Goal: Task Accomplishment & Management: Use online tool/utility

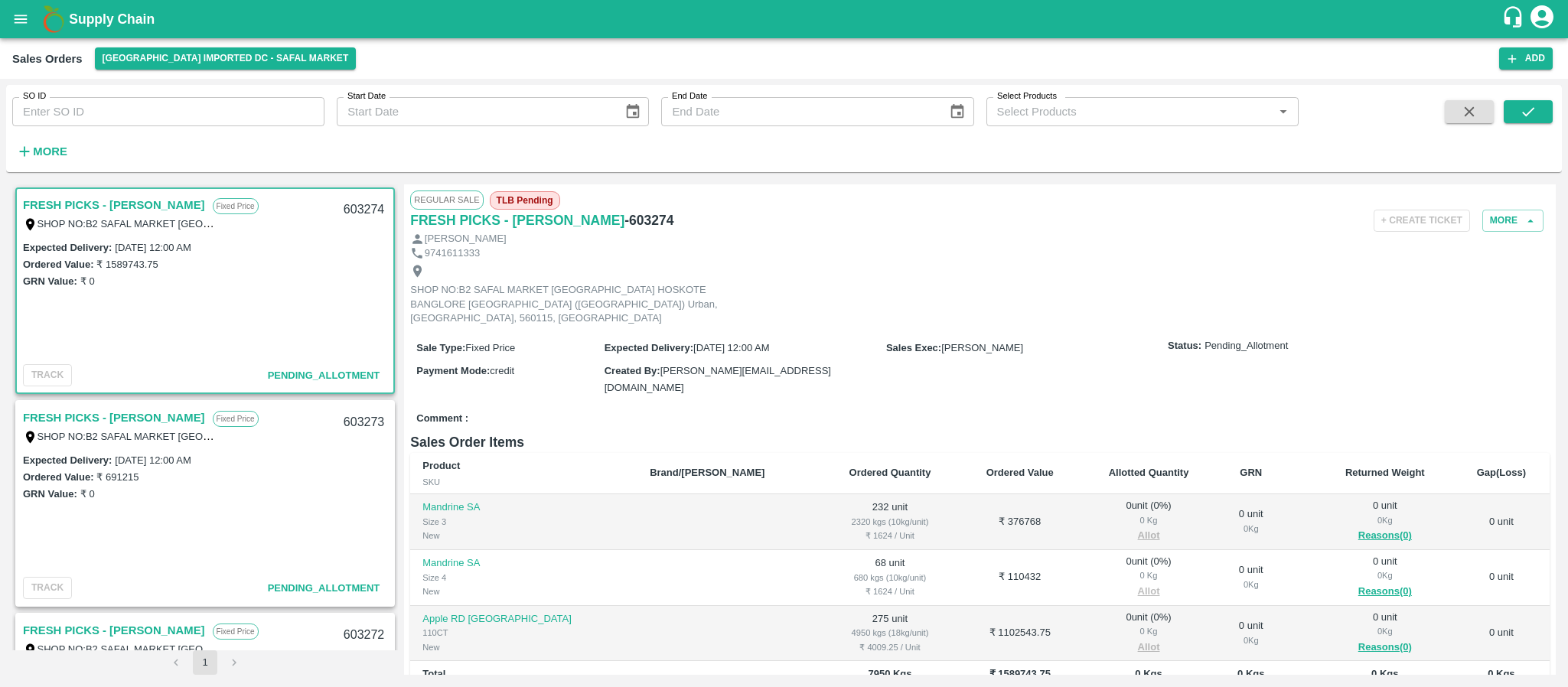
scroll to position [19, 0]
click at [131, 205] on link "FRESH PICKS - [PERSON_NAME]" at bounding box center [114, 205] width 182 height 20
click at [127, 412] on link "FRESH PICKS - KIRAN N" at bounding box center [114, 418] width 182 height 20
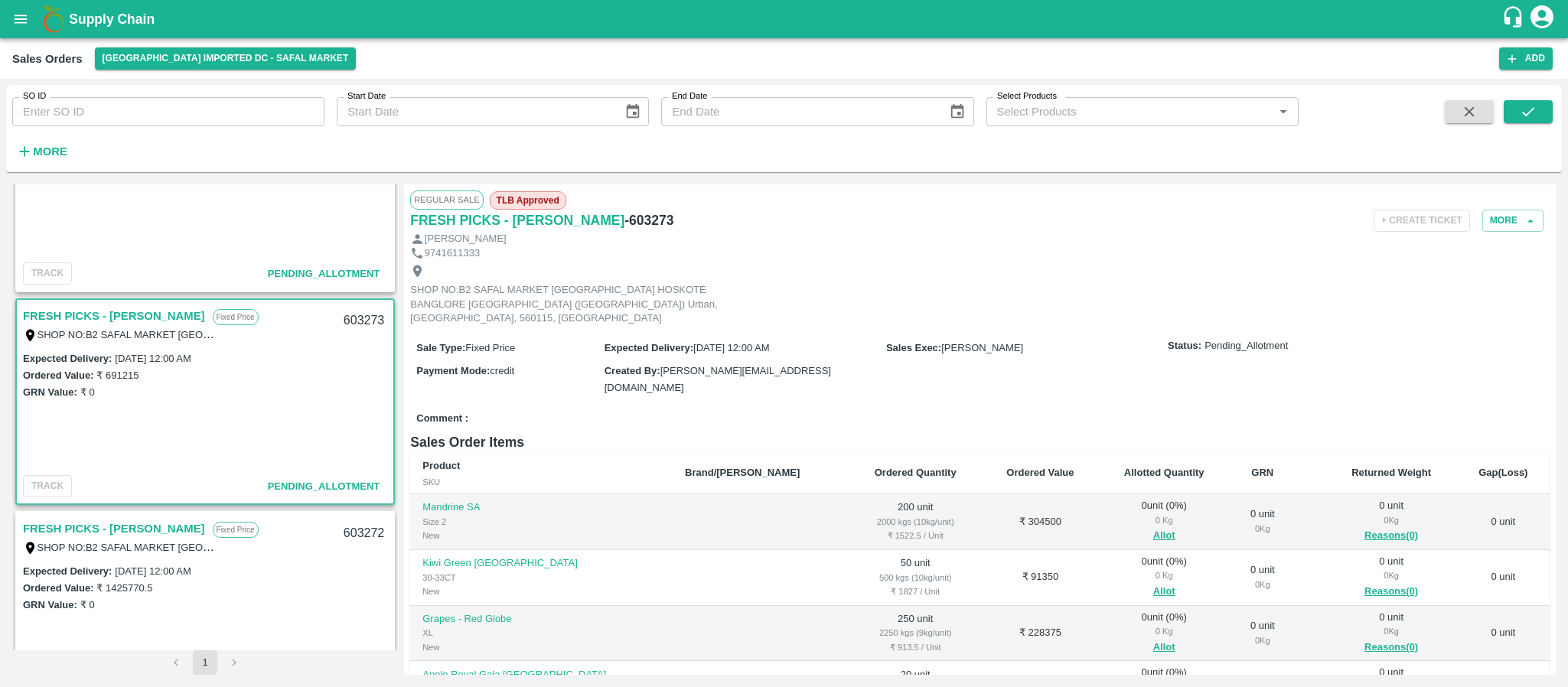
scroll to position [103, 0]
click at [113, 526] on link "FRESH PICKS - KIRAN N" at bounding box center [114, 527] width 182 height 20
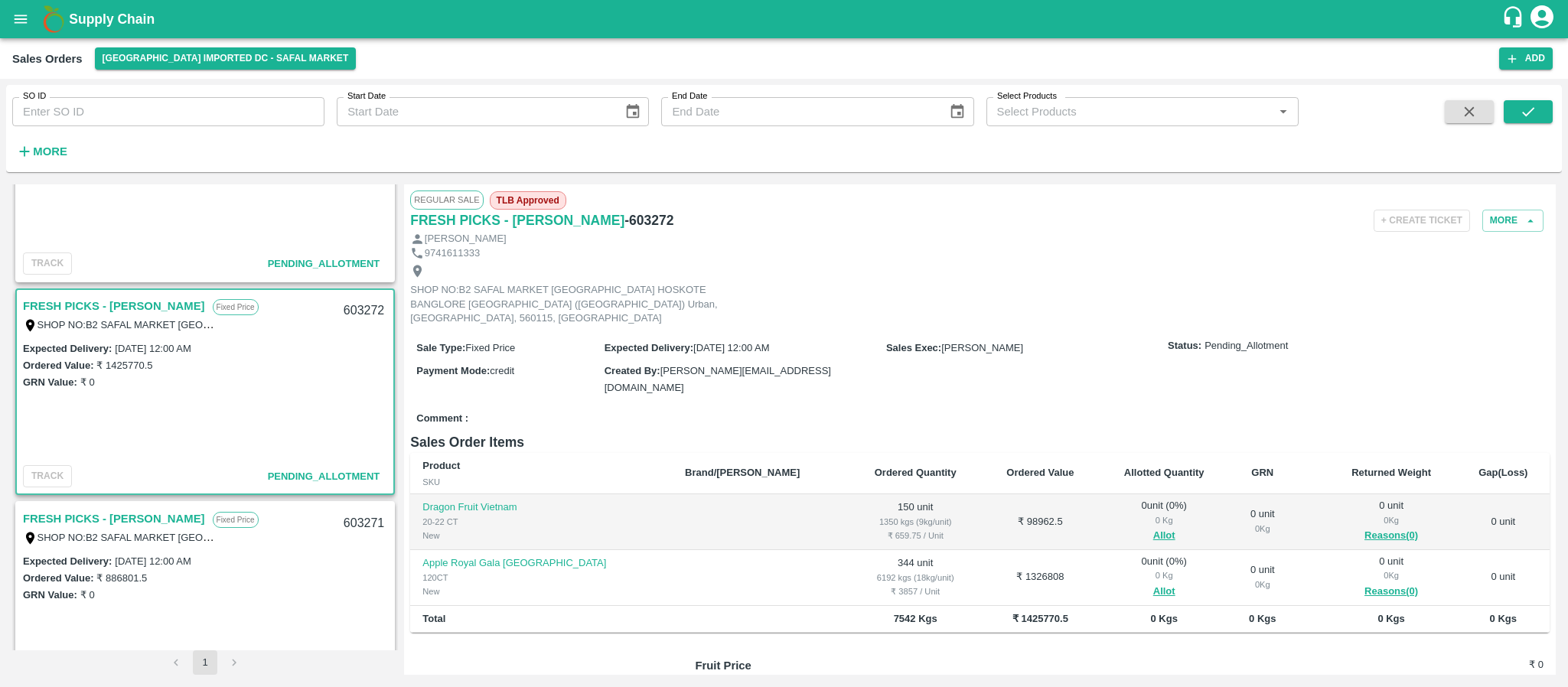
scroll to position [326, 0]
click at [124, 517] on link "FRESH PICKS - KIRAN N" at bounding box center [114, 517] width 182 height 20
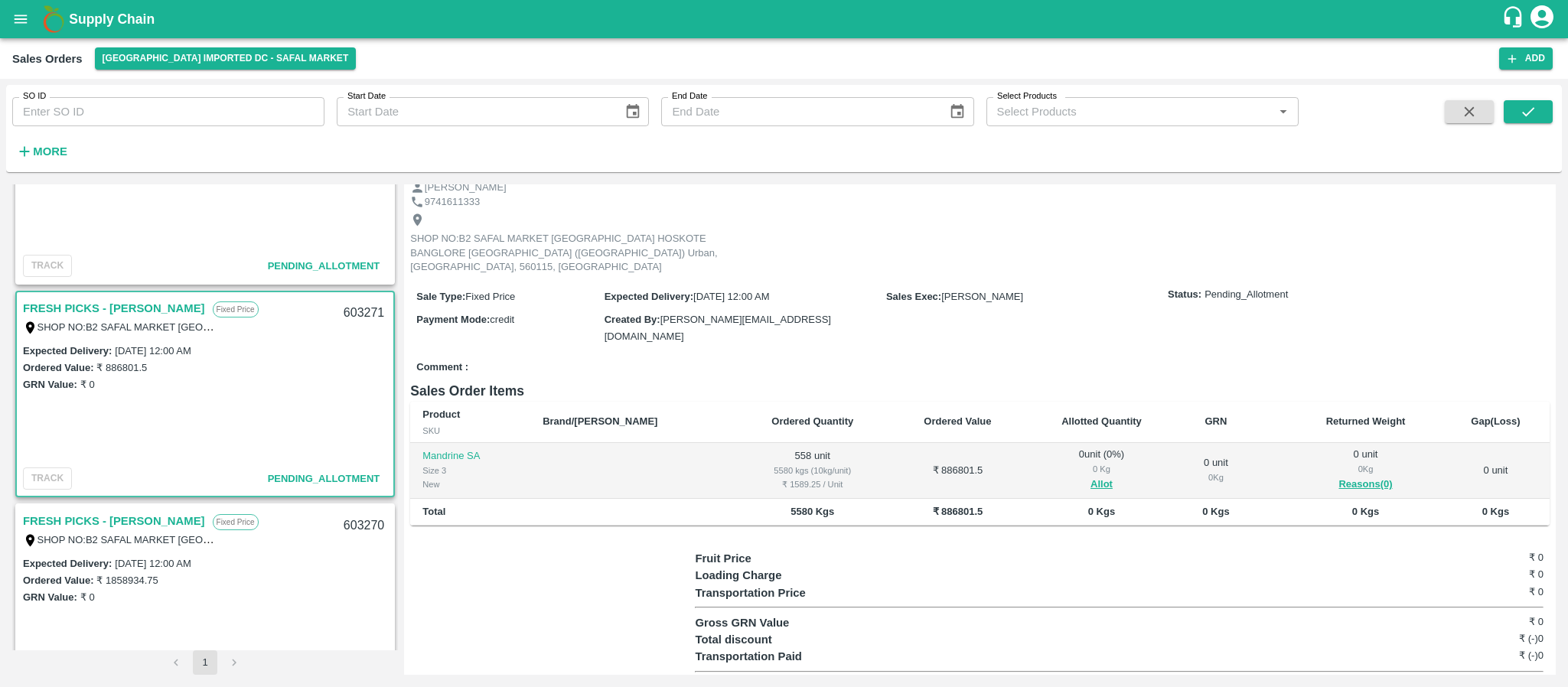
scroll to position [542, 0]
click at [127, 511] on link "FRESH PICKS - KIRAN N" at bounding box center [114, 514] width 182 height 20
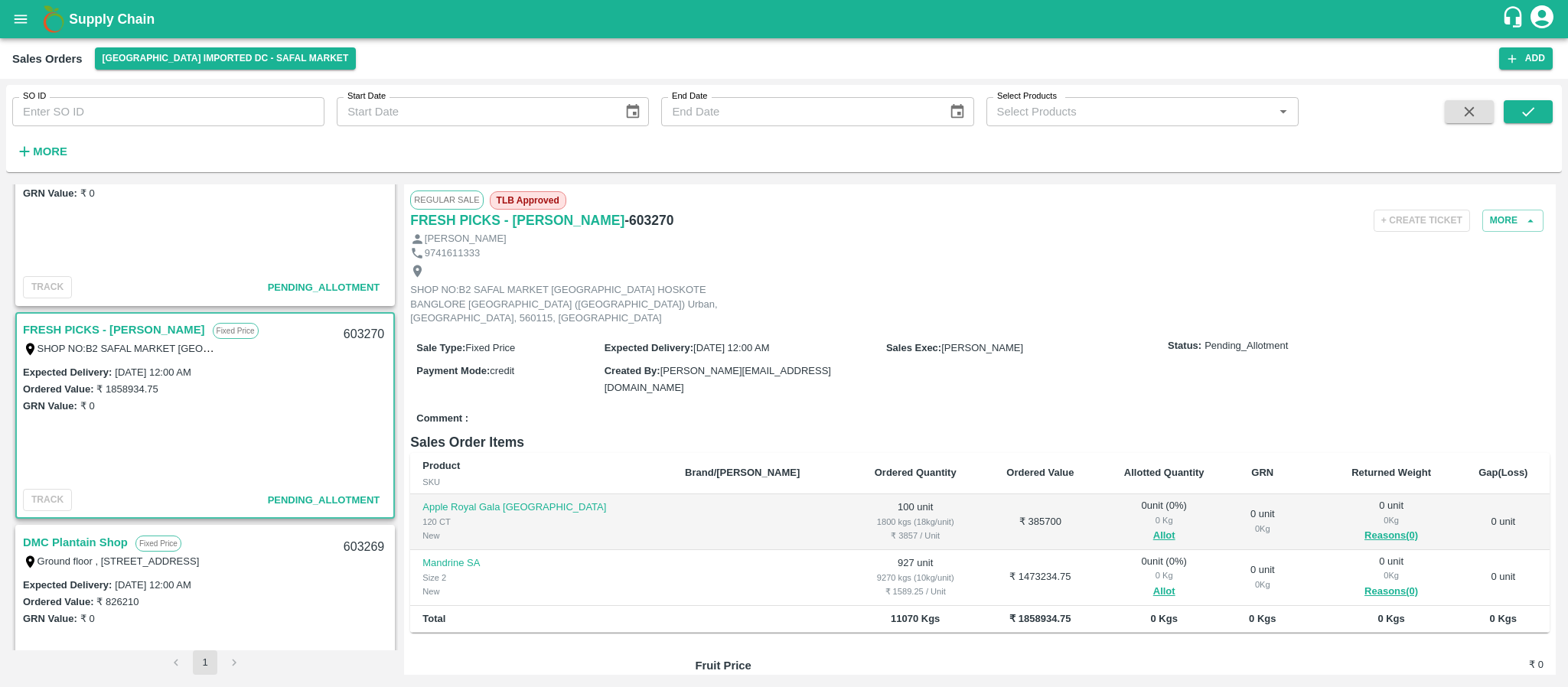
scroll to position [728, 0]
click at [77, 531] on link "DMC Plantain Shop" at bounding box center [75, 540] width 105 height 20
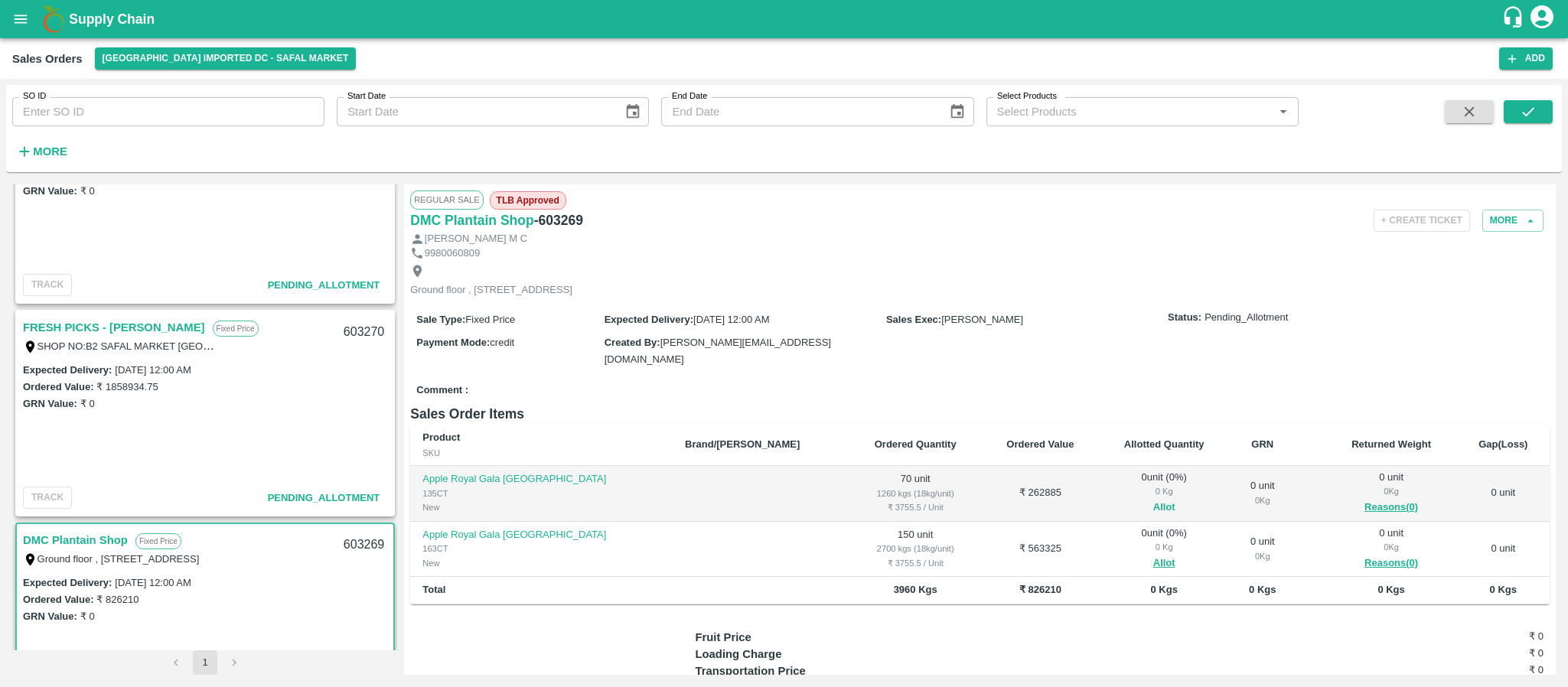
click at [1153, 507] on button "Allot" at bounding box center [1164, 507] width 22 height 18
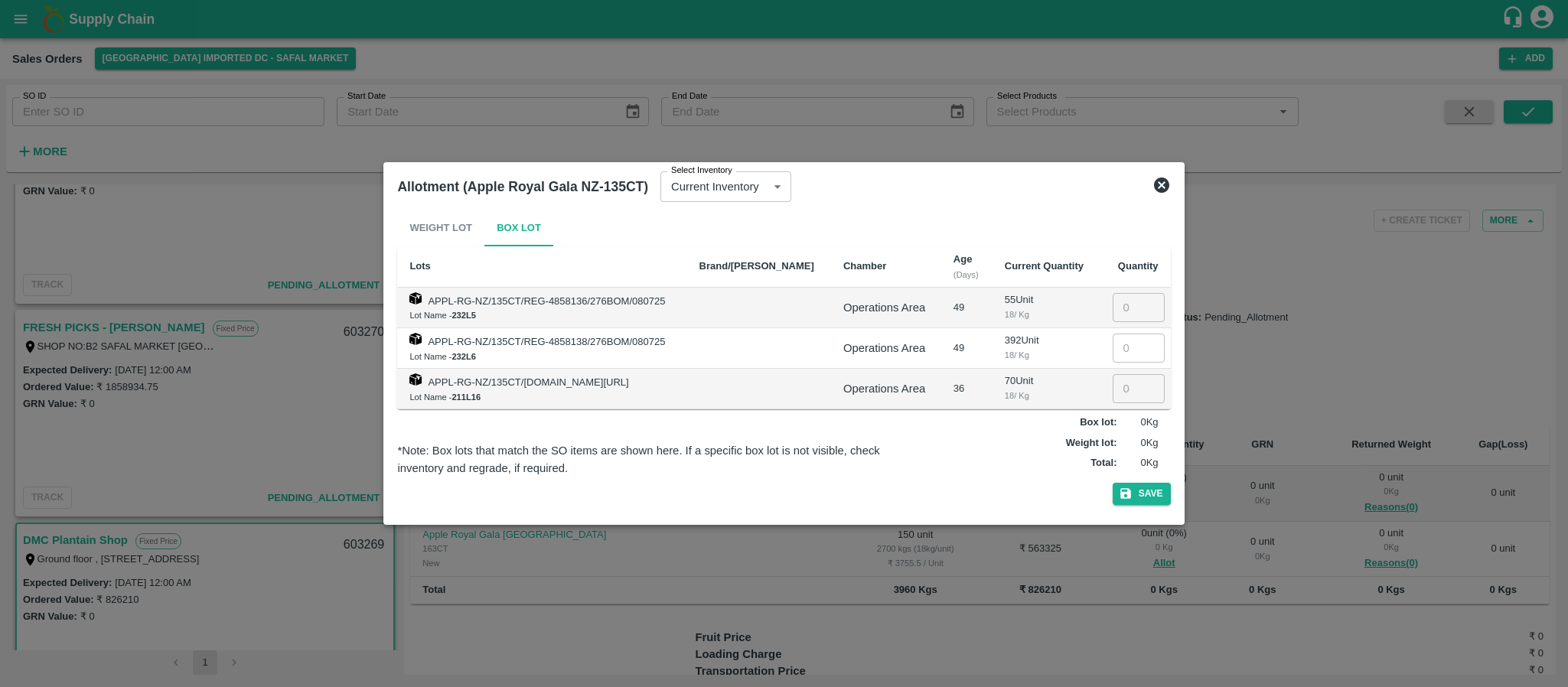
click at [1155, 188] on icon at bounding box center [1161, 185] width 15 height 15
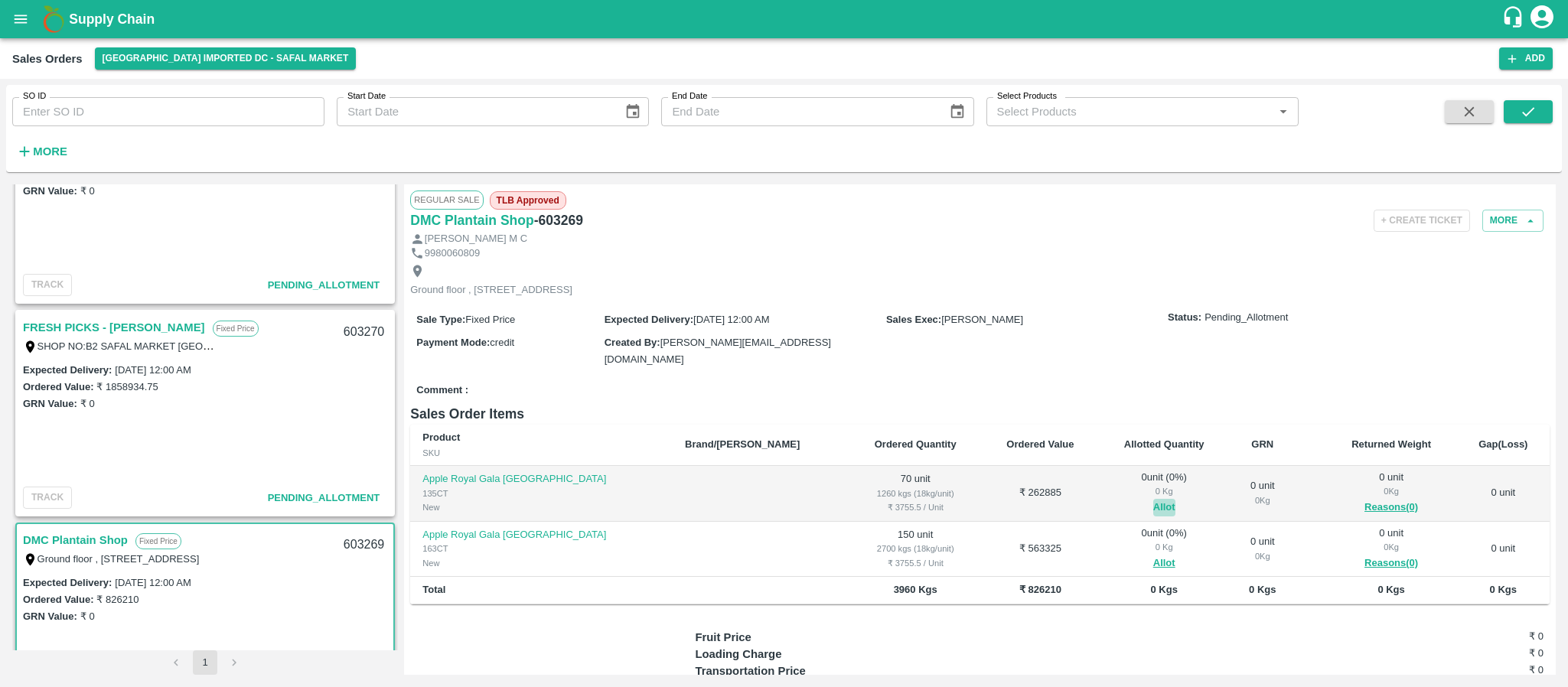
click at [1153, 500] on button "Allot" at bounding box center [1164, 507] width 22 height 18
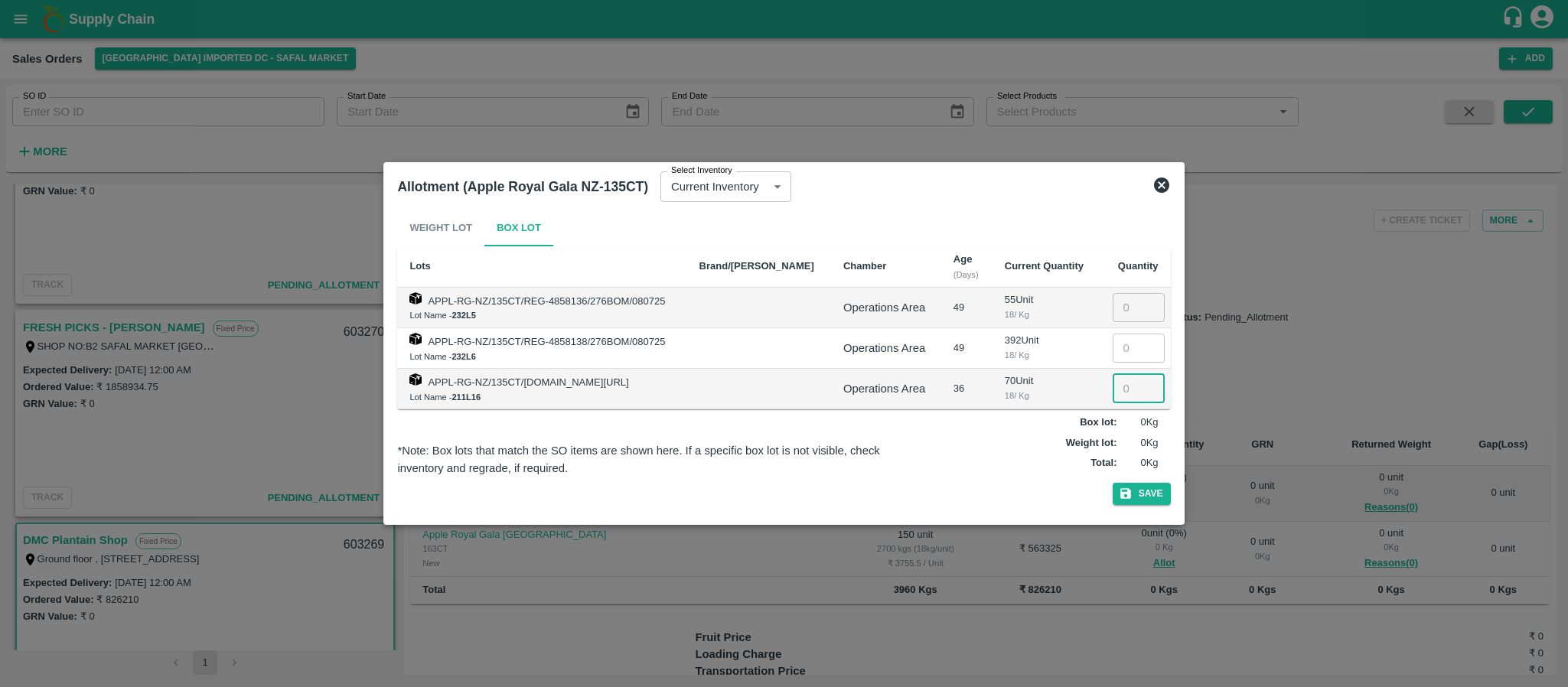
click at [1122, 384] on input "number" at bounding box center [1138, 388] width 52 height 29
type input "70"
click at [1155, 494] on button "Save" at bounding box center [1141, 494] width 58 height 22
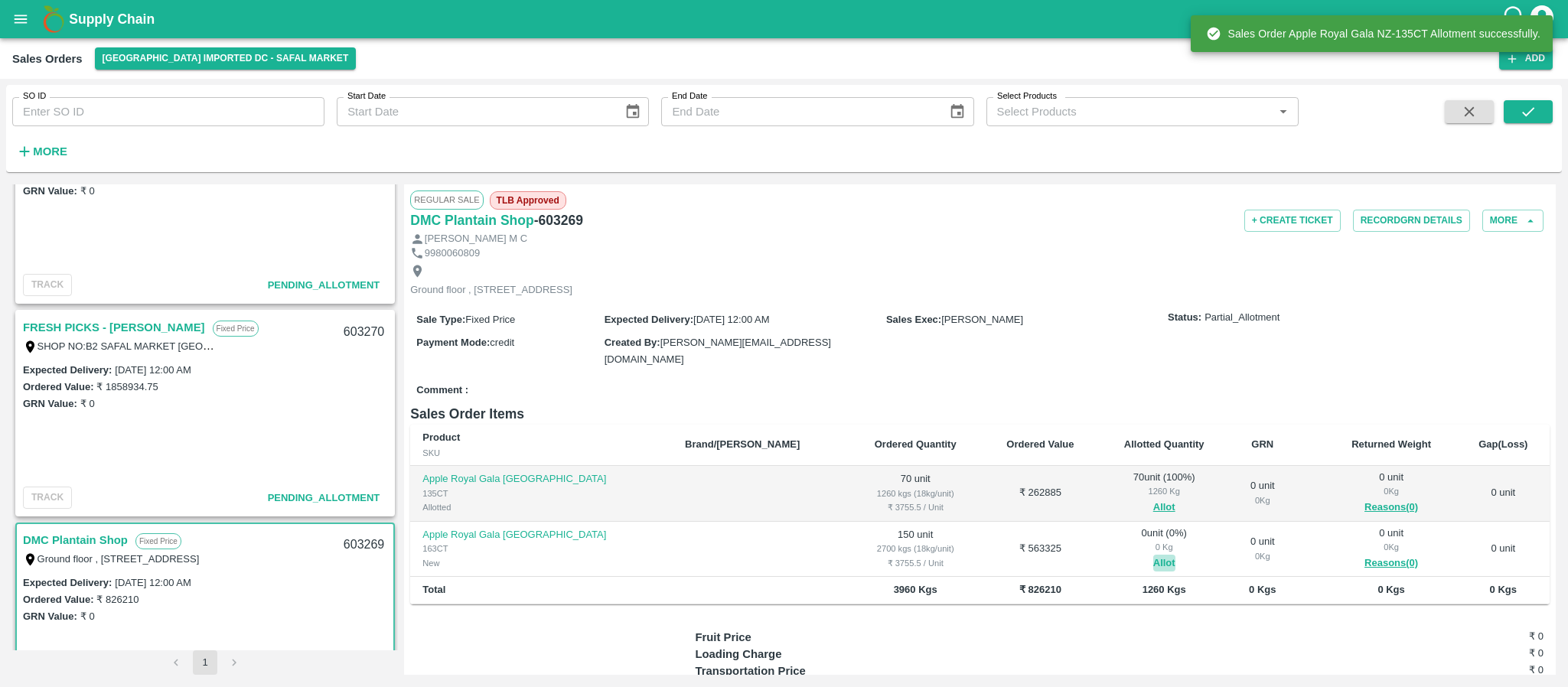
click at [1153, 568] on button "Allot" at bounding box center [1164, 563] width 22 height 18
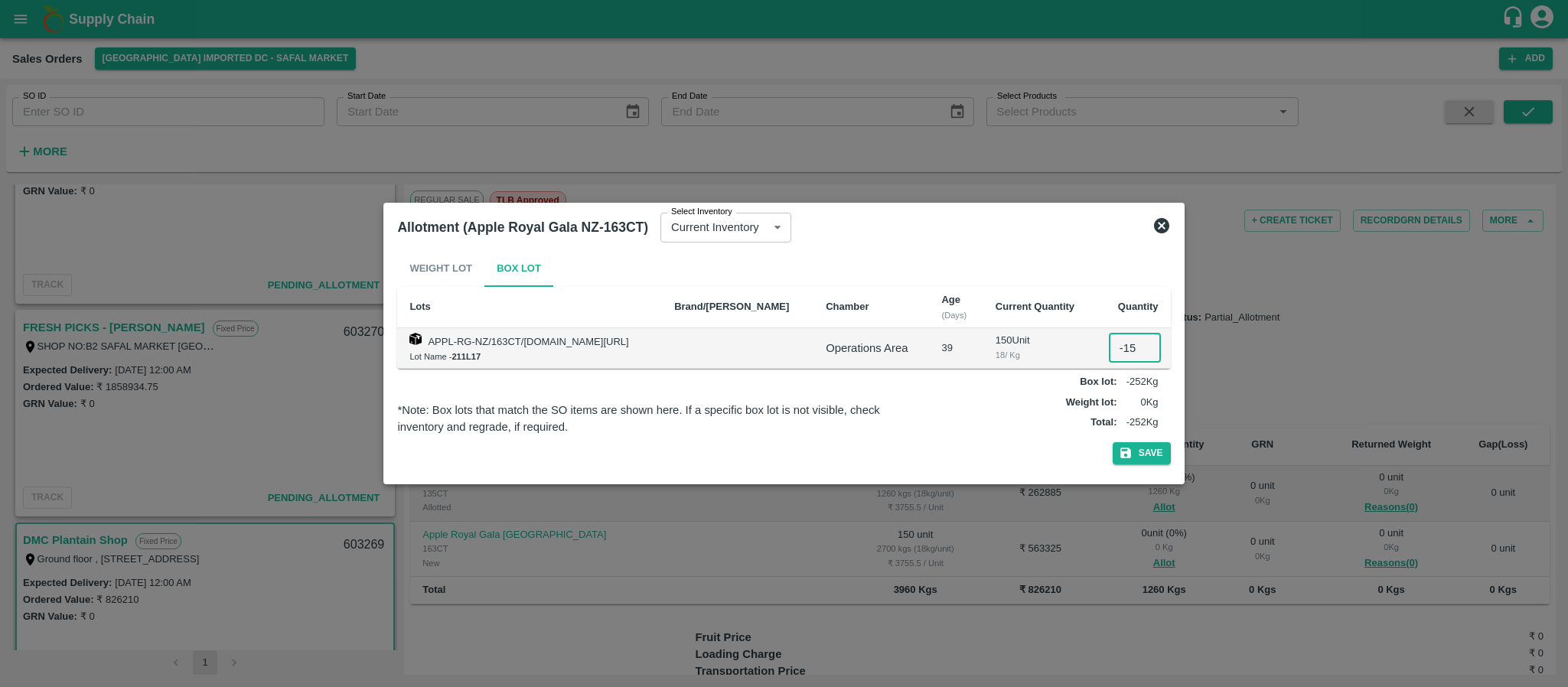
click at [1134, 349] on input "-16" at bounding box center [1135, 348] width 52 height 29
type input "0150"
click at [1141, 453] on button "Save" at bounding box center [1141, 453] width 58 height 22
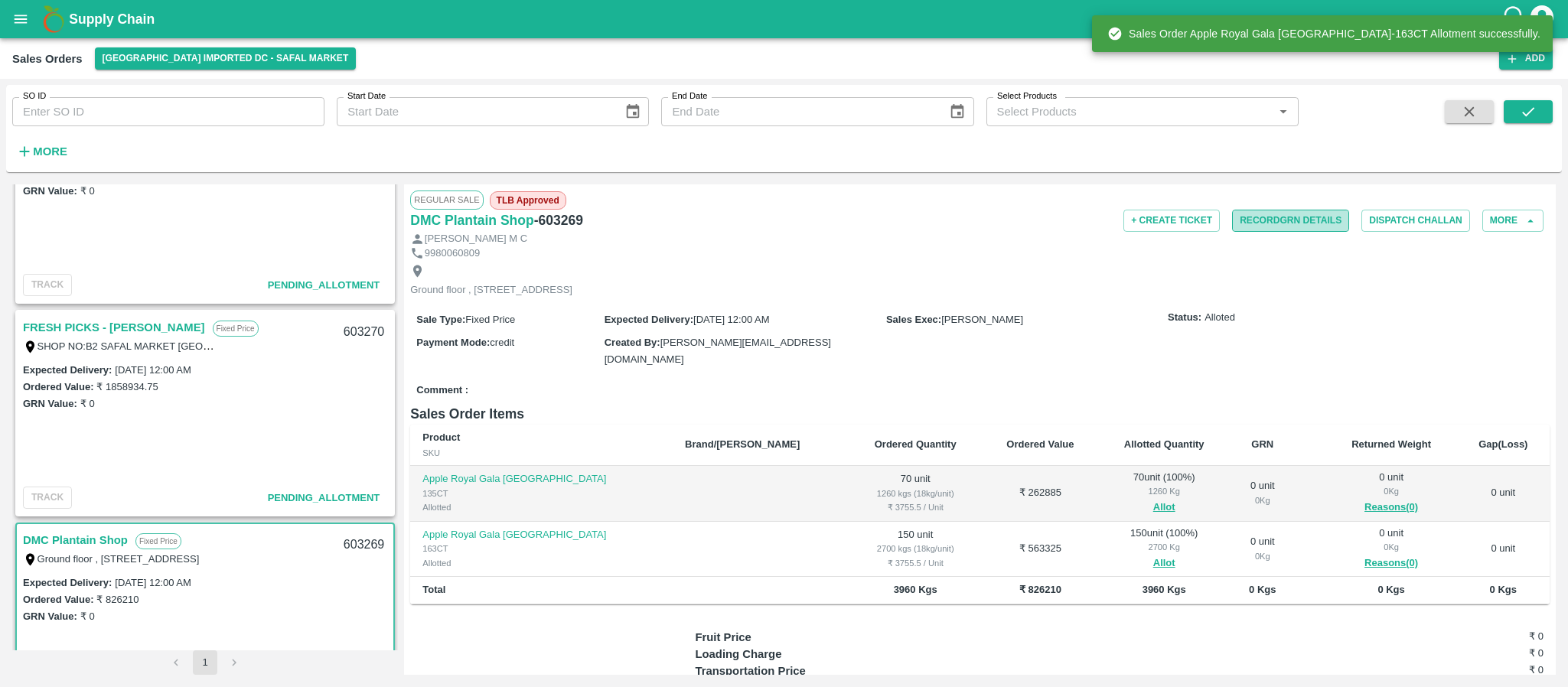
click at [1290, 225] on button "Record GRN Details" at bounding box center [1290, 220] width 117 height 22
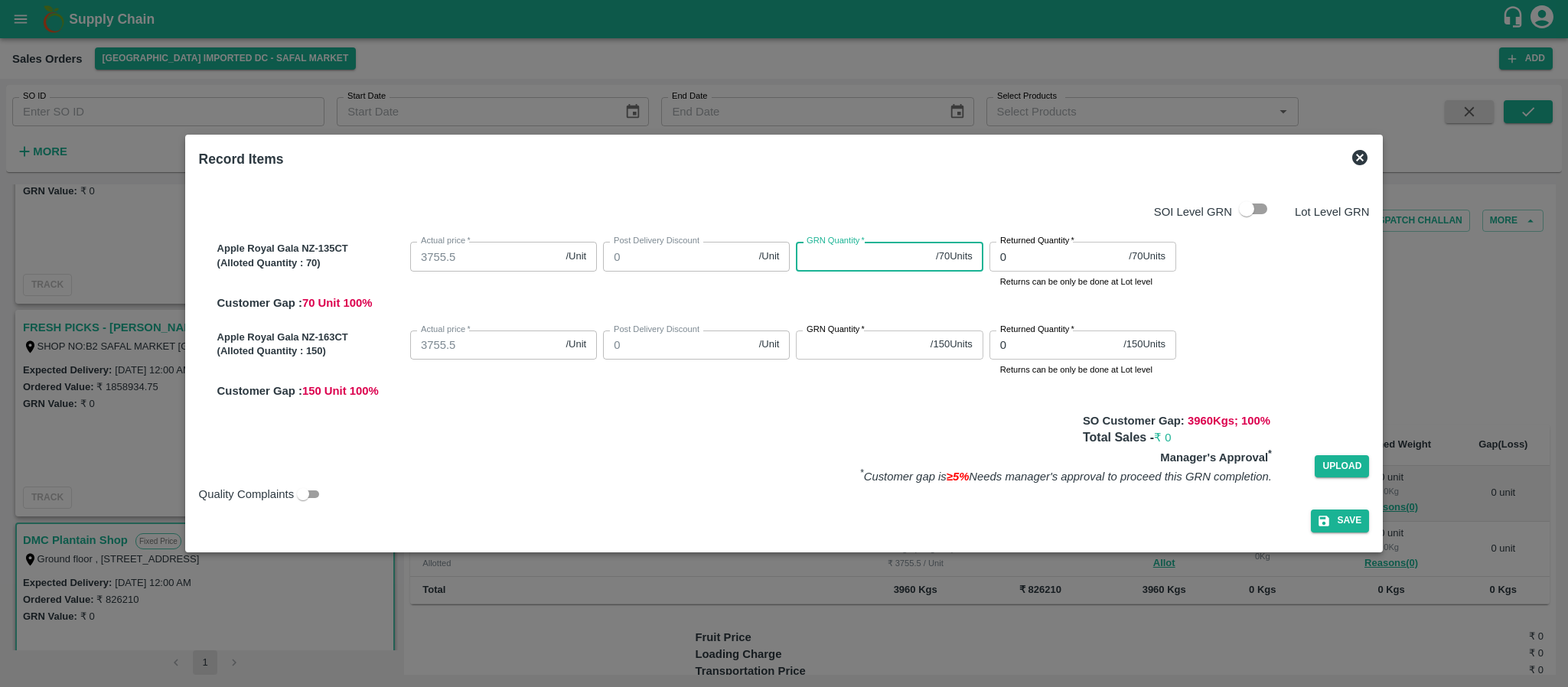
click at [846, 259] on input "GRN Quantity   *" at bounding box center [862, 257] width 134 height 29
type input "70"
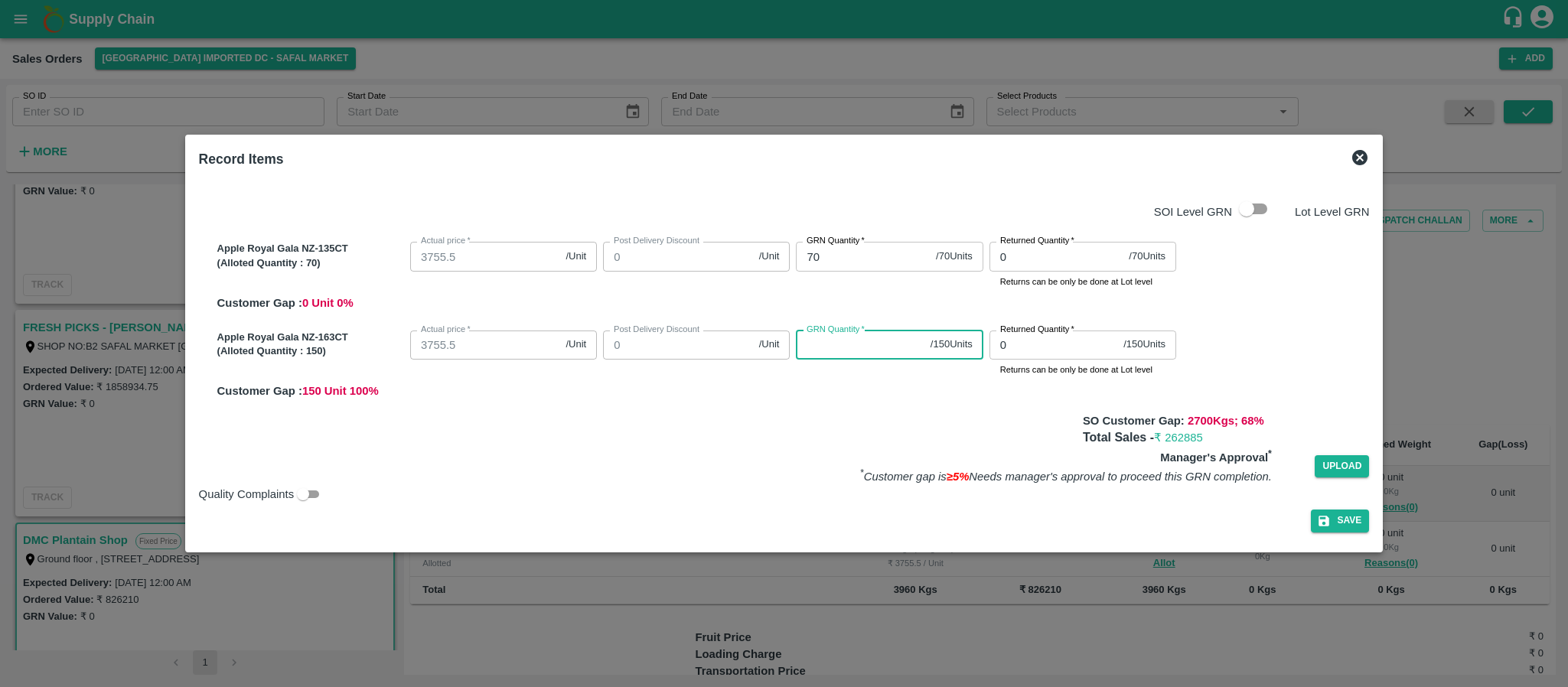
click at [857, 348] on input "GRN Quantity   *" at bounding box center [859, 345] width 127 height 29
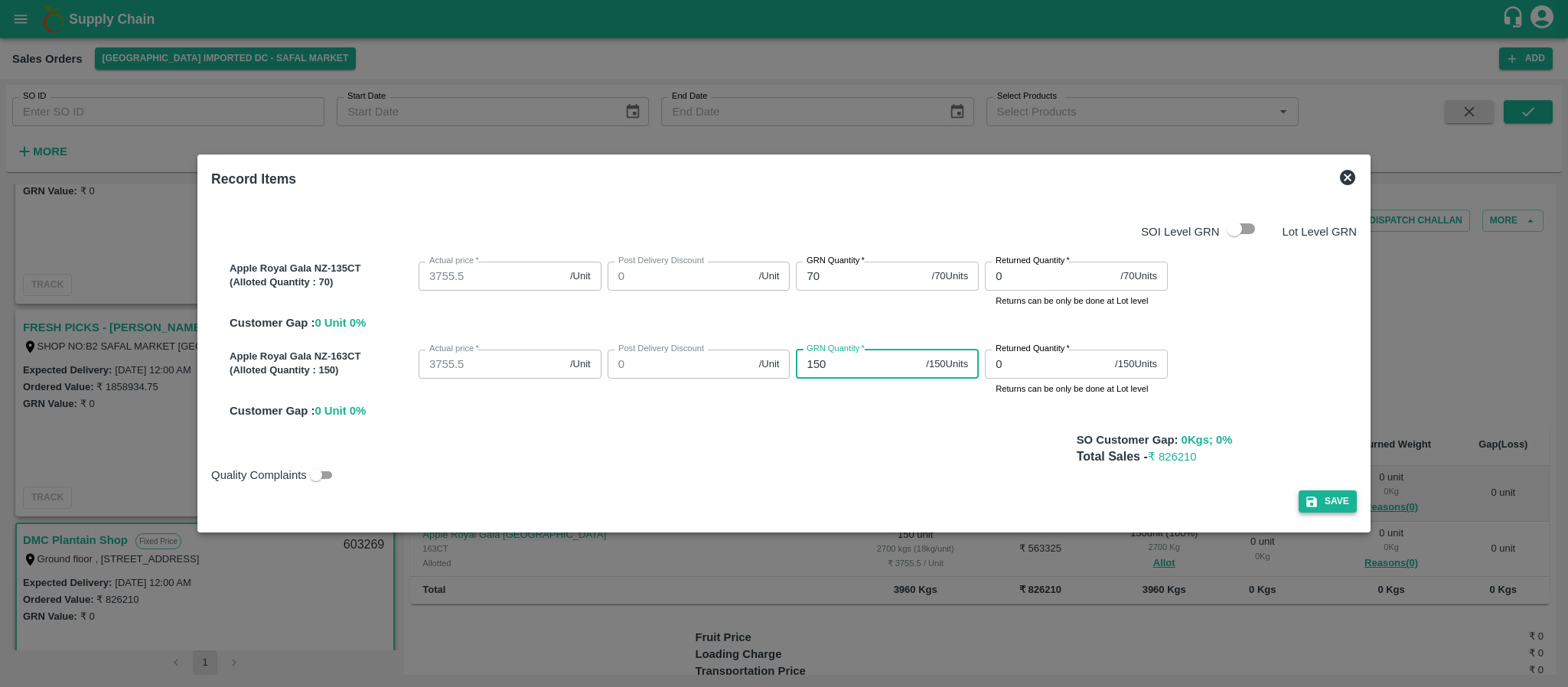
type input "150"
click at [1332, 496] on button "Save" at bounding box center [1327, 501] width 58 height 22
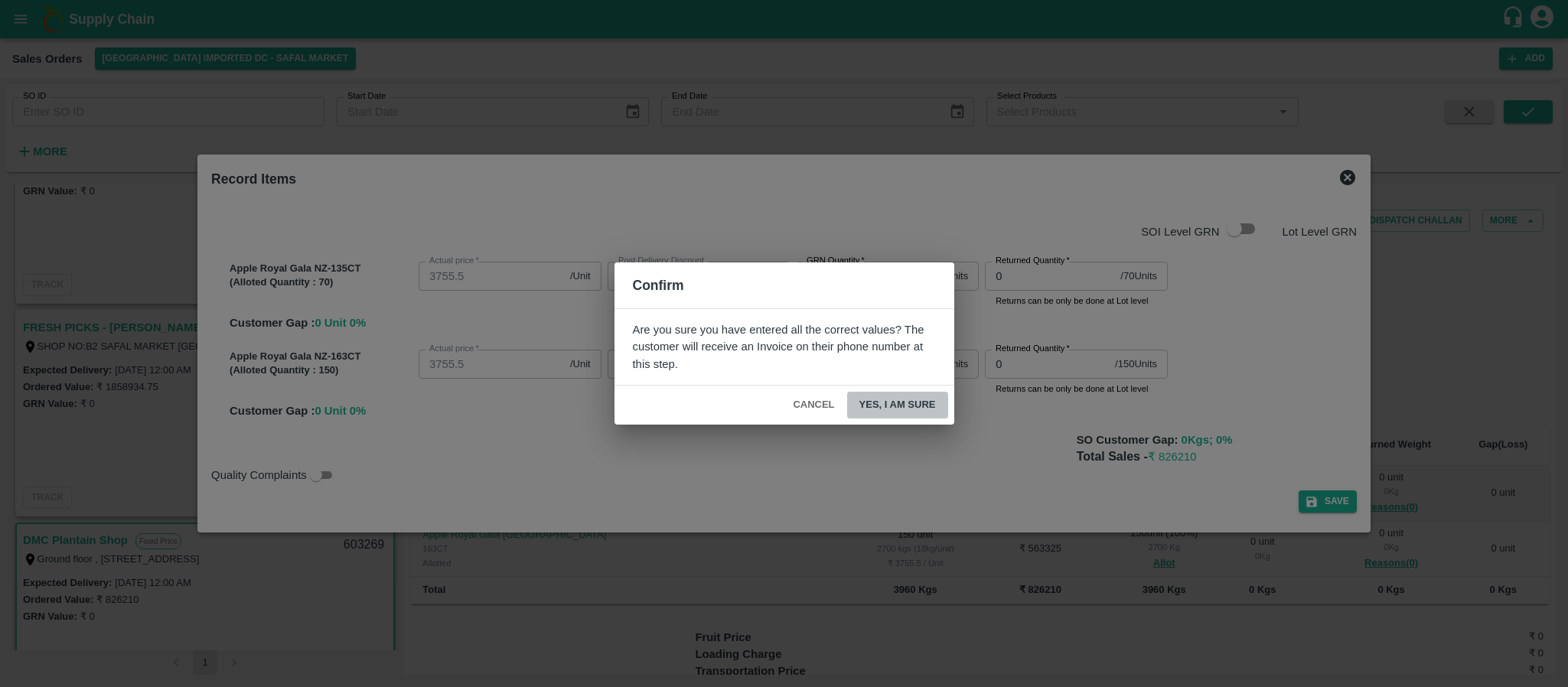
click at [916, 406] on button "Yes, I am sure" at bounding box center [898, 405] width 101 height 27
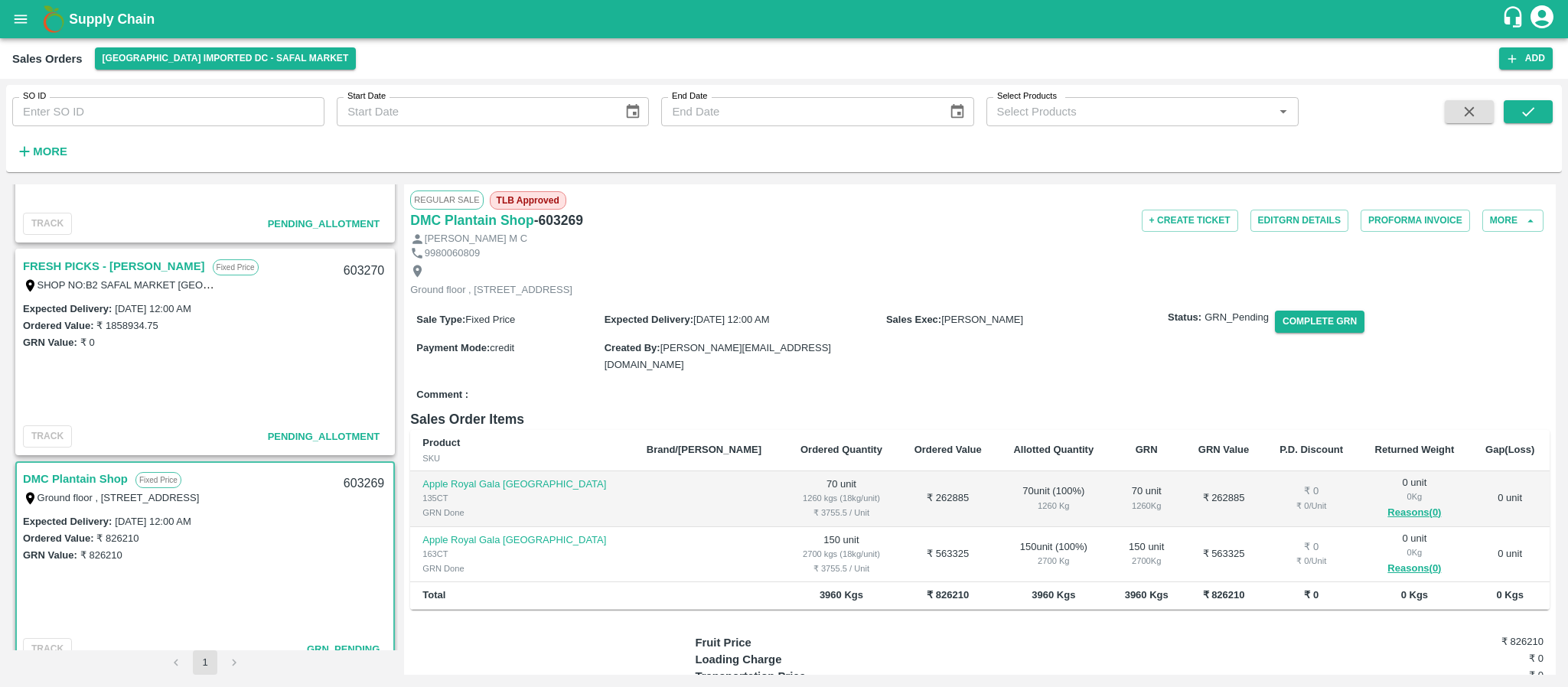
scroll to position [788, 0]
click at [1305, 333] on button "Complete GRN" at bounding box center [1319, 322] width 89 height 22
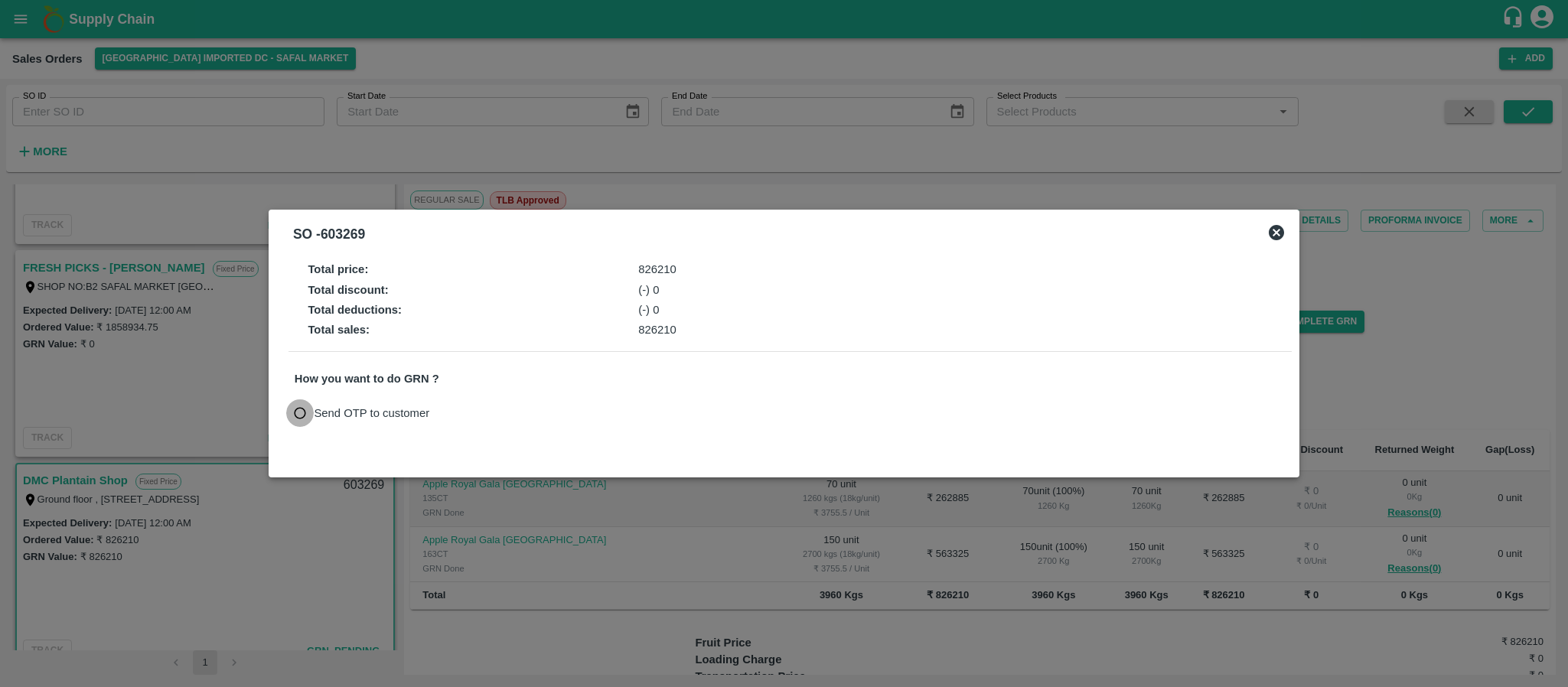
click at [307, 421] on input "Send OTP to customer" at bounding box center [300, 414] width 29 height 29
radio input "true"
click at [464, 409] on button "Send OTP" at bounding box center [473, 413] width 62 height 22
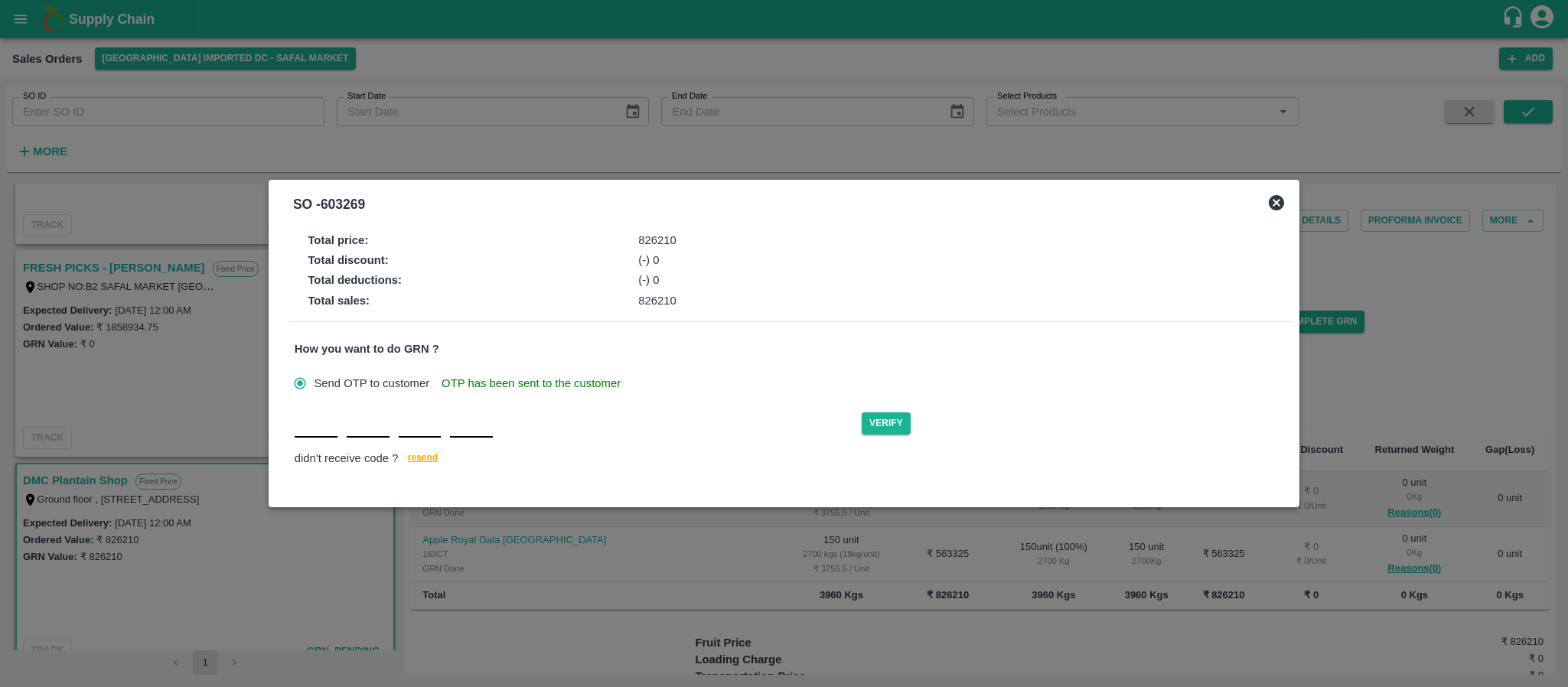
click at [315, 423] on input "text" at bounding box center [316, 424] width 43 height 28
type input "X"
type input "H"
type input "L"
type input "I"
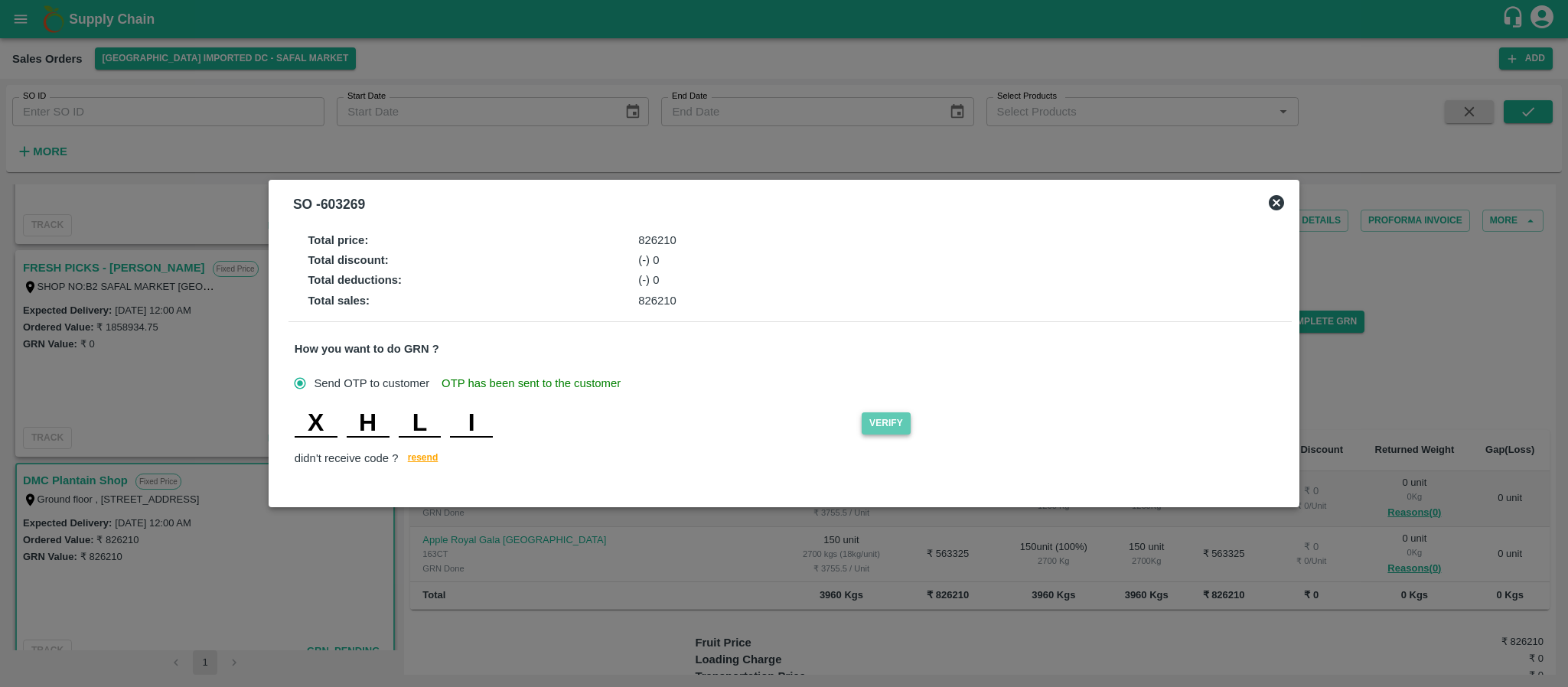
click at [896, 414] on button "Verify" at bounding box center [886, 424] width 49 height 22
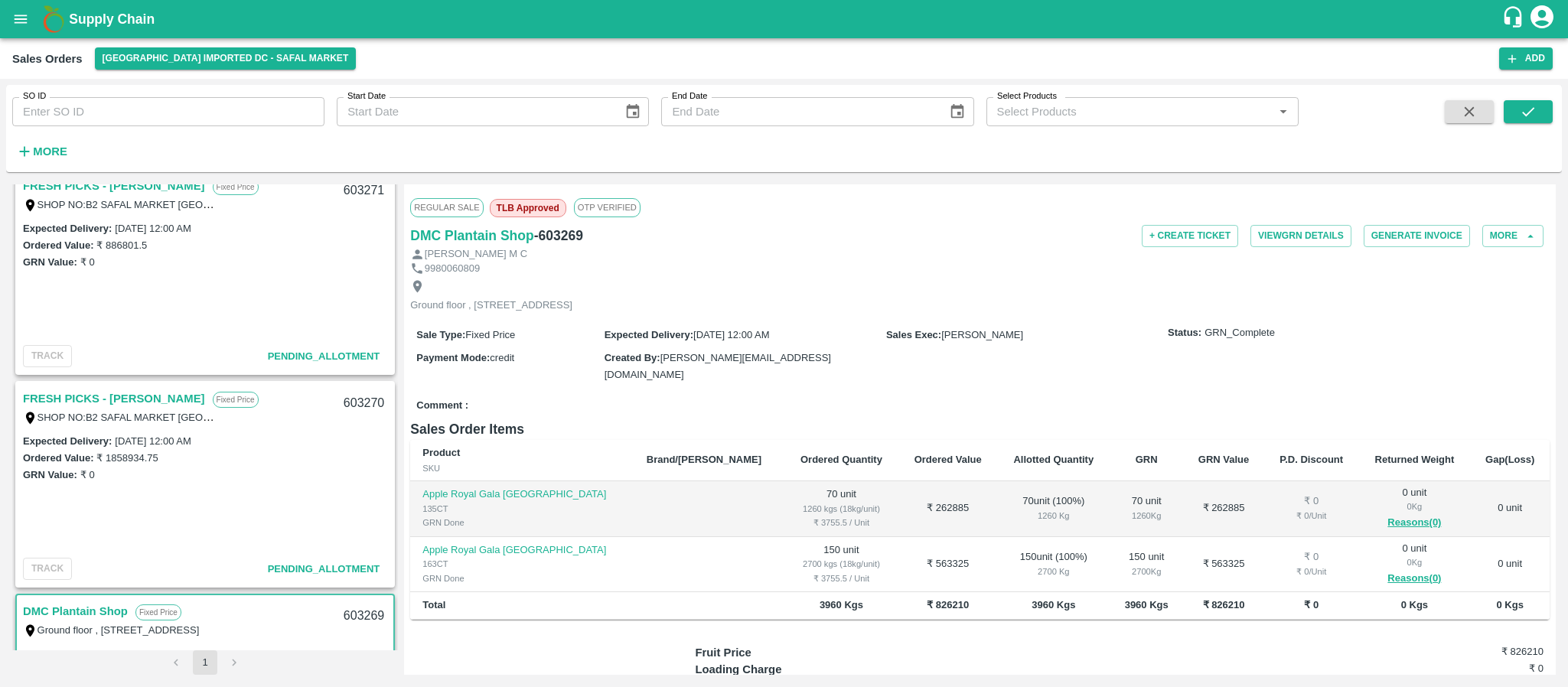
scroll to position [657, 0]
click at [90, 399] on link "FRESH PICKS - KIRAN N" at bounding box center [114, 399] width 182 height 20
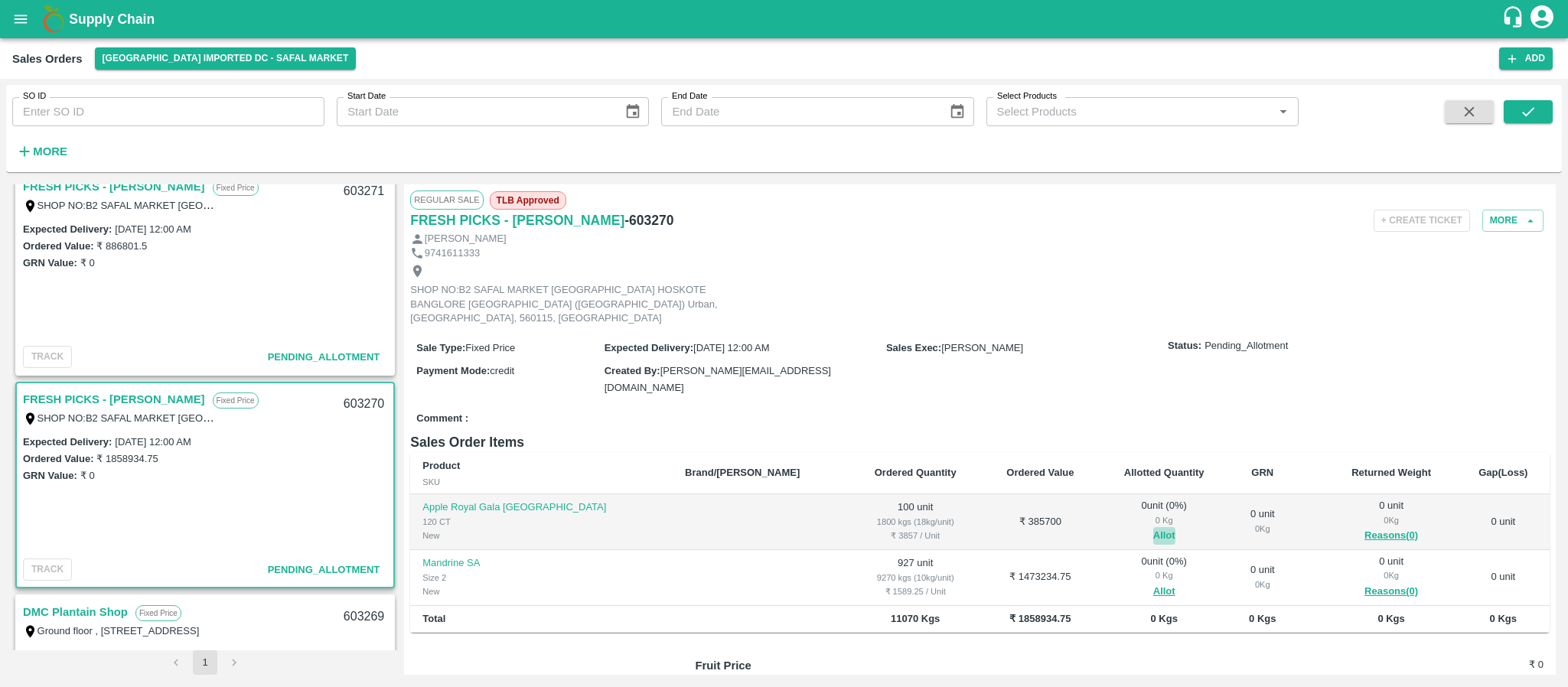
click at [1153, 527] on button "Allot" at bounding box center [1164, 536] width 22 height 18
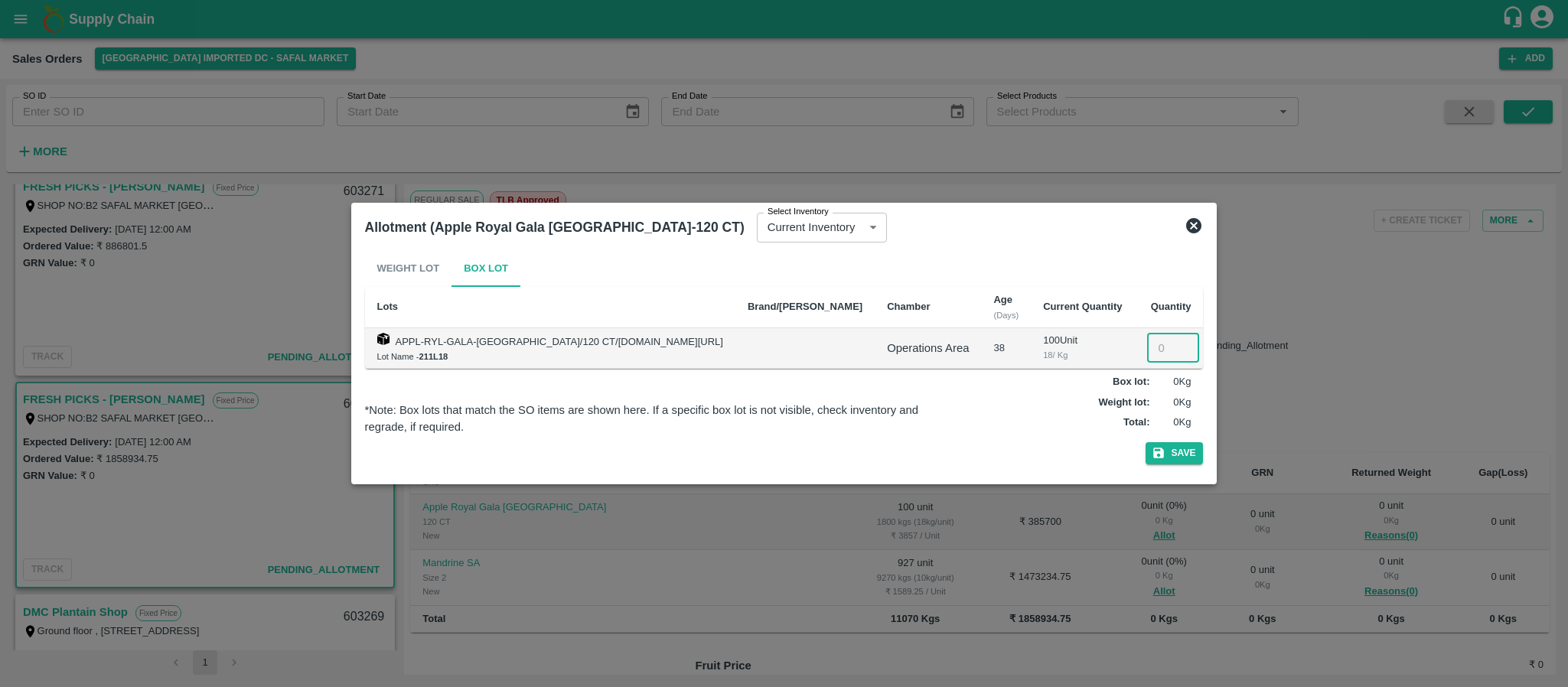
click at [1147, 352] on input "number" at bounding box center [1173, 348] width 52 height 29
type input "100"
click at [1145, 446] on button "Save" at bounding box center [1174, 453] width 58 height 22
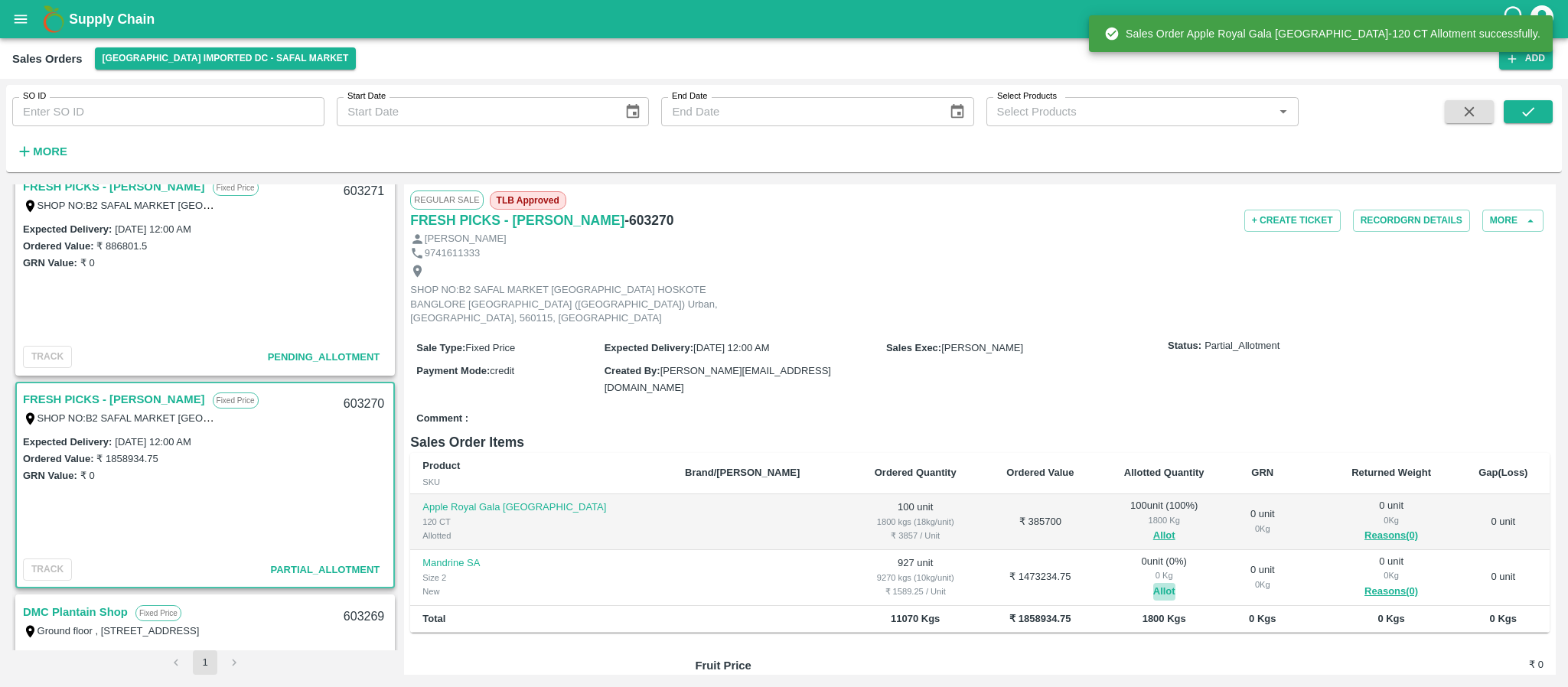
click at [1153, 583] on button "Allot" at bounding box center [1164, 592] width 22 height 18
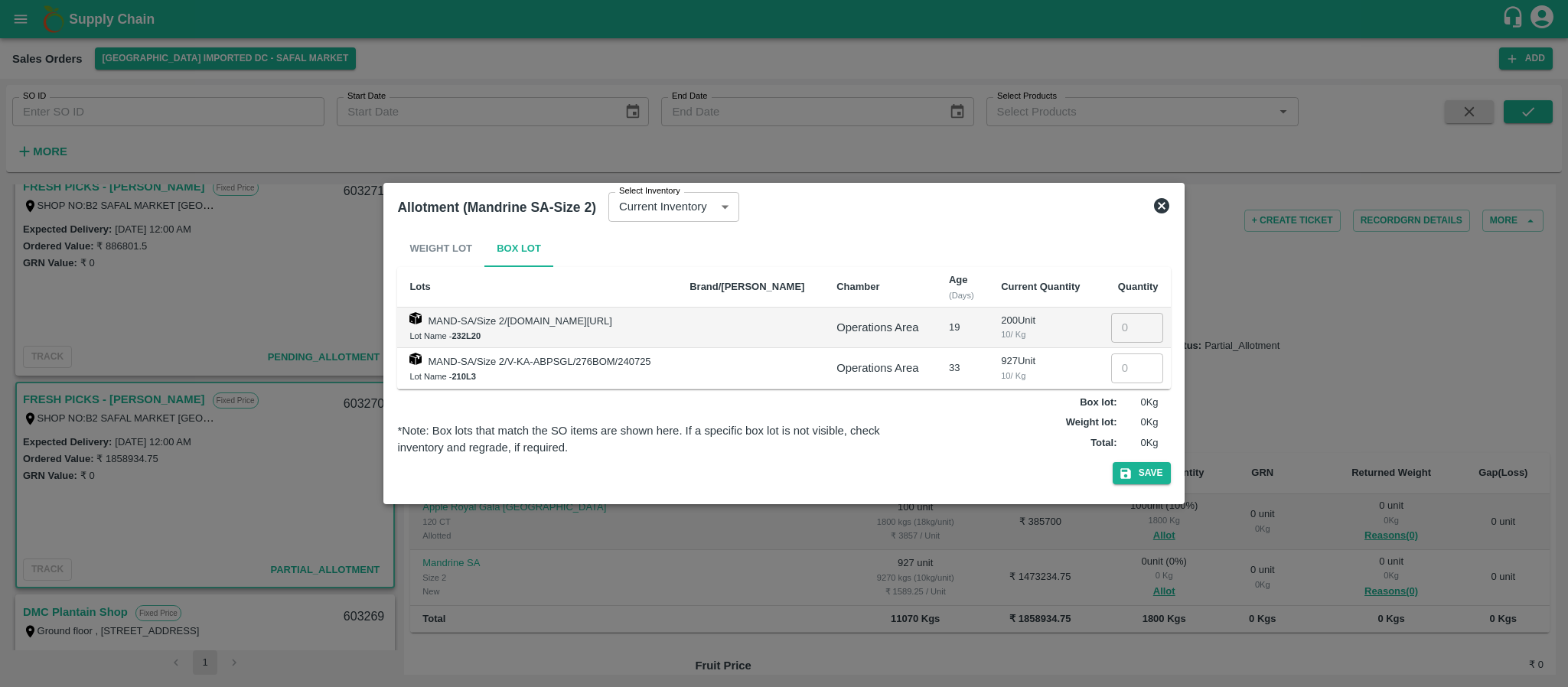
click at [1152, 202] on icon at bounding box center [1161, 206] width 19 height 19
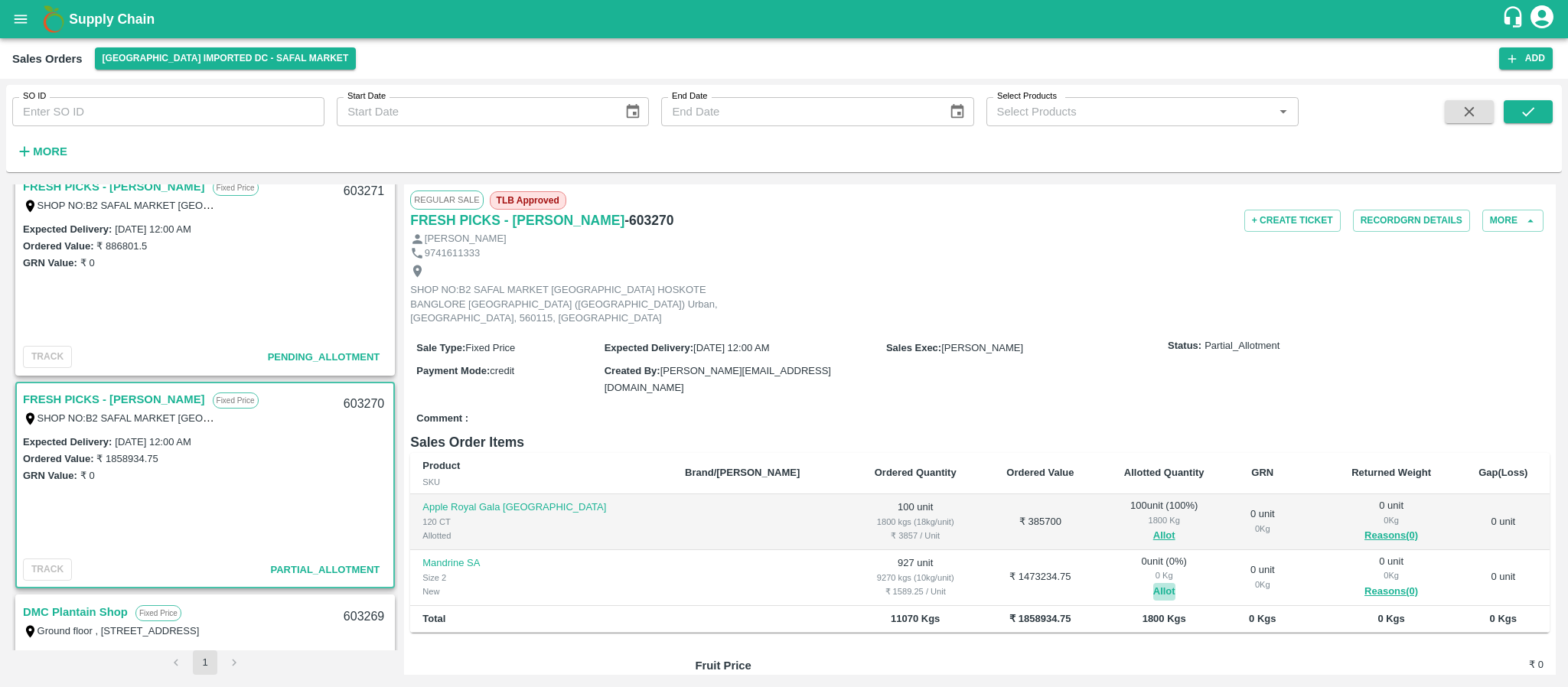
click at [1153, 583] on button "Allot" at bounding box center [1164, 592] width 22 height 18
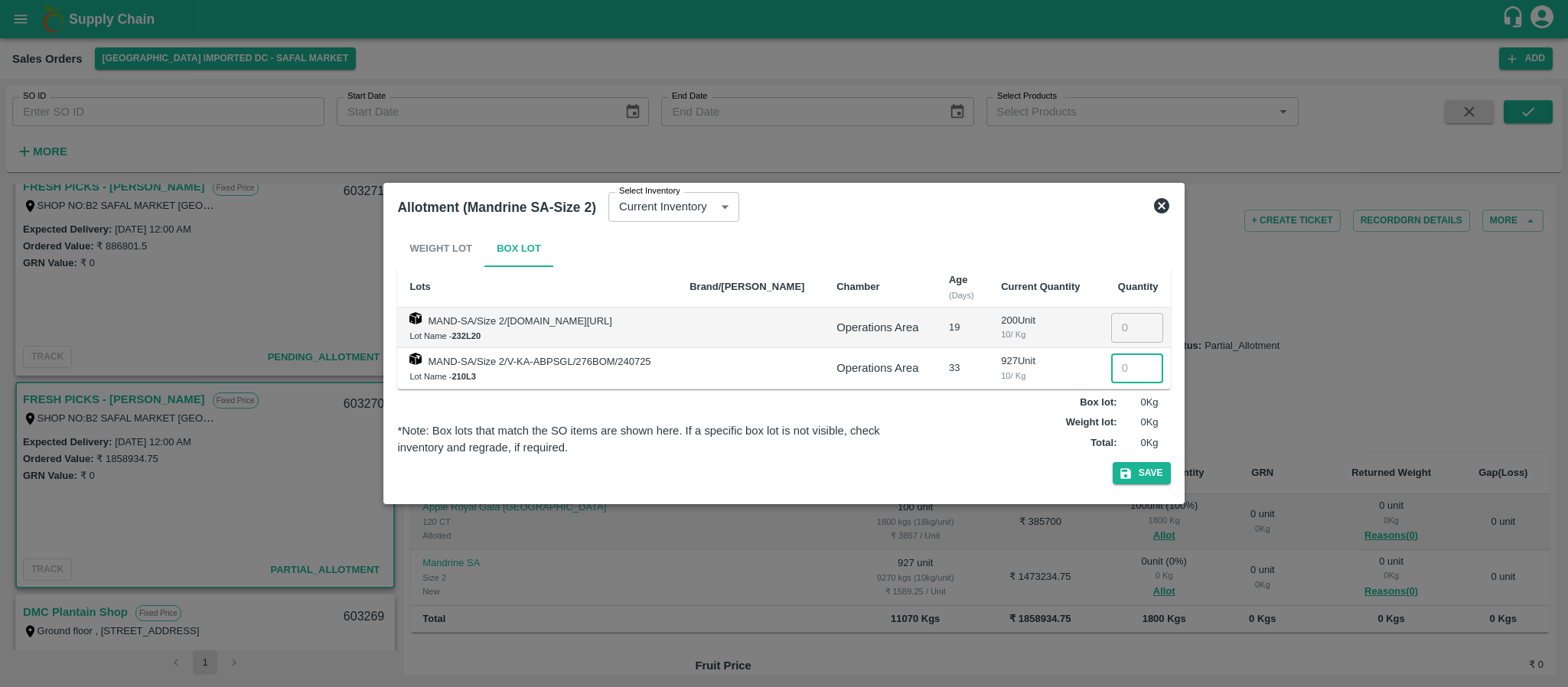
click at [1111, 373] on input "number" at bounding box center [1137, 368] width 52 height 29
type input "927"
click at [1150, 475] on button "Save" at bounding box center [1141, 473] width 58 height 22
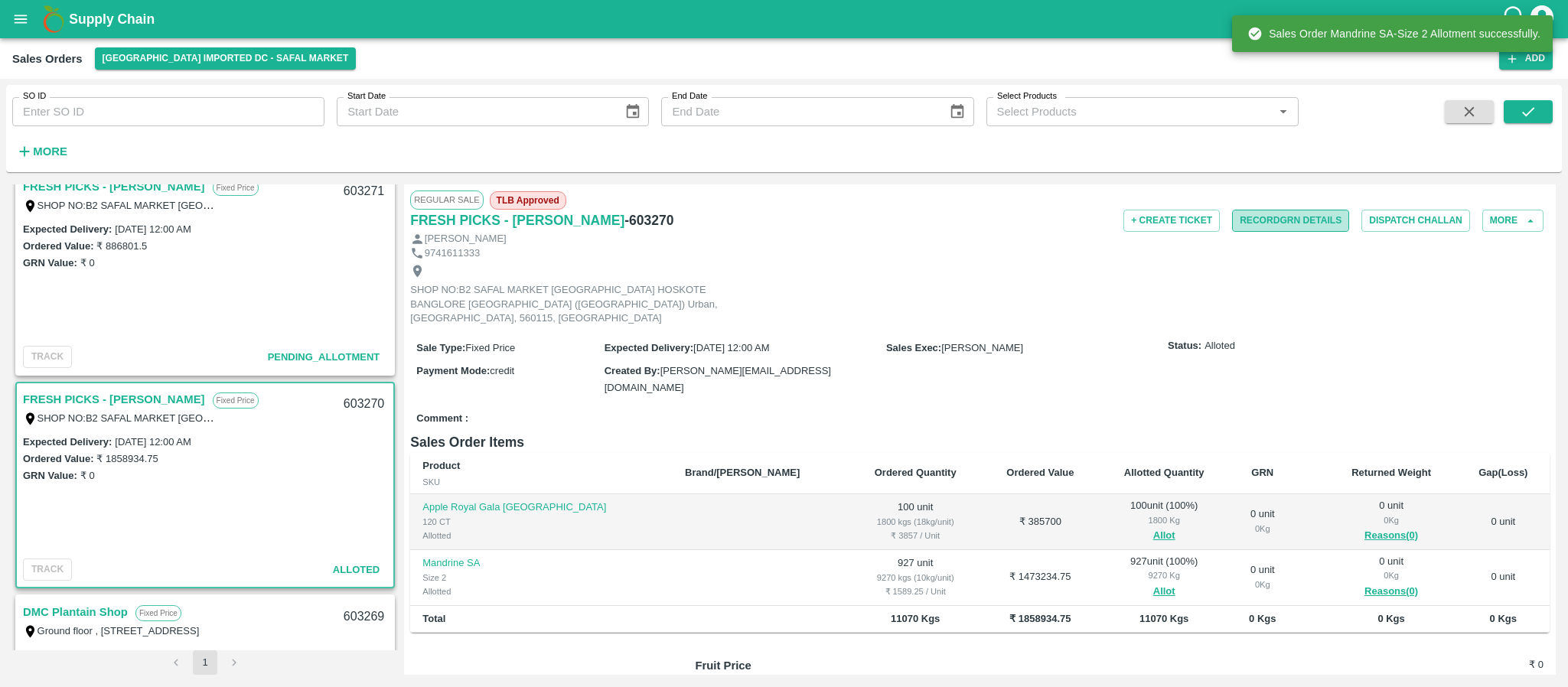
click at [1277, 216] on button "Record GRN Details" at bounding box center [1290, 220] width 117 height 22
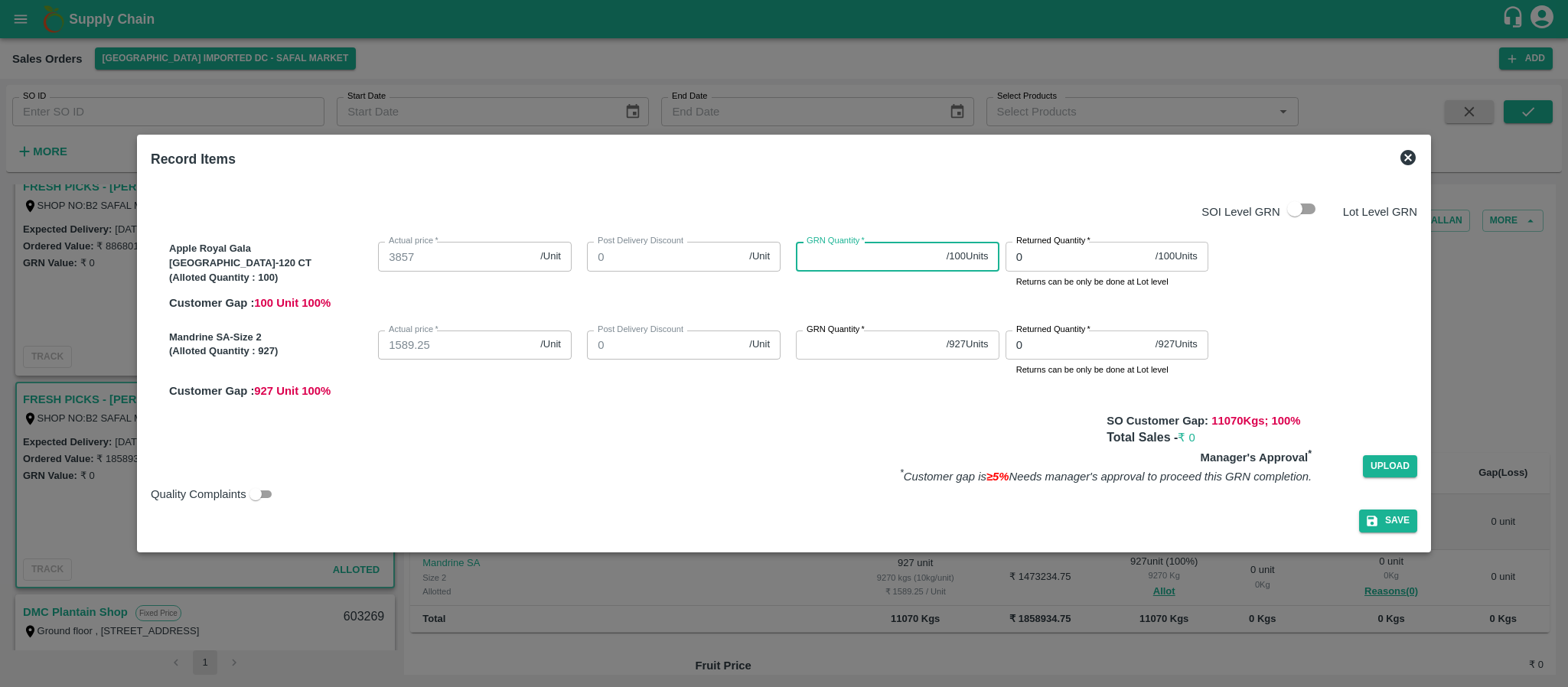
click at [835, 262] on input "GRN Quantity   *" at bounding box center [868, 257] width 143 height 29
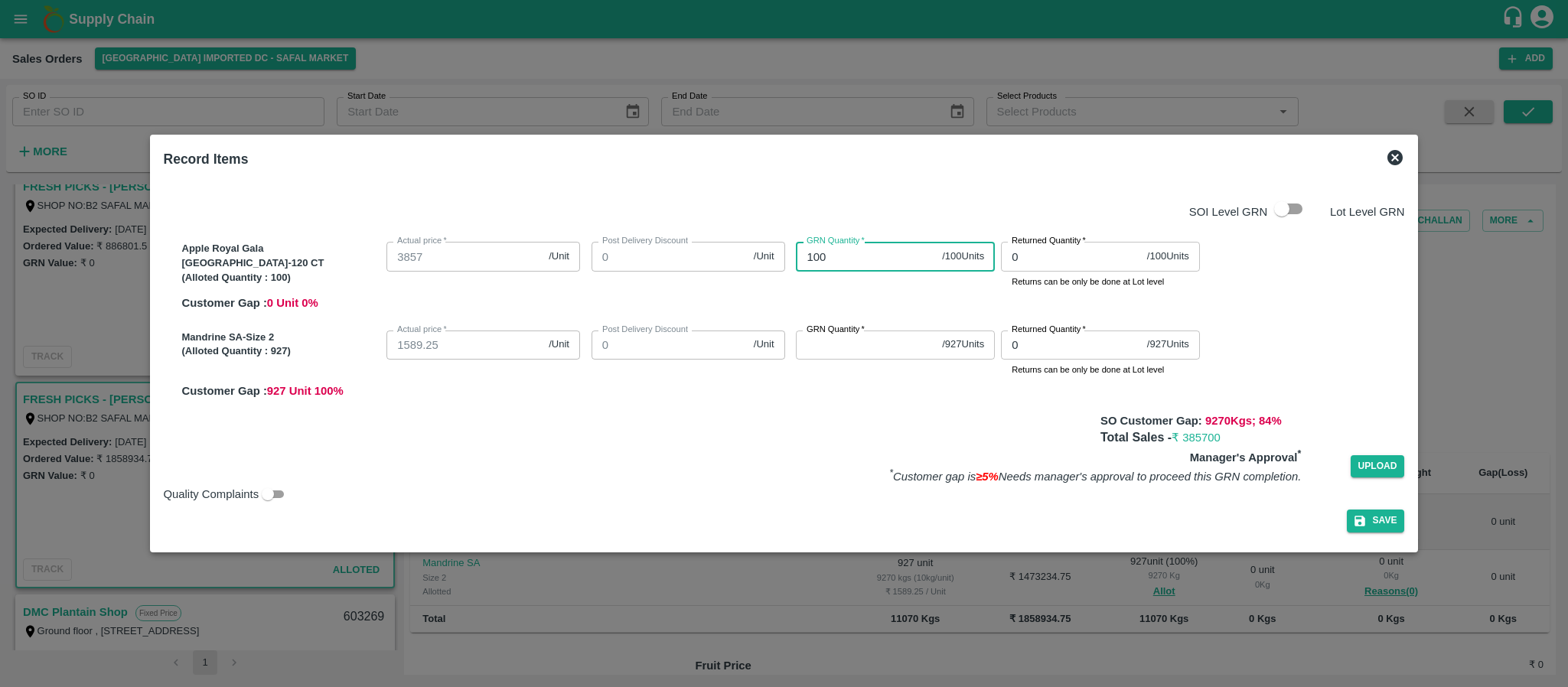
type input "100"
click at [823, 340] on input "GRN Quantity   *" at bounding box center [866, 345] width 140 height 29
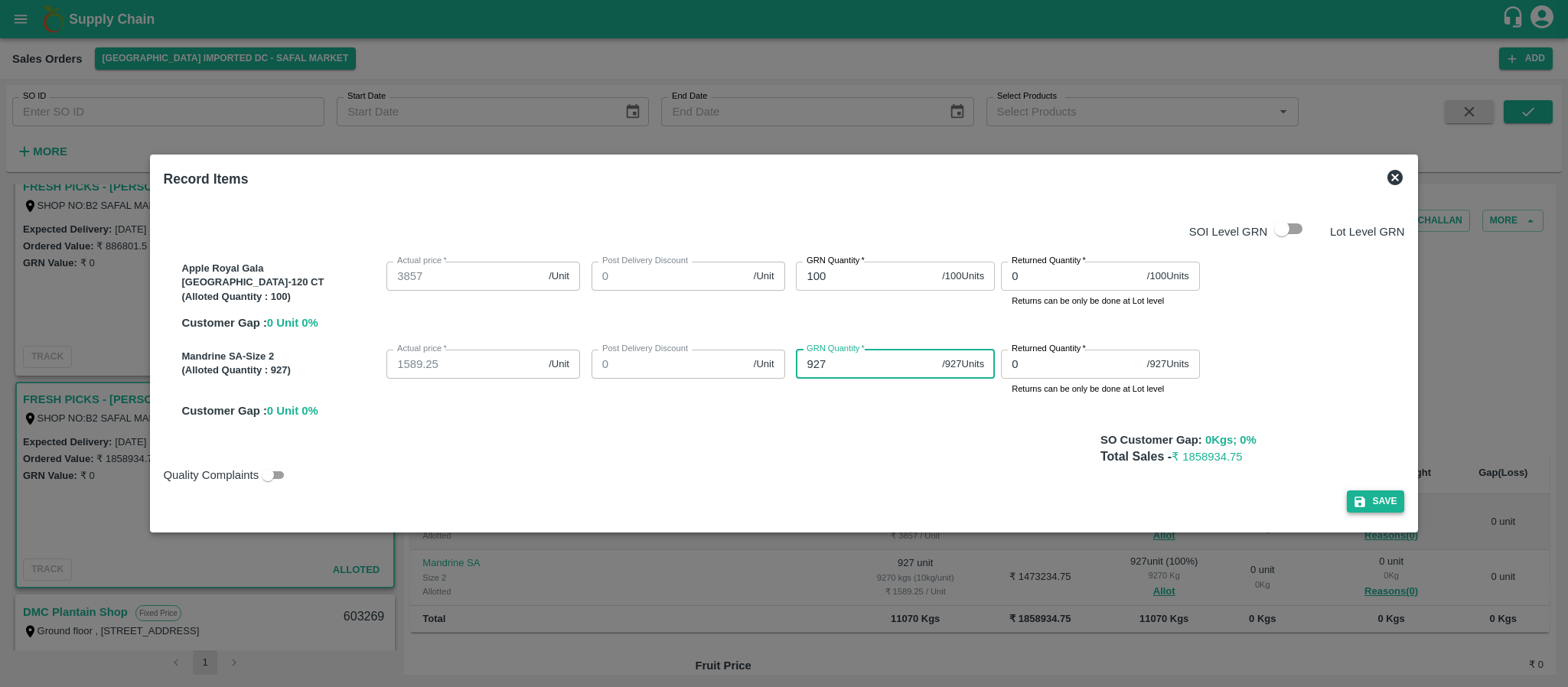
type input "927"
click at [1347, 498] on button "Save" at bounding box center [1376, 501] width 58 height 22
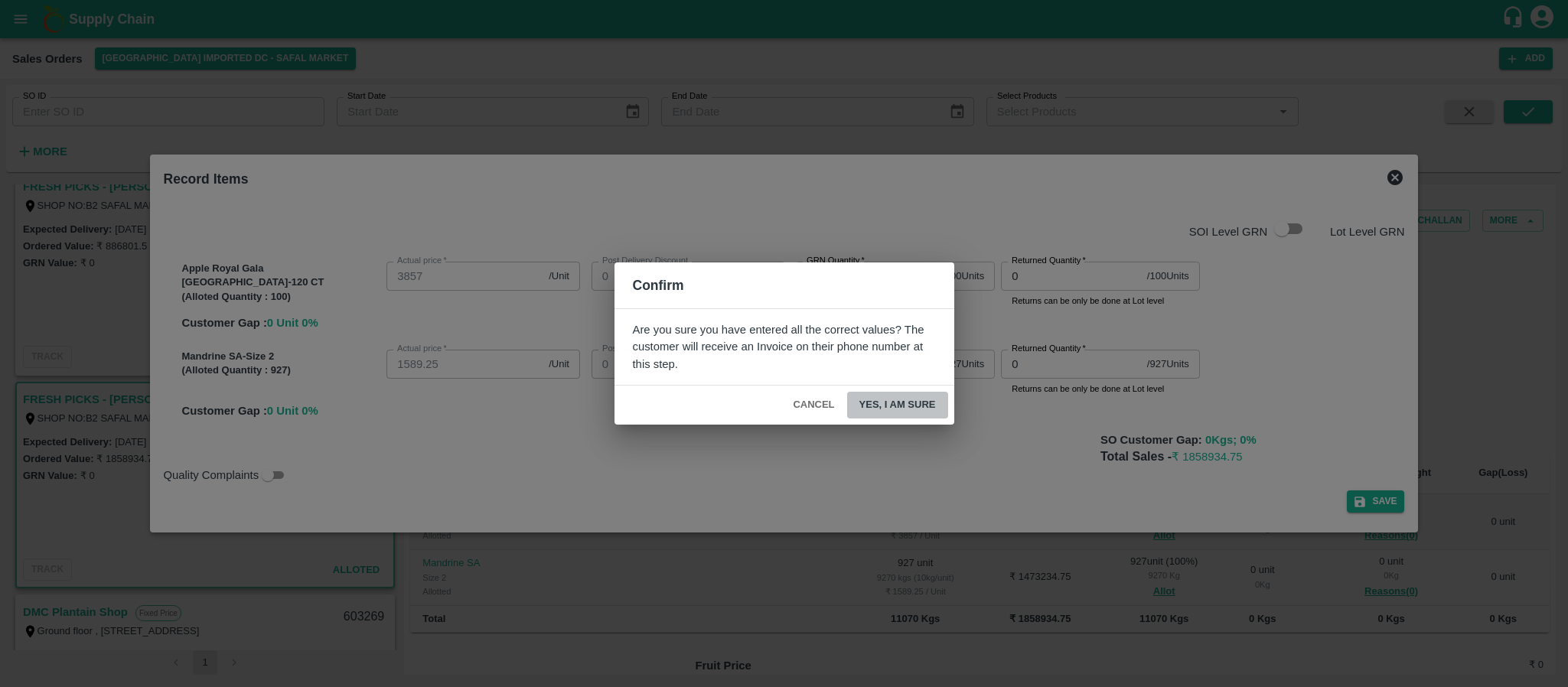
click at [921, 406] on button "Yes, I am sure" at bounding box center [898, 405] width 101 height 27
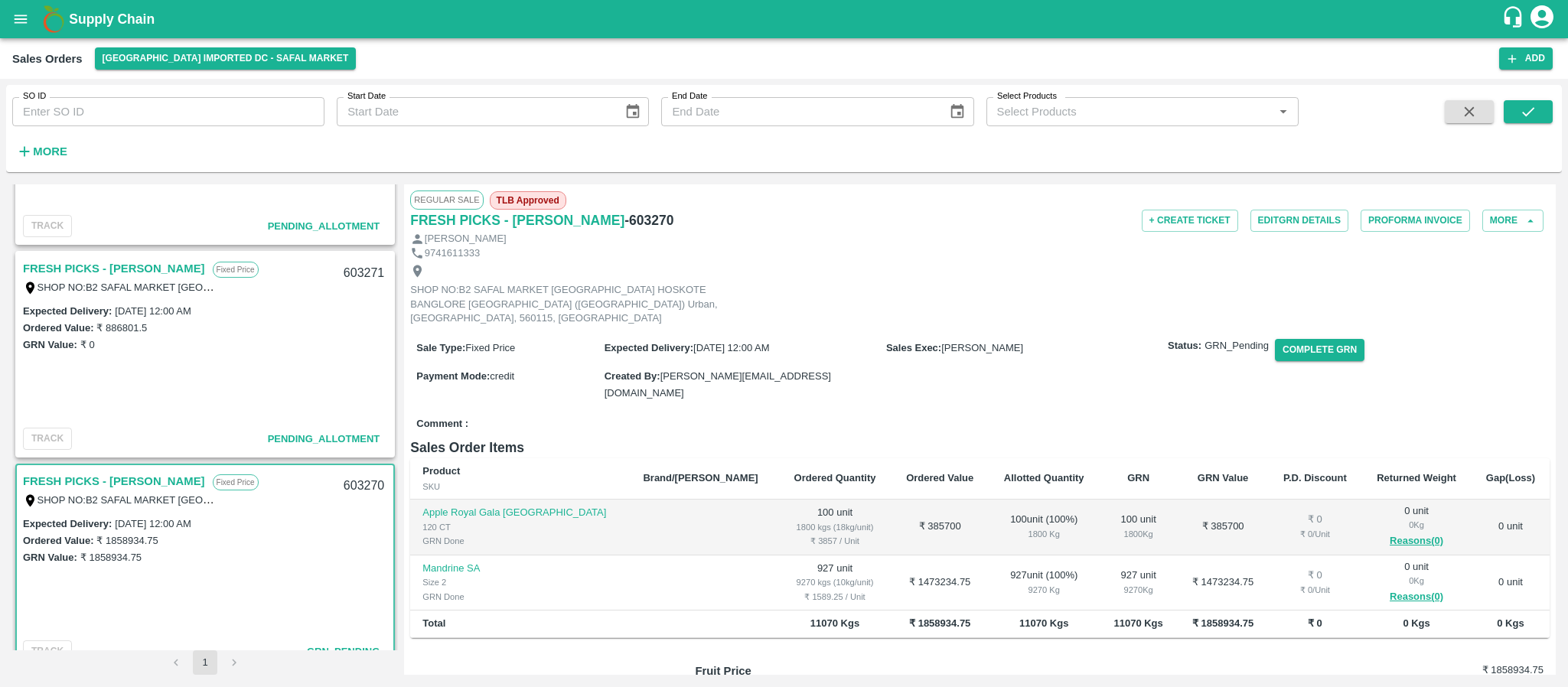
scroll to position [587, 0]
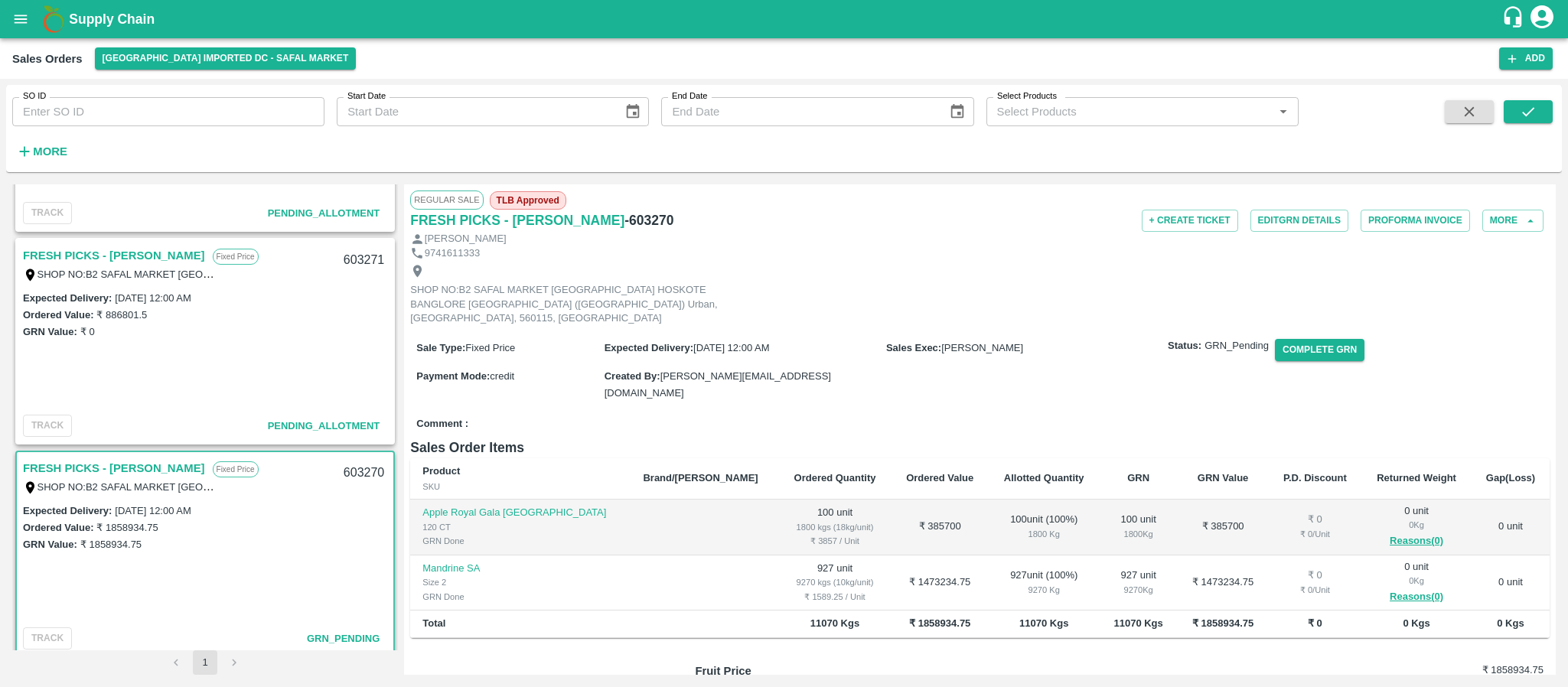
click at [129, 253] on link "FRESH PICKS - KIRAN N" at bounding box center [114, 256] width 182 height 20
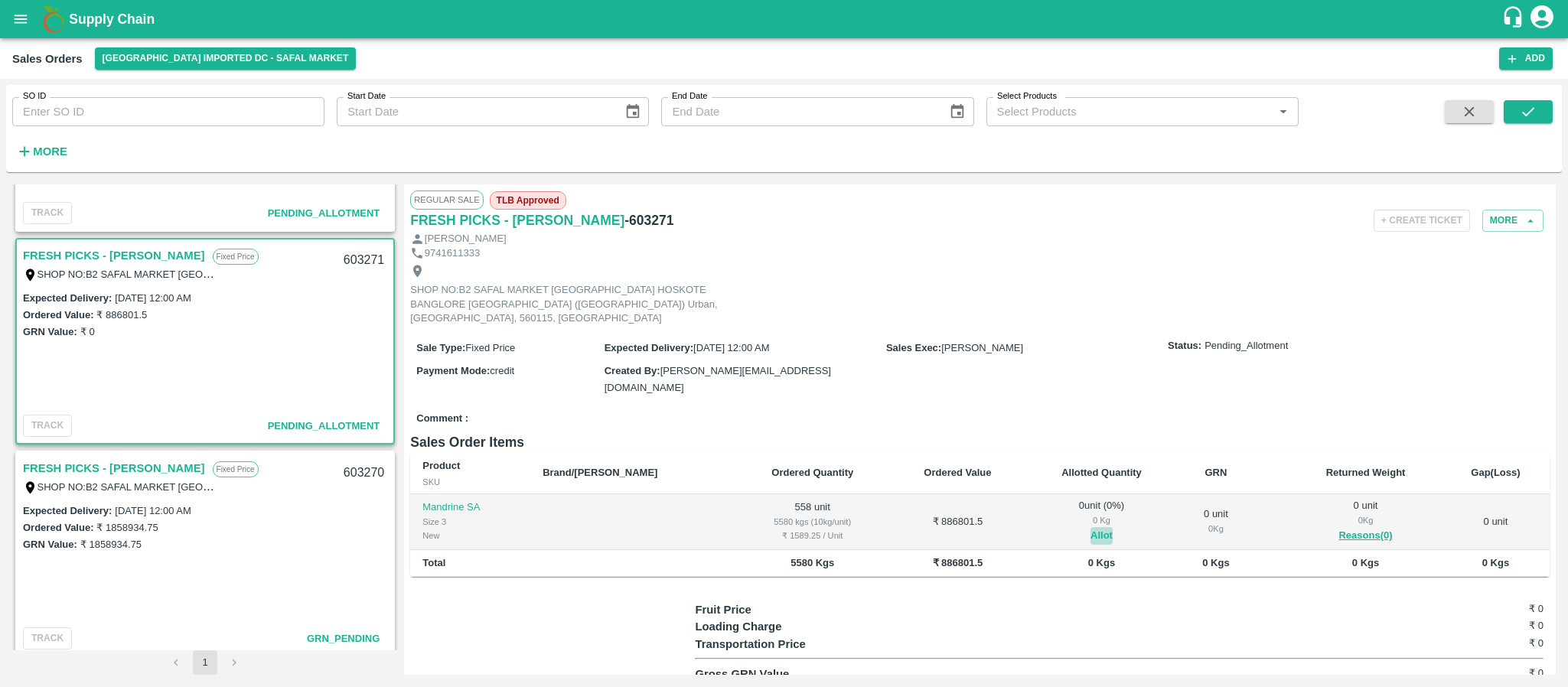
click at [1090, 527] on button "Allot" at bounding box center [1101, 536] width 22 height 18
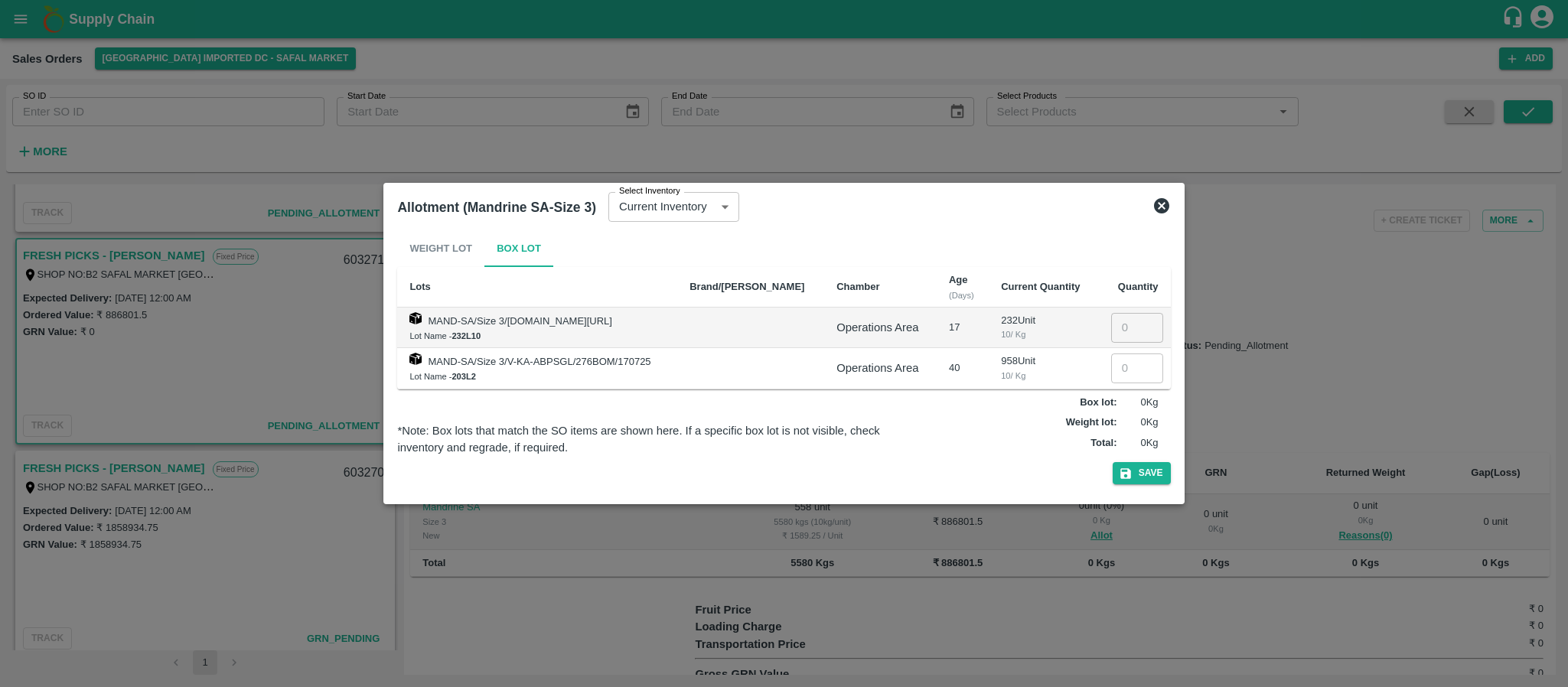
click at [1160, 208] on icon at bounding box center [1161, 206] width 15 height 15
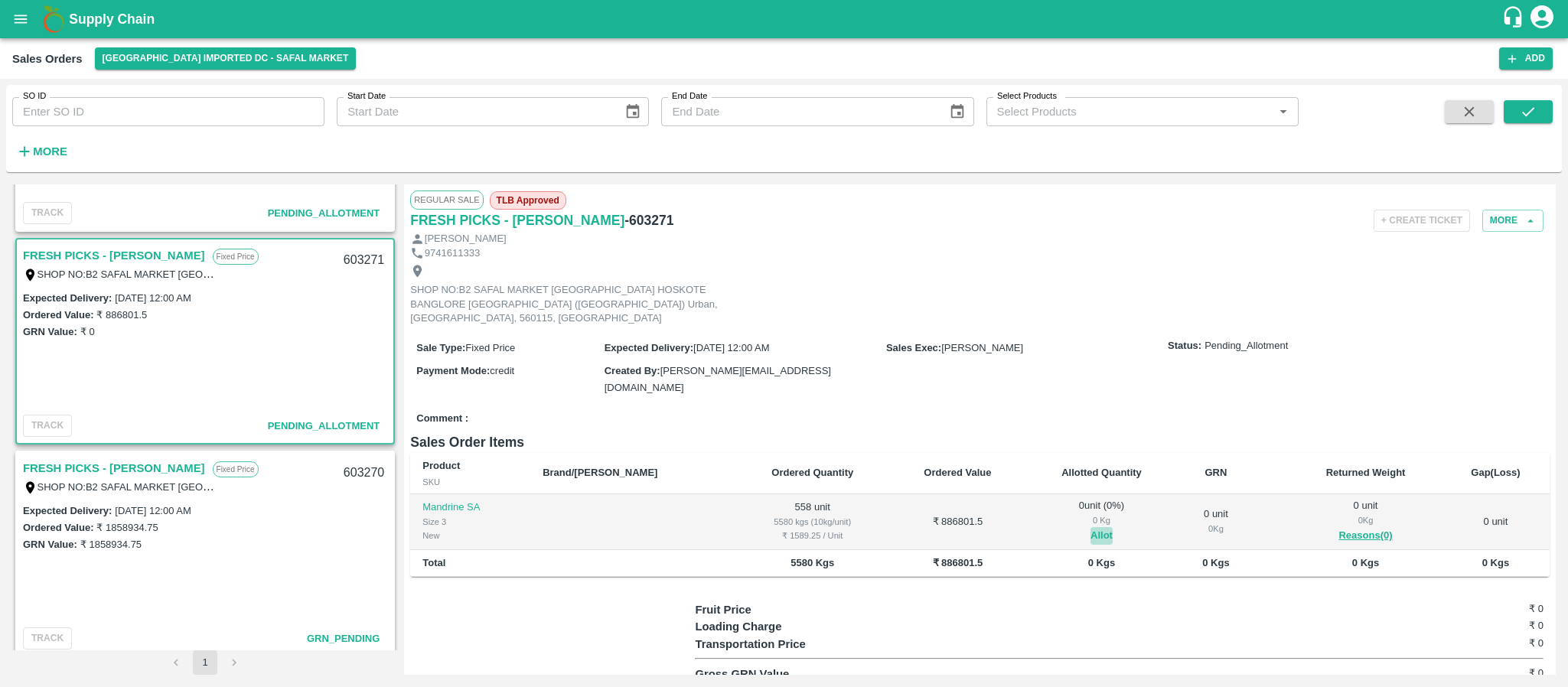
click at [1090, 527] on button "Allot" at bounding box center [1101, 536] width 22 height 18
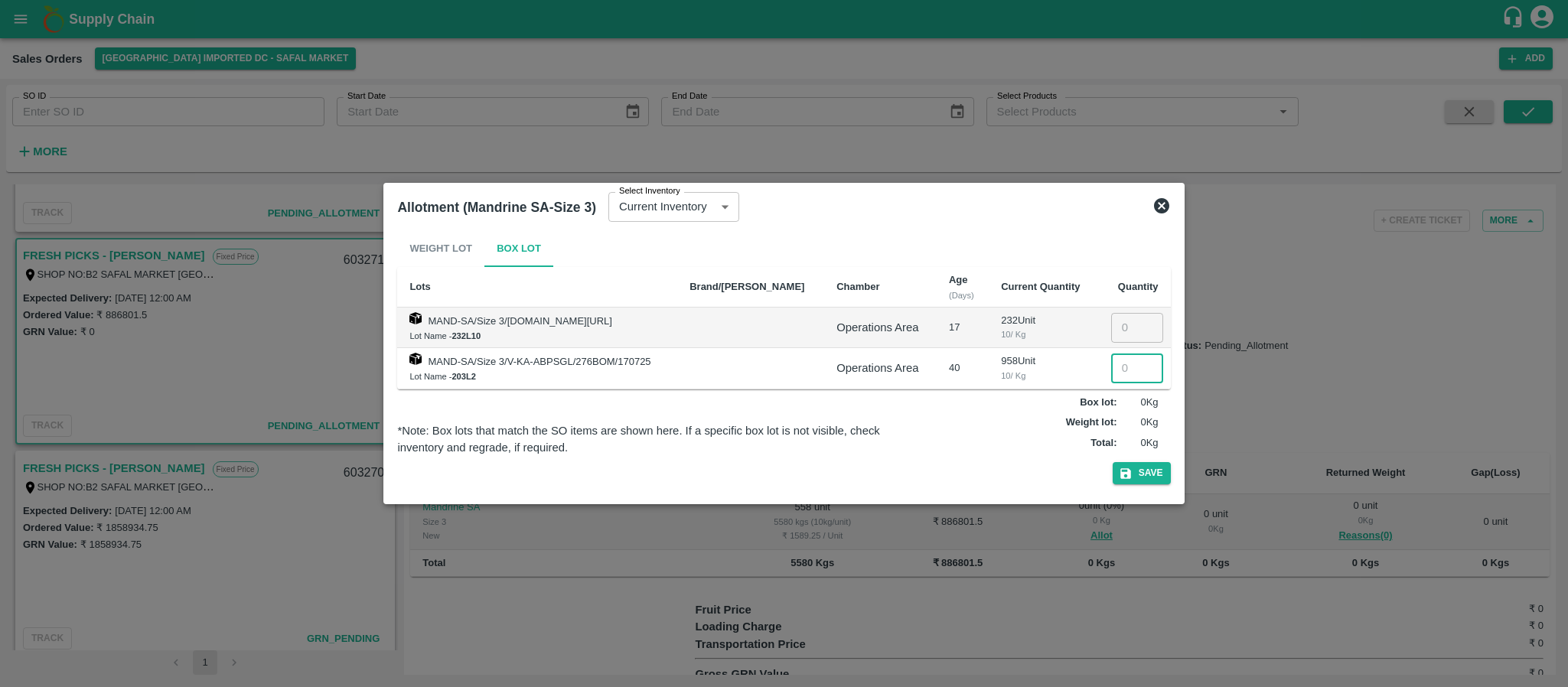
click at [1116, 370] on input "number" at bounding box center [1137, 368] width 52 height 29
type input "558"
click at [1148, 466] on button "Save" at bounding box center [1141, 473] width 58 height 22
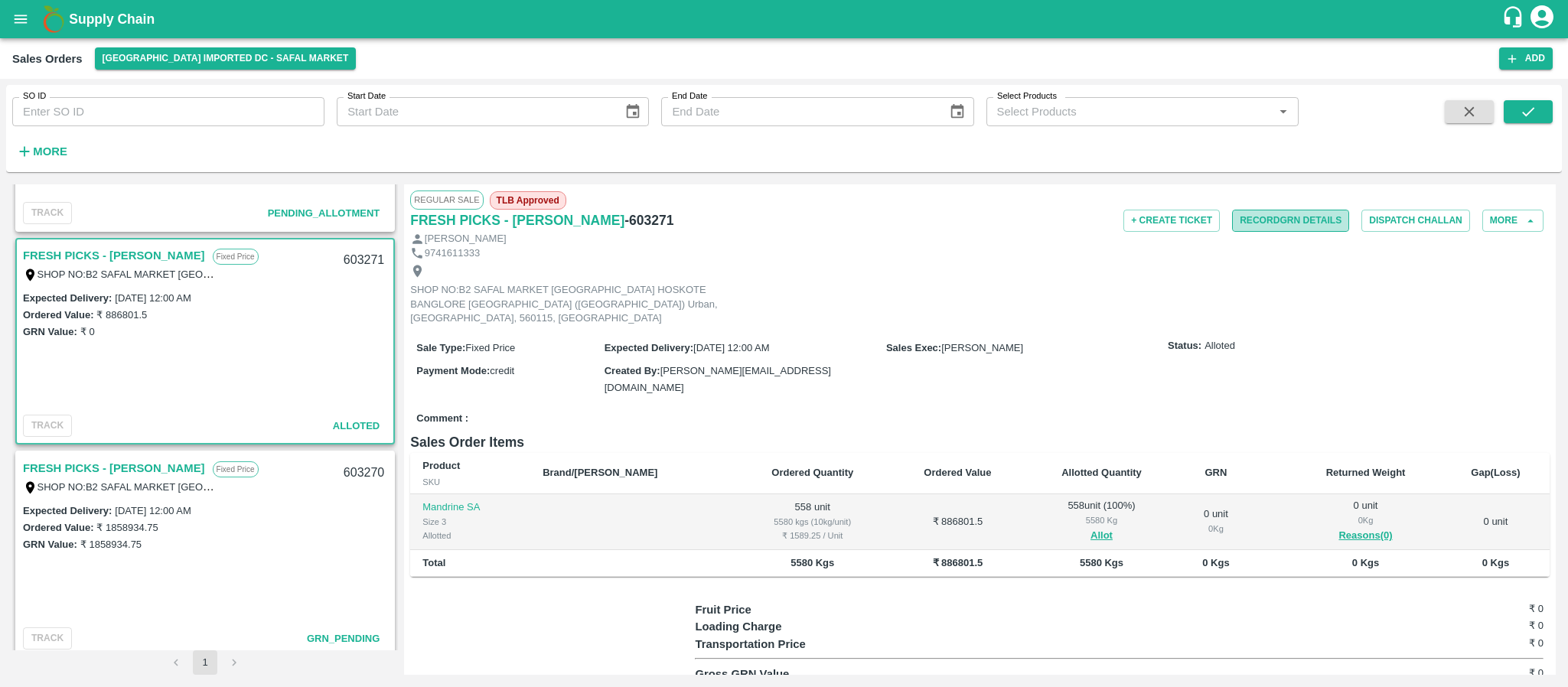
click at [1290, 218] on button "Record GRN Details" at bounding box center [1290, 220] width 117 height 22
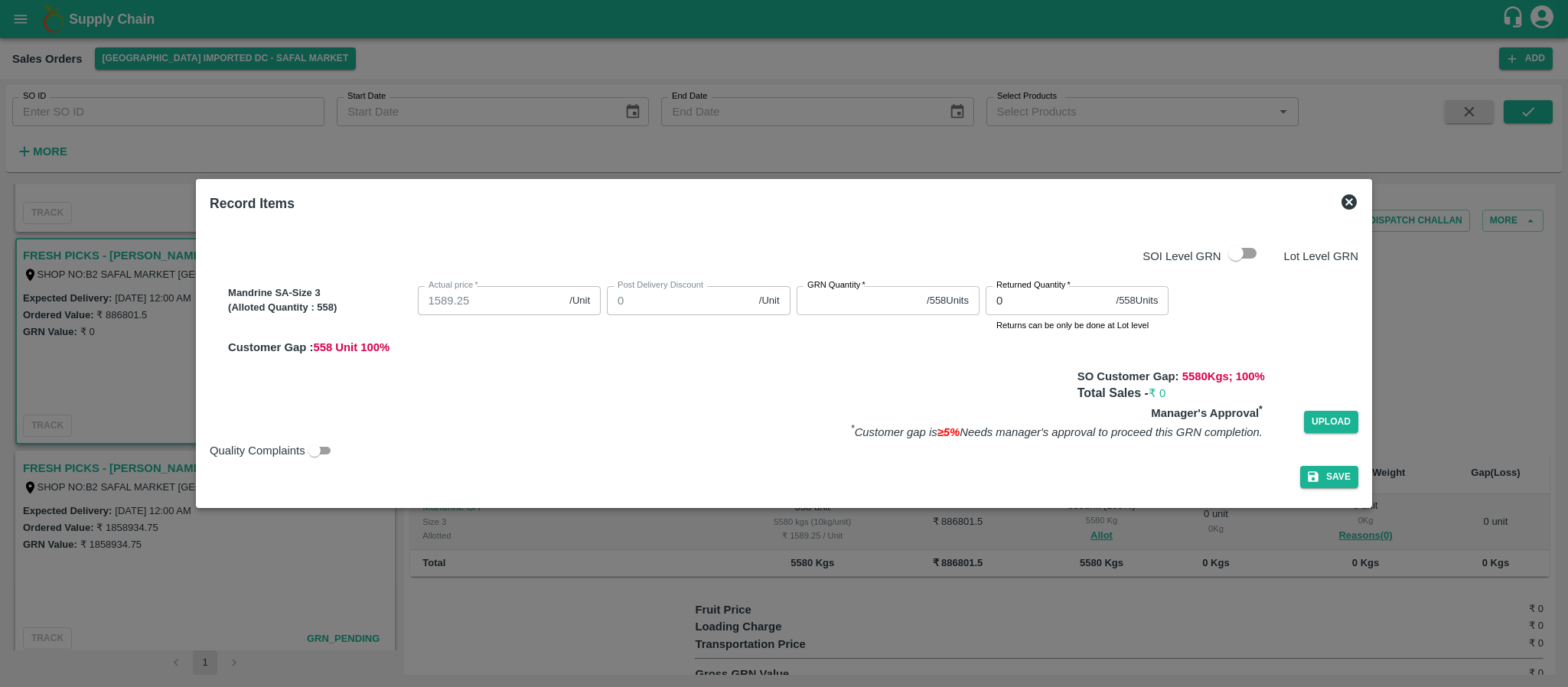
click at [824, 300] on input "GRN Quantity   *" at bounding box center [859, 300] width 125 height 29
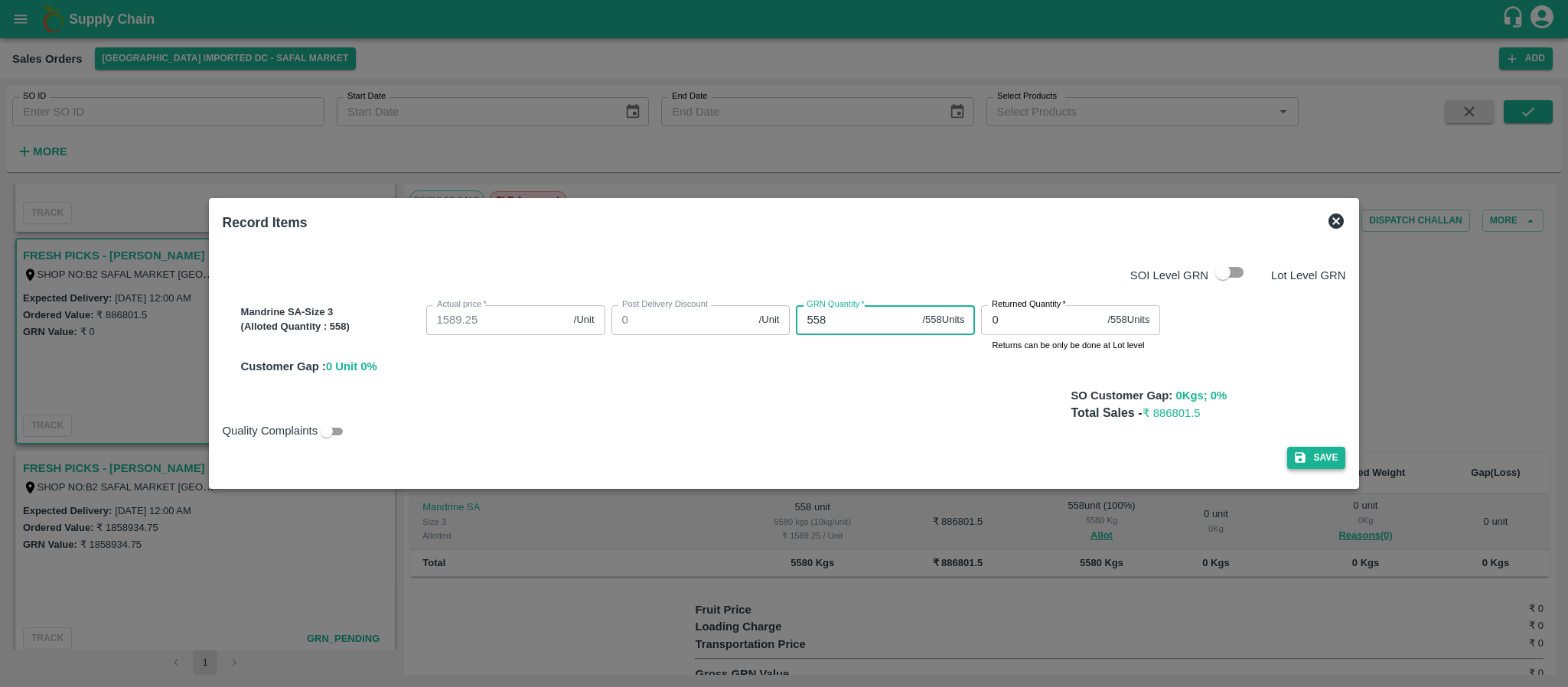
type input "558"
click at [1293, 451] on icon "button" at bounding box center [1300, 457] width 14 height 14
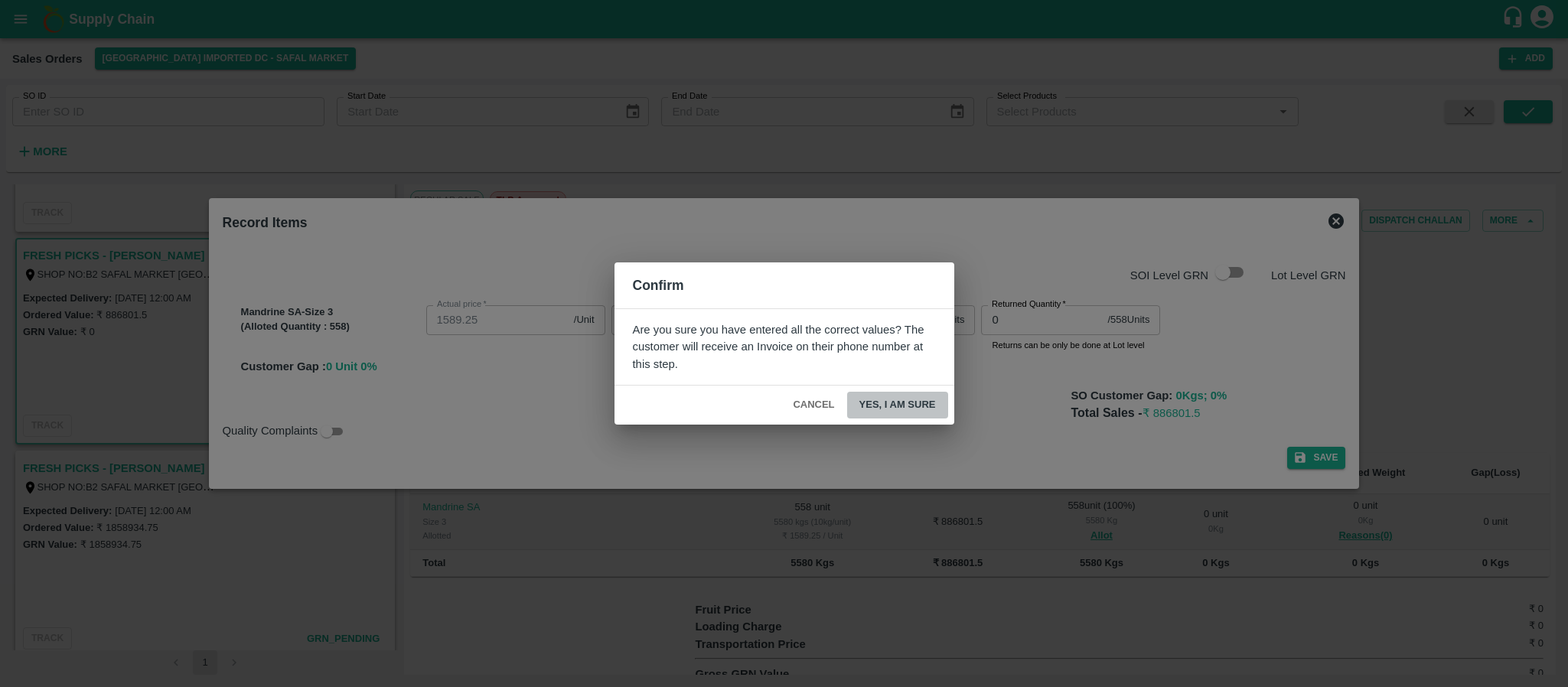
click at [893, 402] on button "Yes, I am sure" at bounding box center [898, 405] width 101 height 27
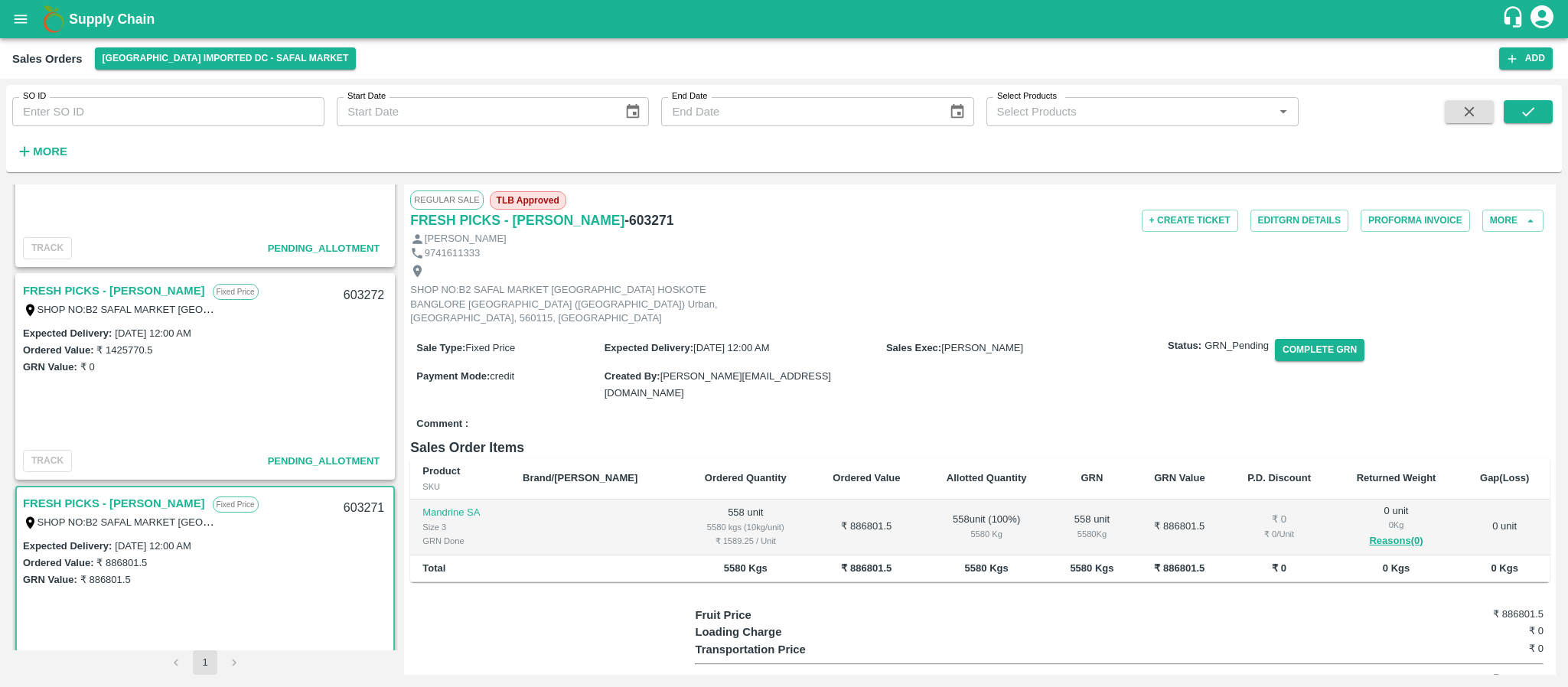
scroll to position [338, 0]
click at [122, 294] on link "FRESH PICKS - KIRAN N" at bounding box center [114, 293] width 182 height 20
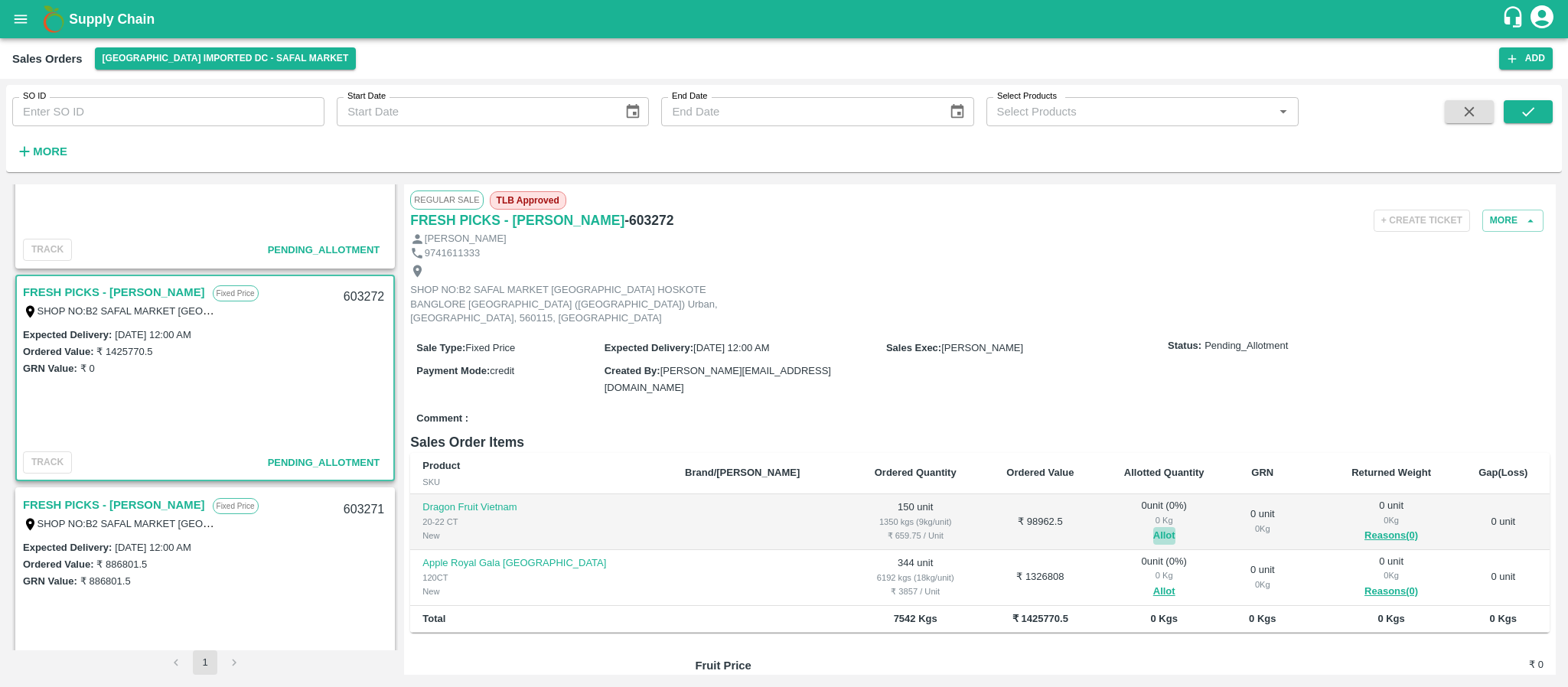
click at [1153, 527] on button "Allot" at bounding box center [1164, 536] width 22 height 18
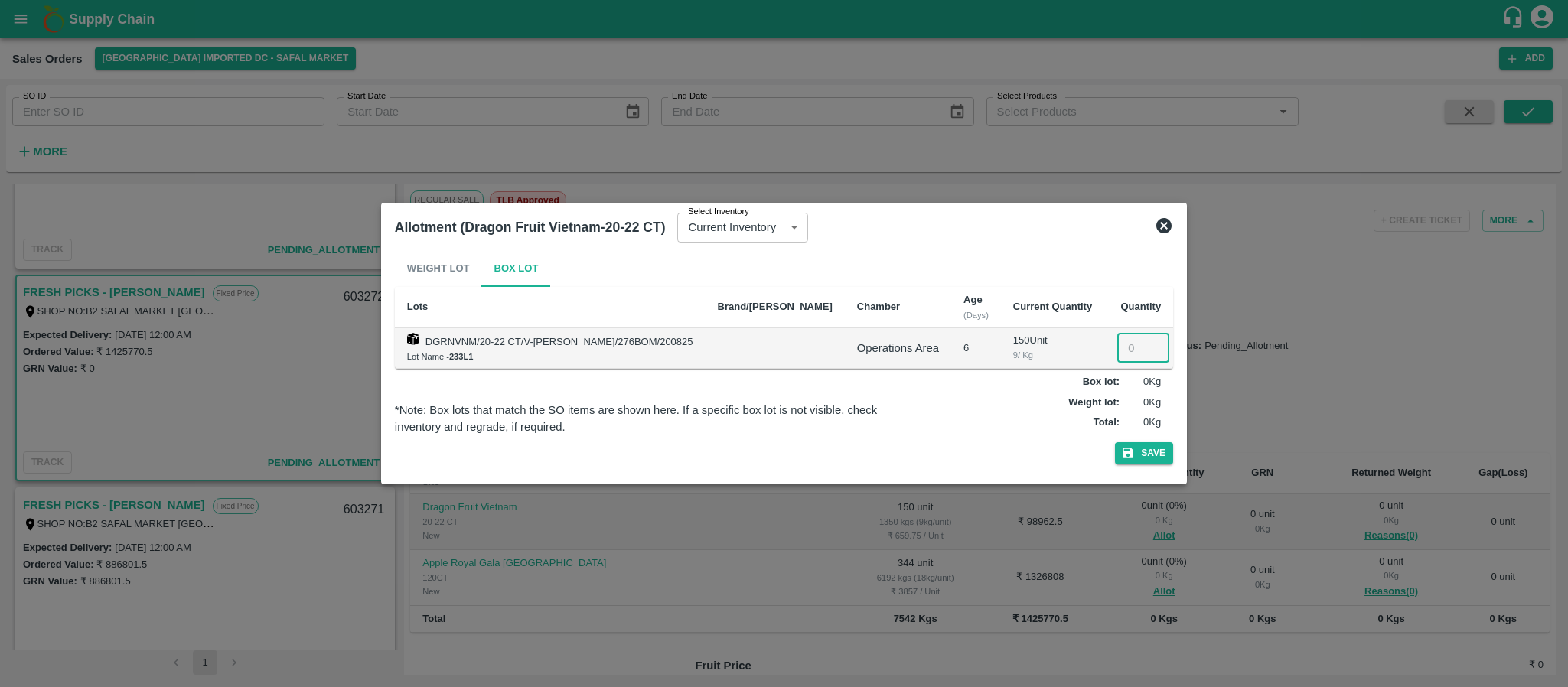
click at [1120, 348] on input "number" at bounding box center [1144, 348] width 52 height 29
type input "150"
click at [1134, 455] on button "Save" at bounding box center [1144, 453] width 58 height 22
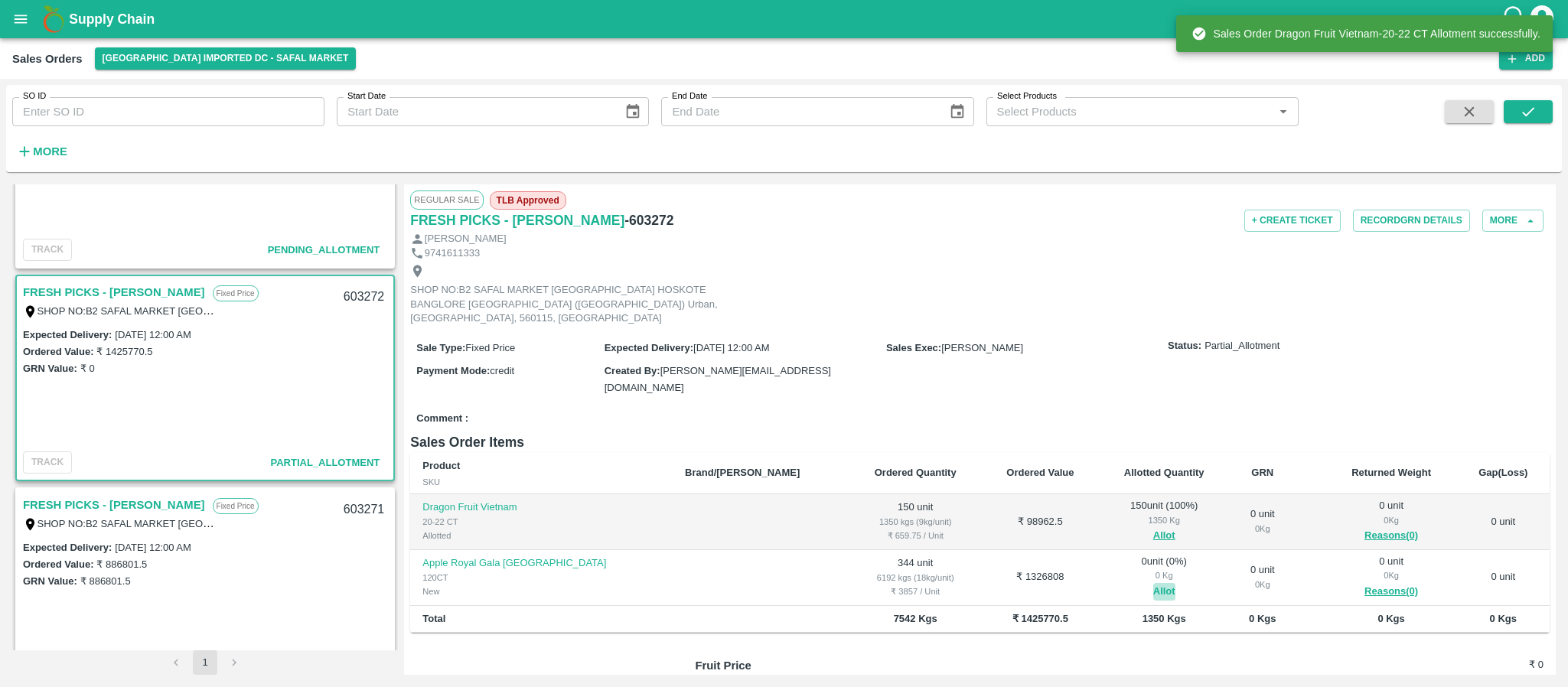
click at [1153, 583] on button "Allot" at bounding box center [1164, 592] width 22 height 18
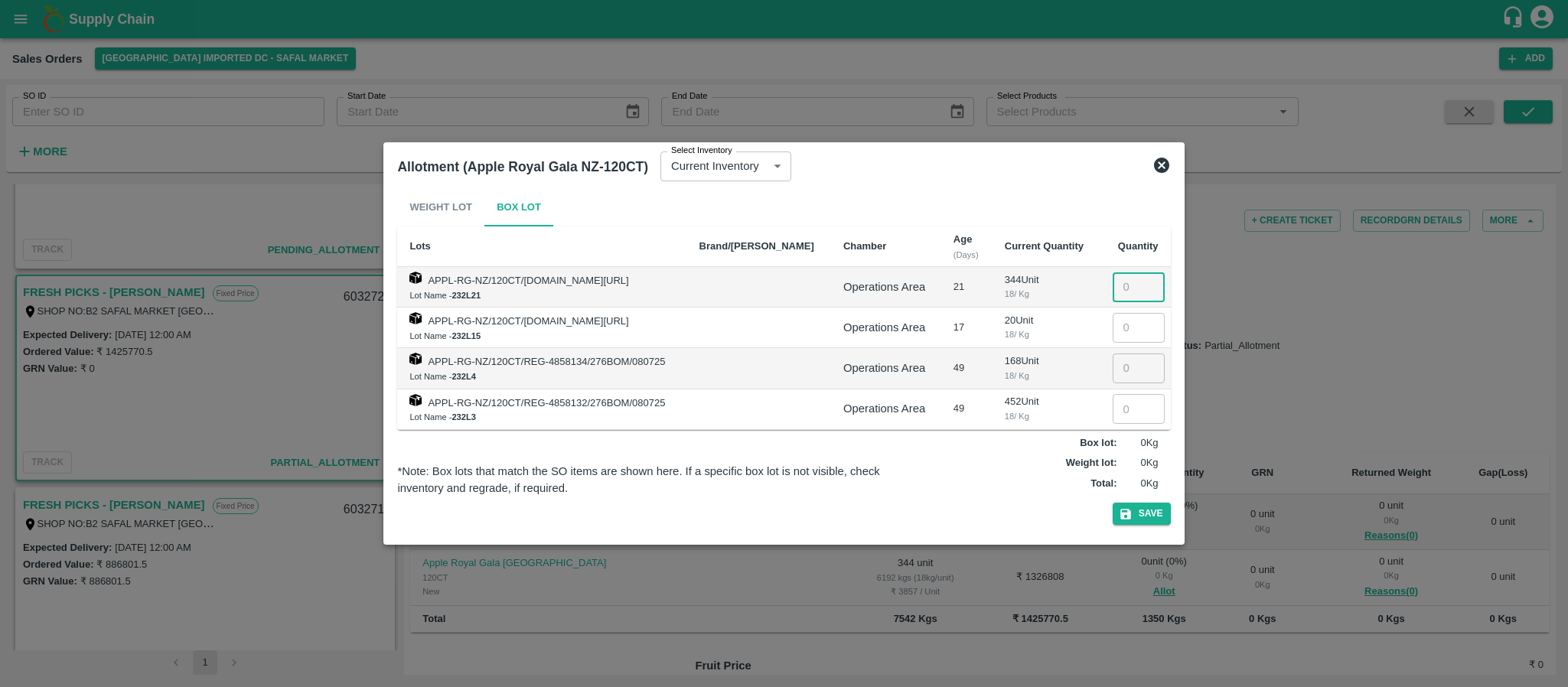
click at [1123, 281] on input "number" at bounding box center [1138, 287] width 52 height 29
type input "334"
click at [1144, 510] on button "Save" at bounding box center [1141, 514] width 58 height 22
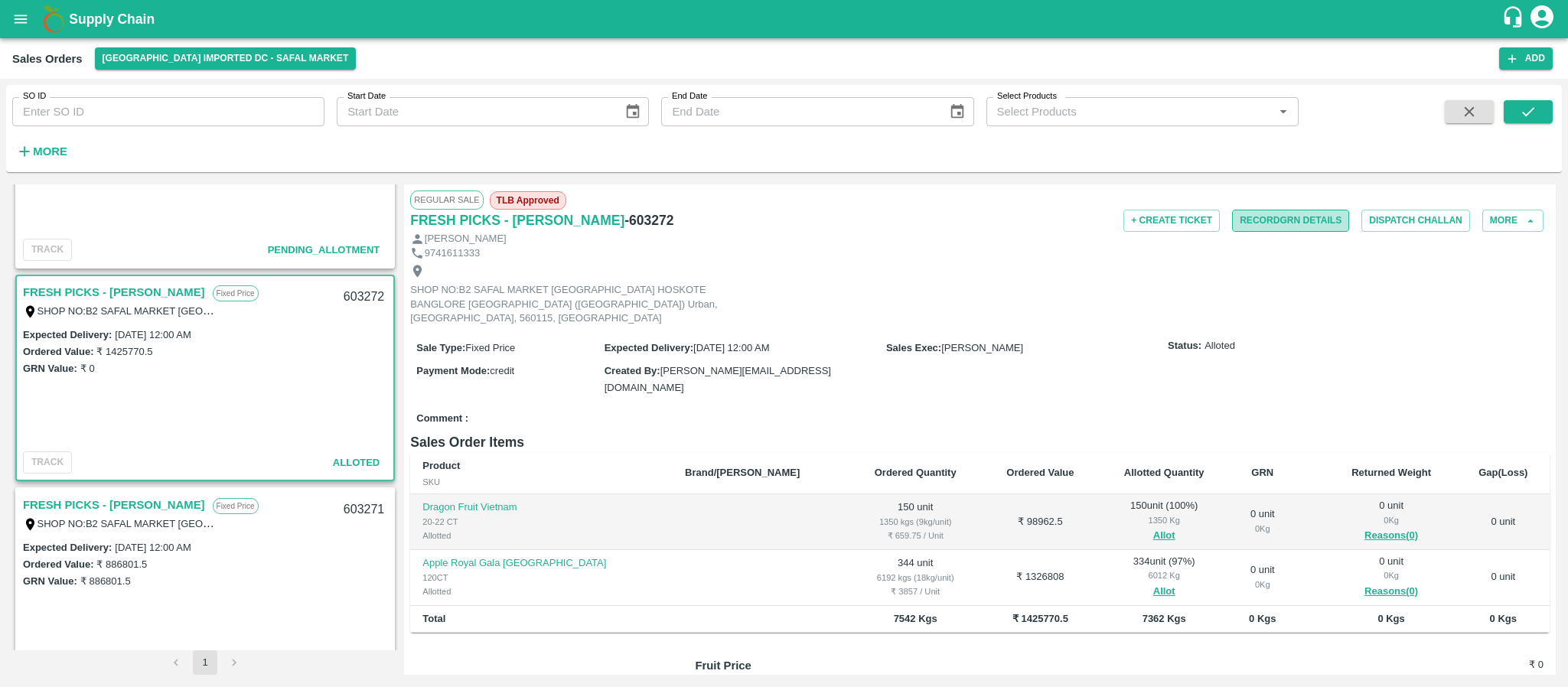
click at [1257, 217] on button "Record GRN Details" at bounding box center [1290, 220] width 117 height 22
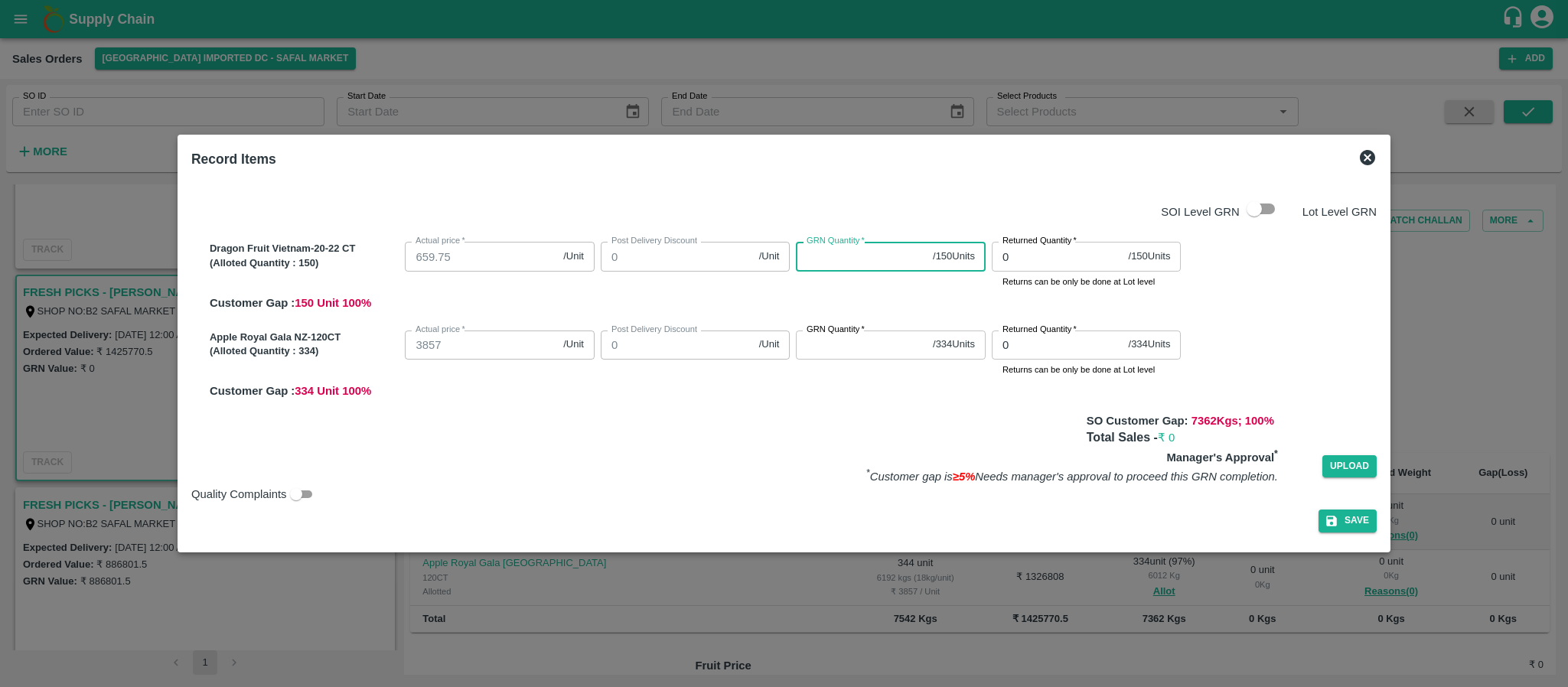
click at [861, 255] on input "GRN Quantity   *" at bounding box center [861, 257] width 131 height 29
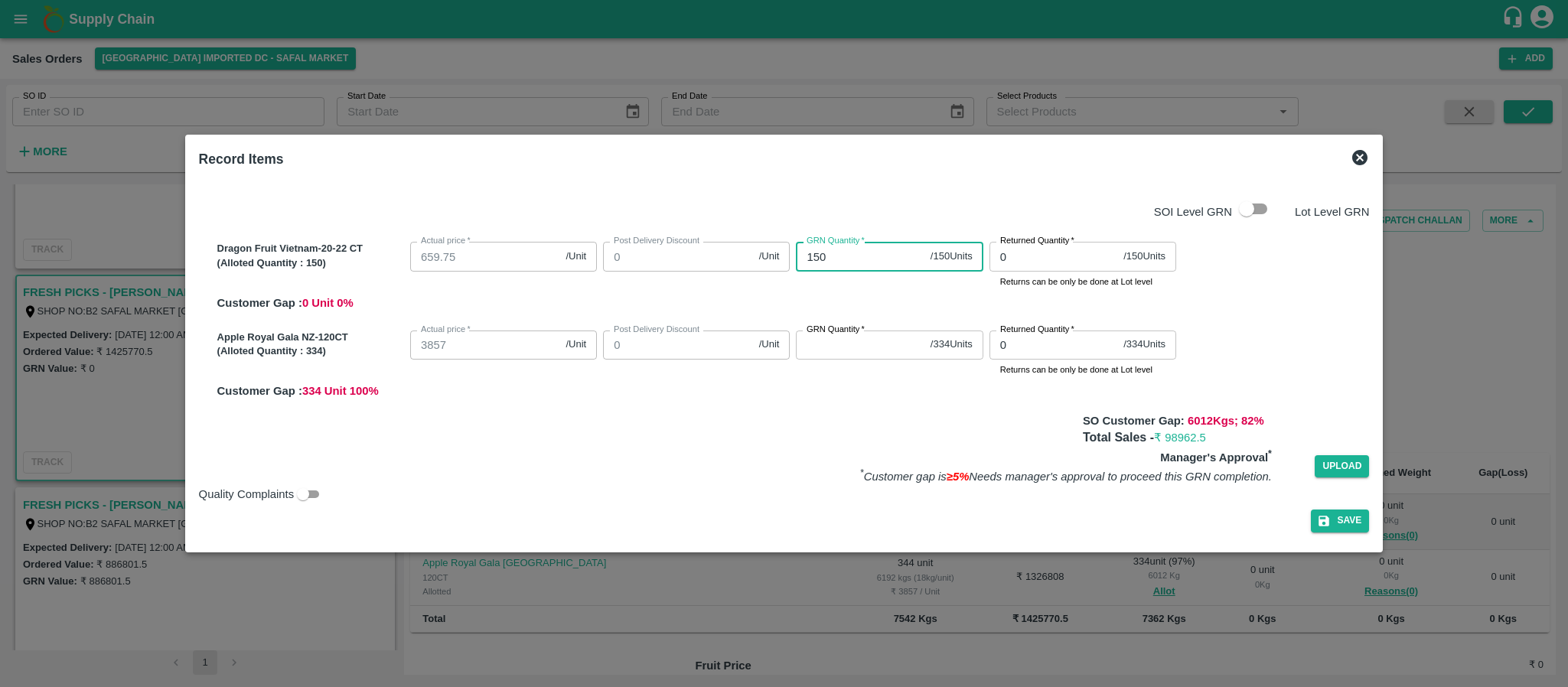
type input "150"
click at [834, 342] on input "GRN Quantity   *" at bounding box center [859, 345] width 127 height 29
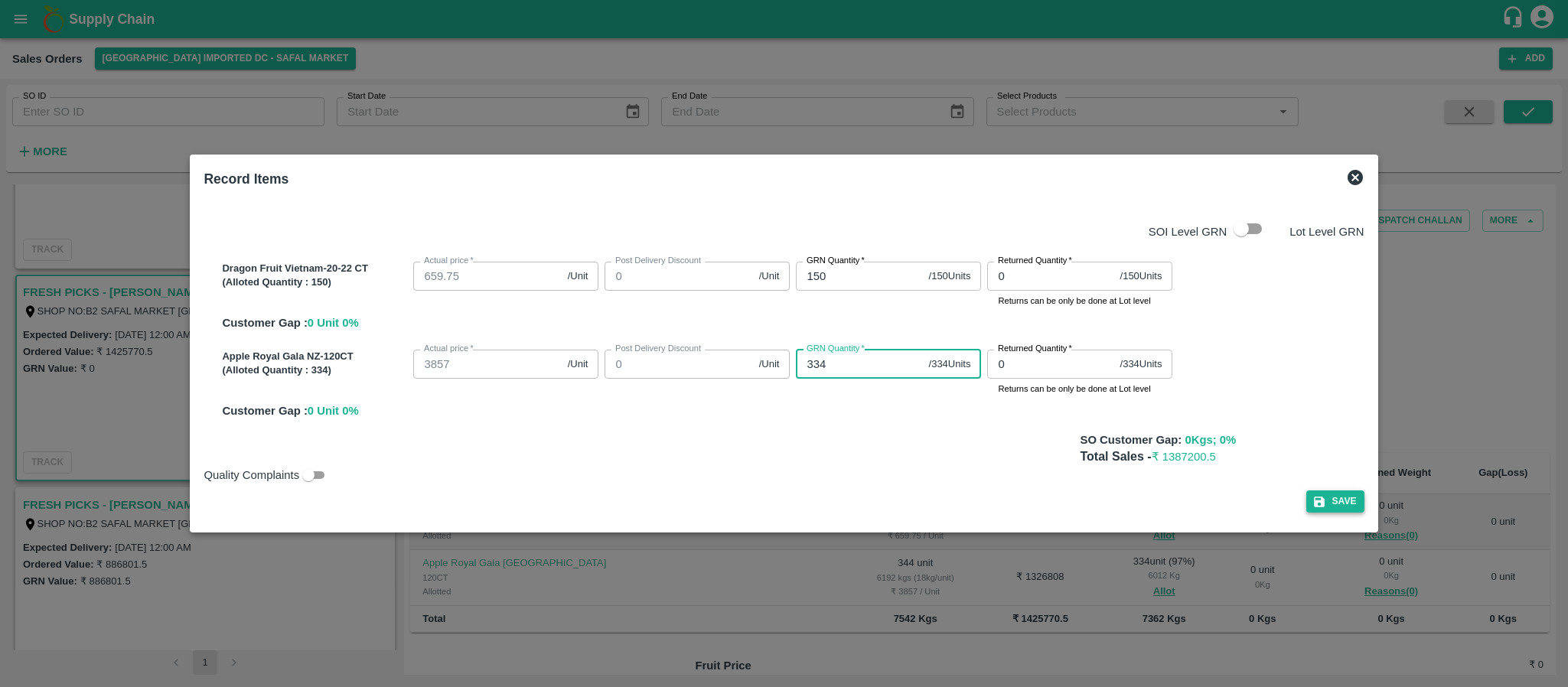
type input "334"
click at [1339, 499] on button "Save" at bounding box center [1335, 501] width 58 height 22
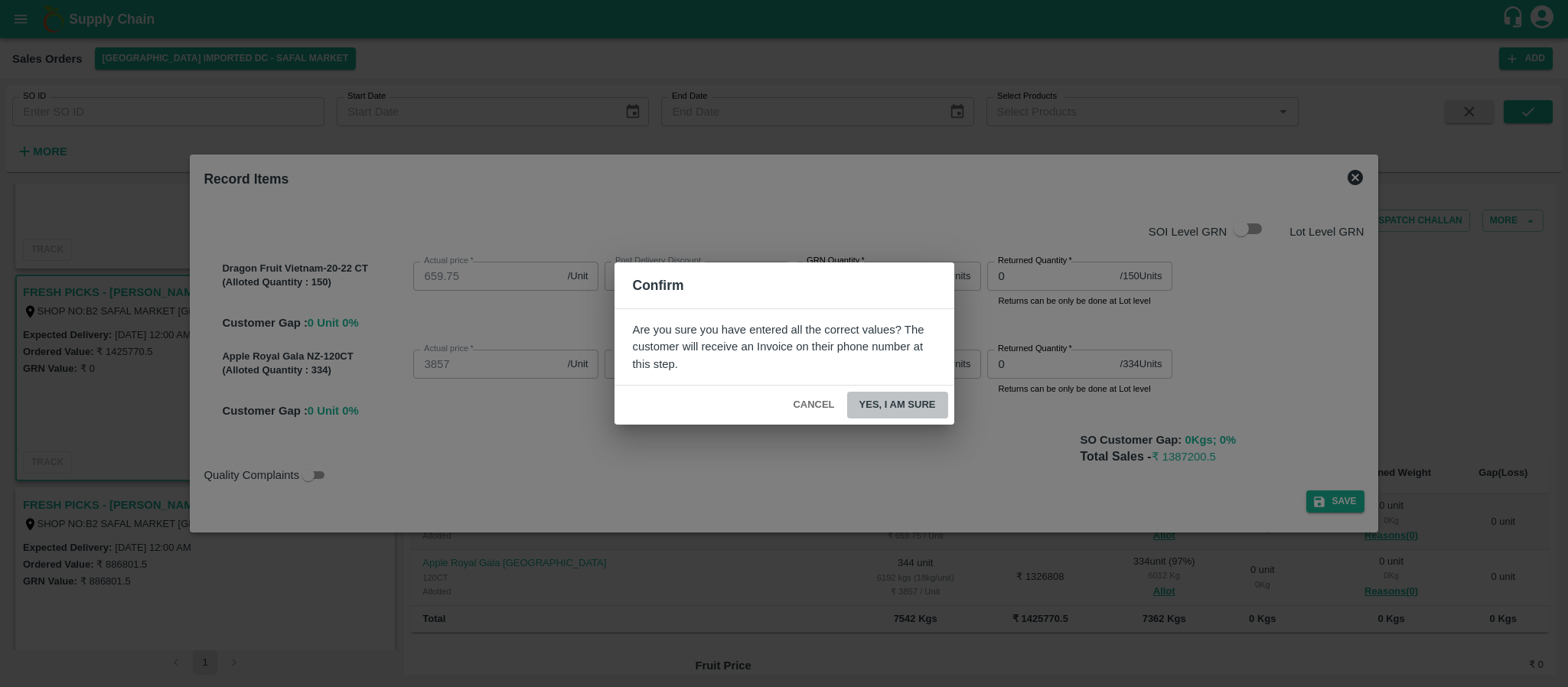
click at [896, 402] on button "Yes, I am sure" at bounding box center [898, 405] width 101 height 27
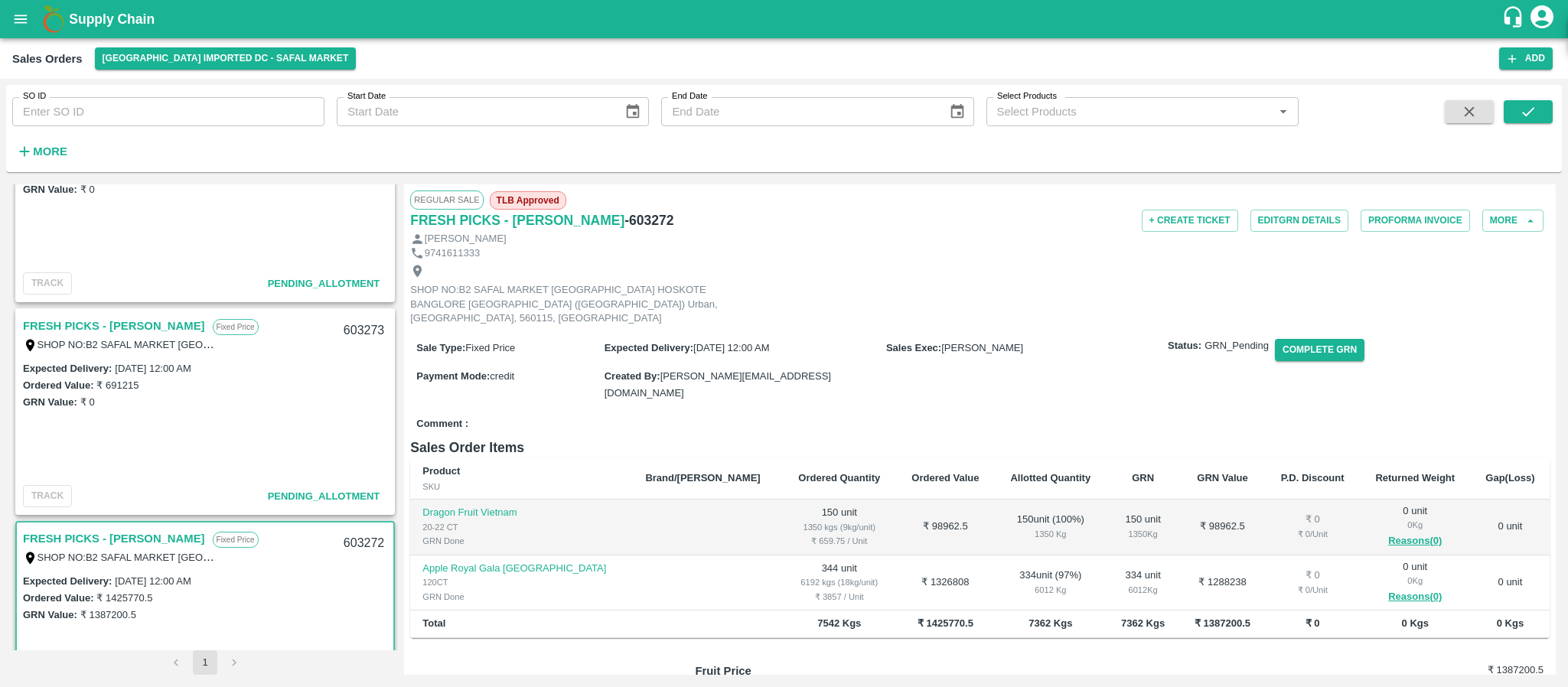
scroll to position [90, 0]
click at [87, 324] on link "FRESH PICKS - KIRAN N" at bounding box center [114, 327] width 182 height 20
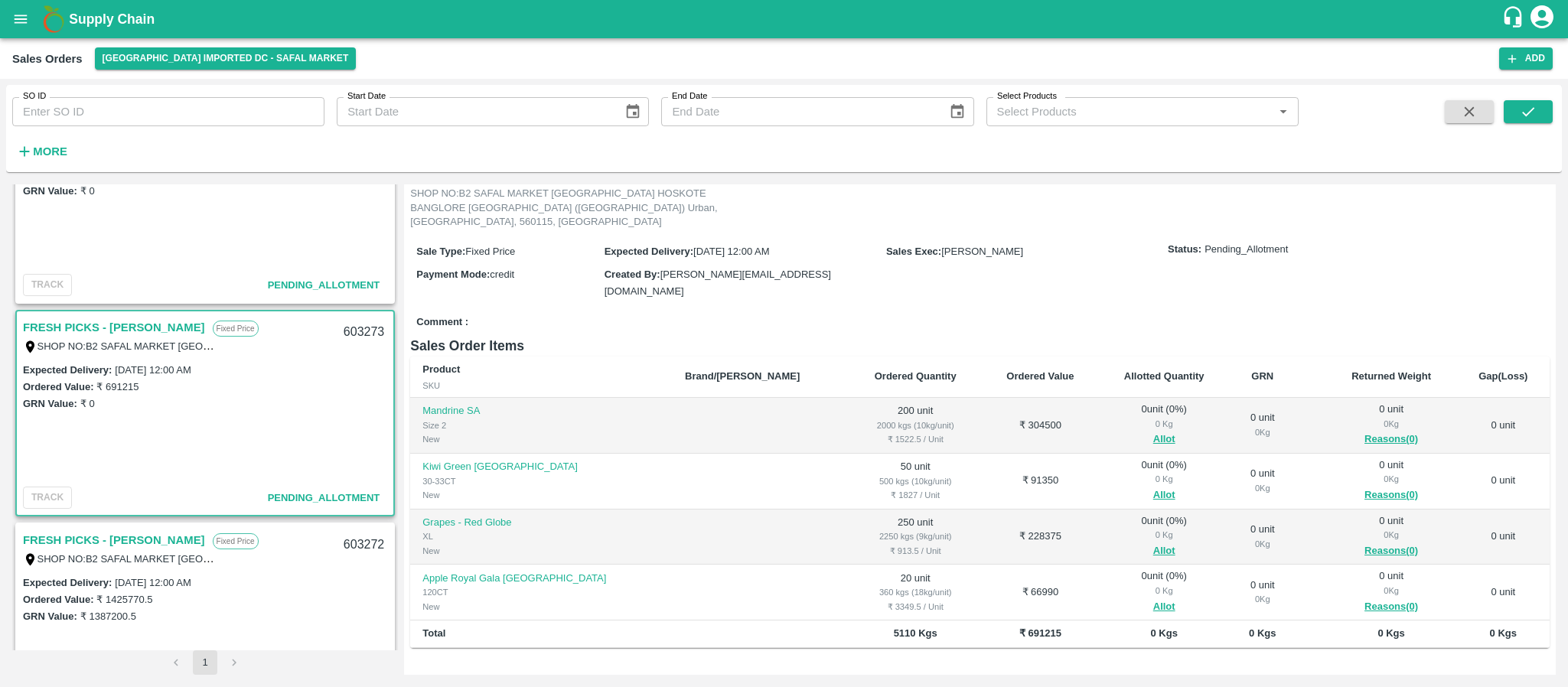
scroll to position [97, 0]
click at [1153, 430] on button "Allot" at bounding box center [1164, 439] width 22 height 18
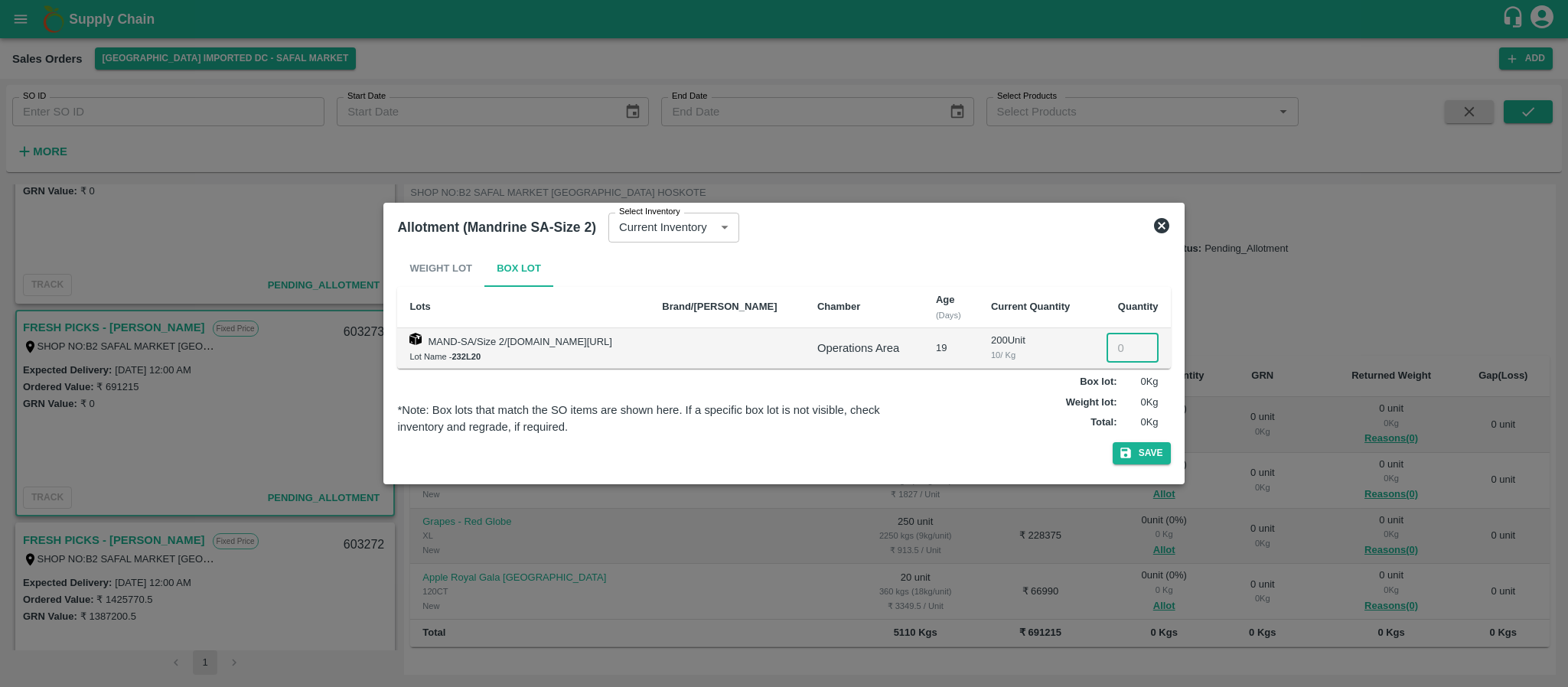
click at [1127, 349] on input "number" at bounding box center [1133, 348] width 52 height 29
type input "200"
click at [1138, 460] on button "Save" at bounding box center [1141, 453] width 58 height 22
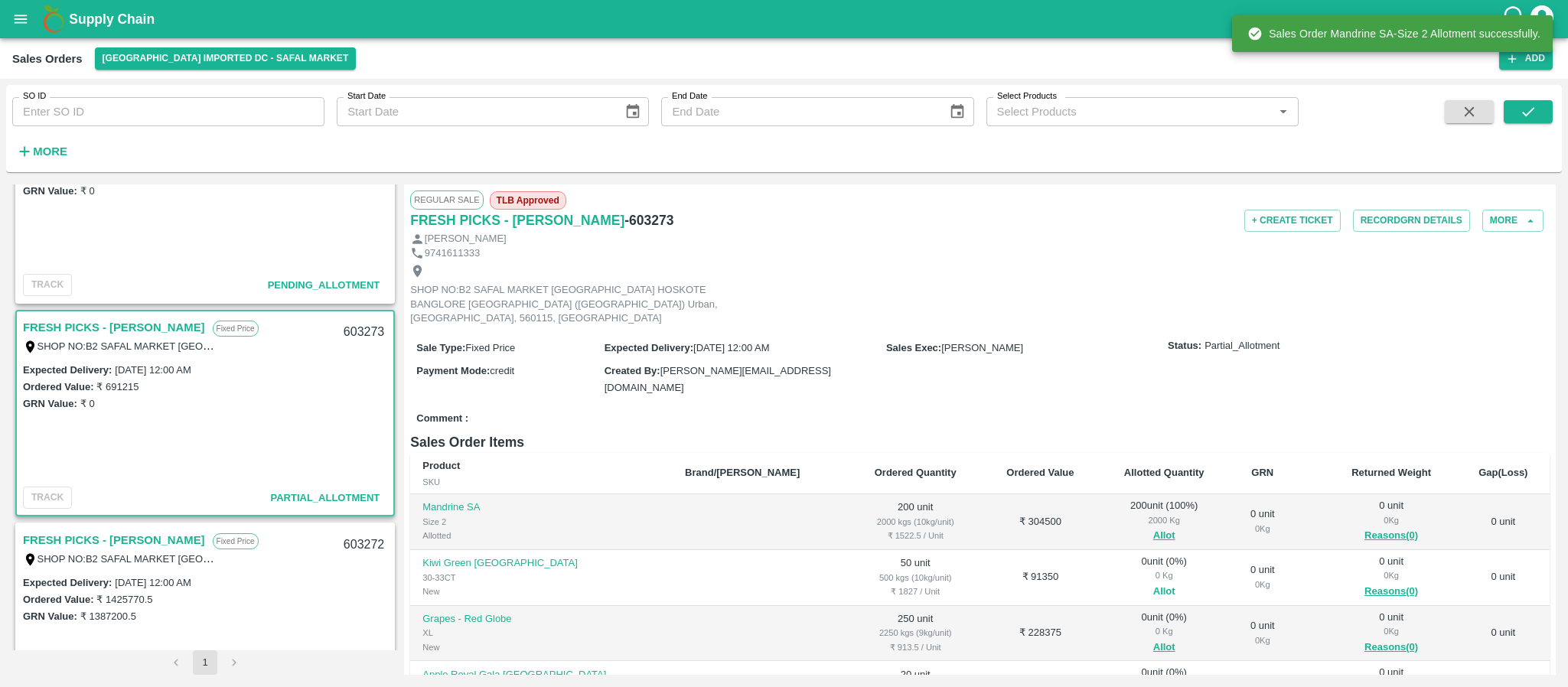
click at [1153, 583] on button "Allot" at bounding box center [1164, 592] width 22 height 18
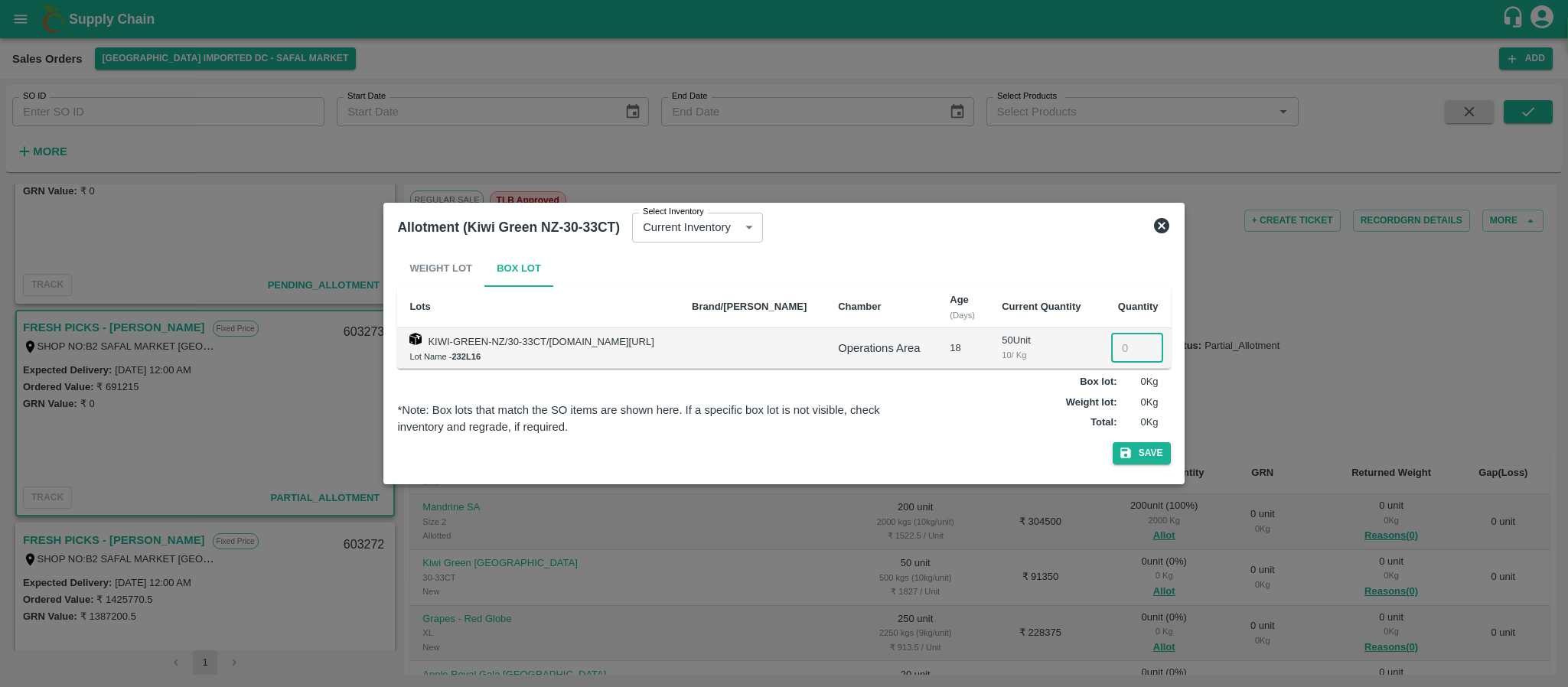
click at [1111, 345] on input "number" at bounding box center [1137, 348] width 52 height 29
type input "50"
click at [1153, 463] on button "Save" at bounding box center [1141, 453] width 58 height 22
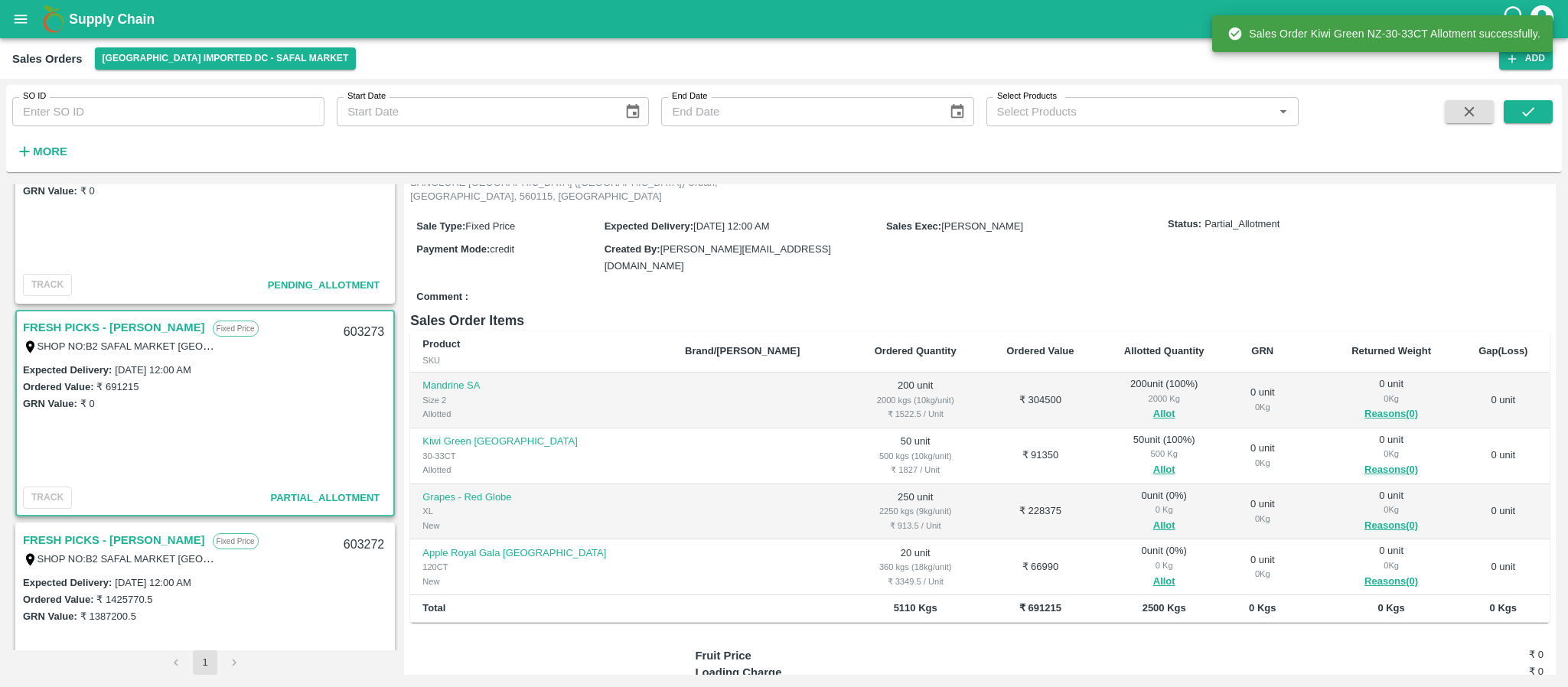
scroll to position [122, 0]
click at [1153, 517] on button "Allot" at bounding box center [1164, 525] width 22 height 18
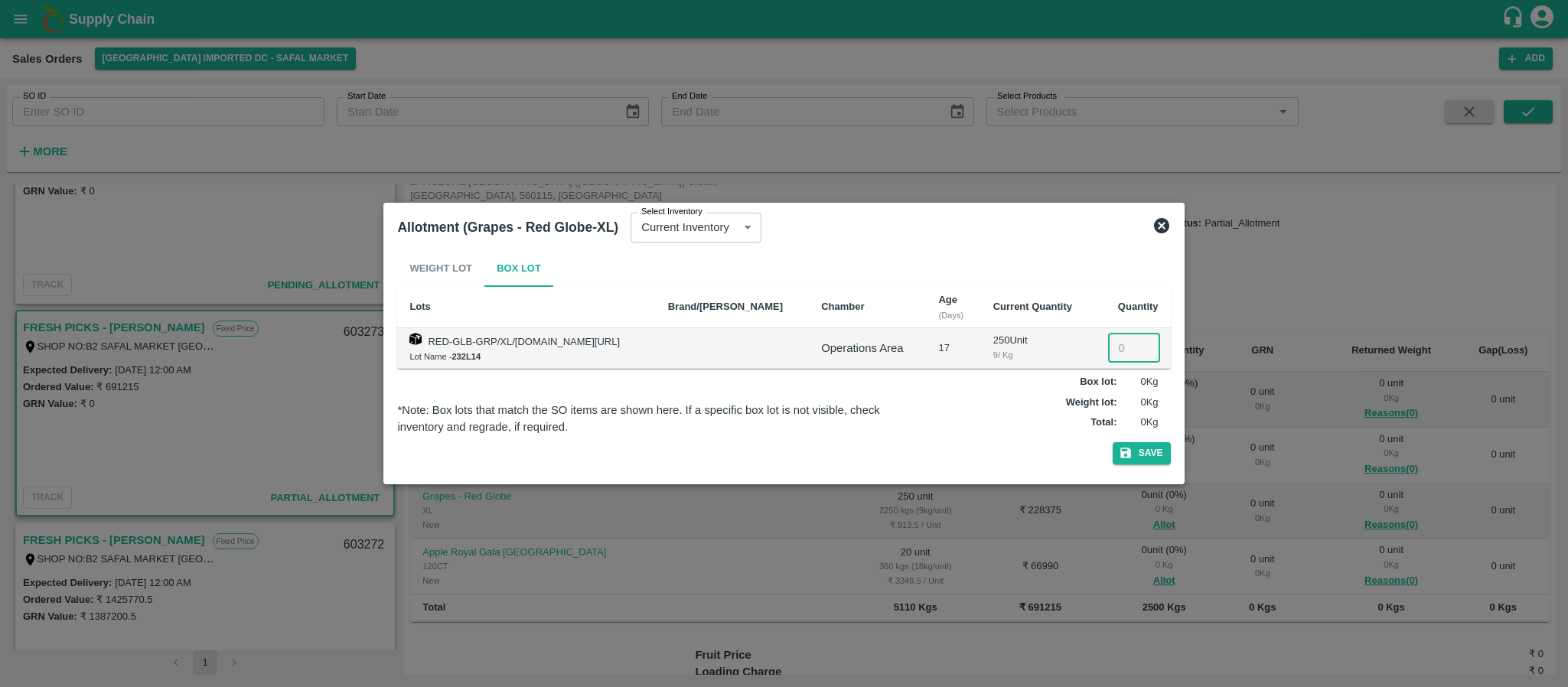
click at [1127, 348] on input "number" at bounding box center [1134, 348] width 52 height 29
type input "250"
click at [1142, 452] on button "Save" at bounding box center [1141, 453] width 58 height 22
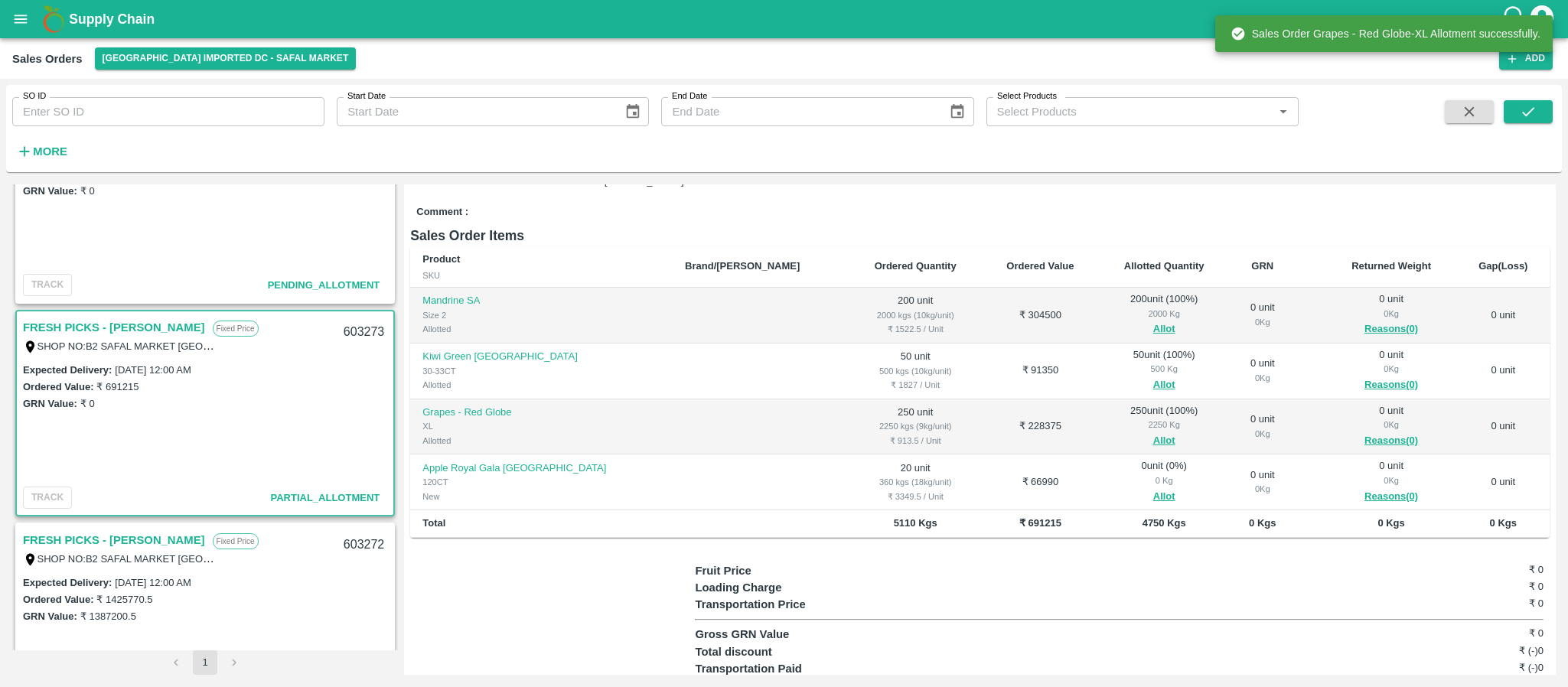
scroll to position [208, 0]
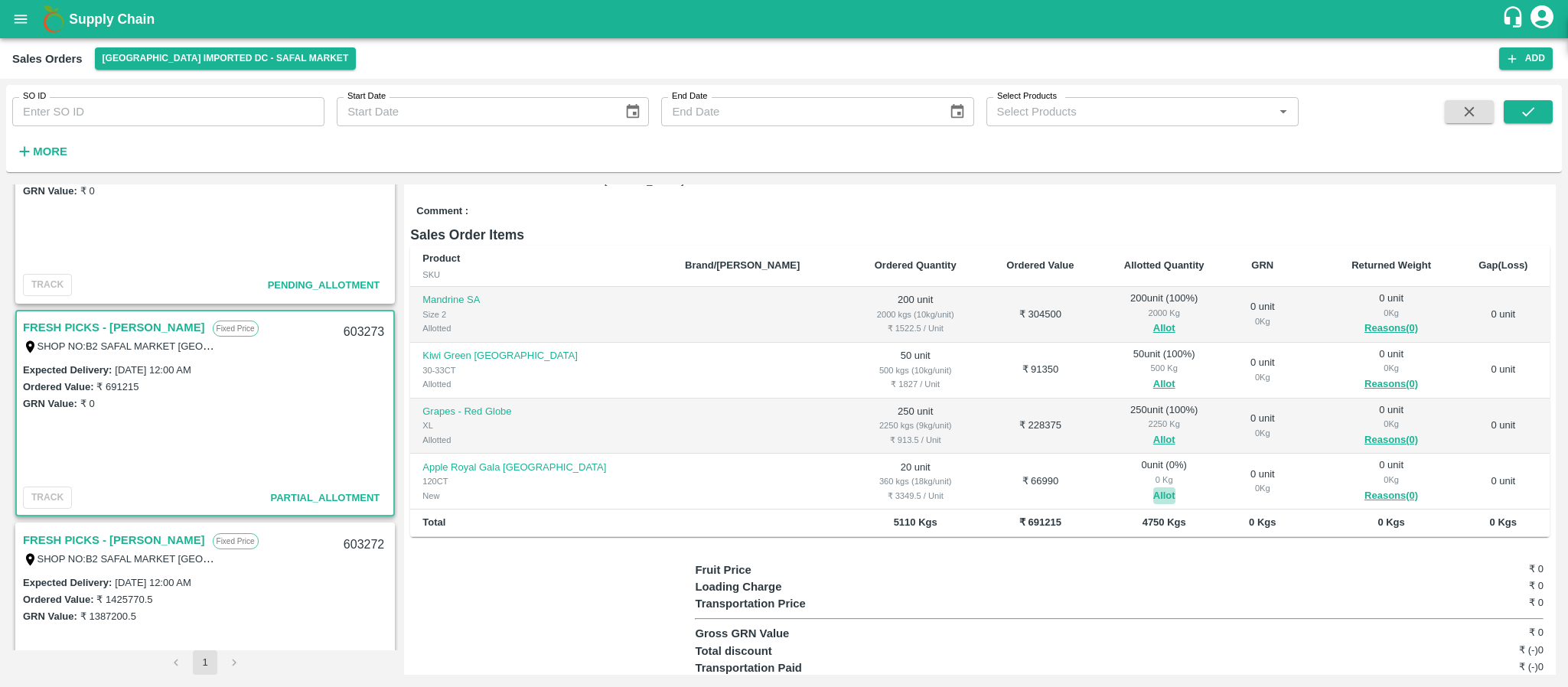
click at [1153, 488] on button "Allot" at bounding box center [1164, 496] width 22 height 18
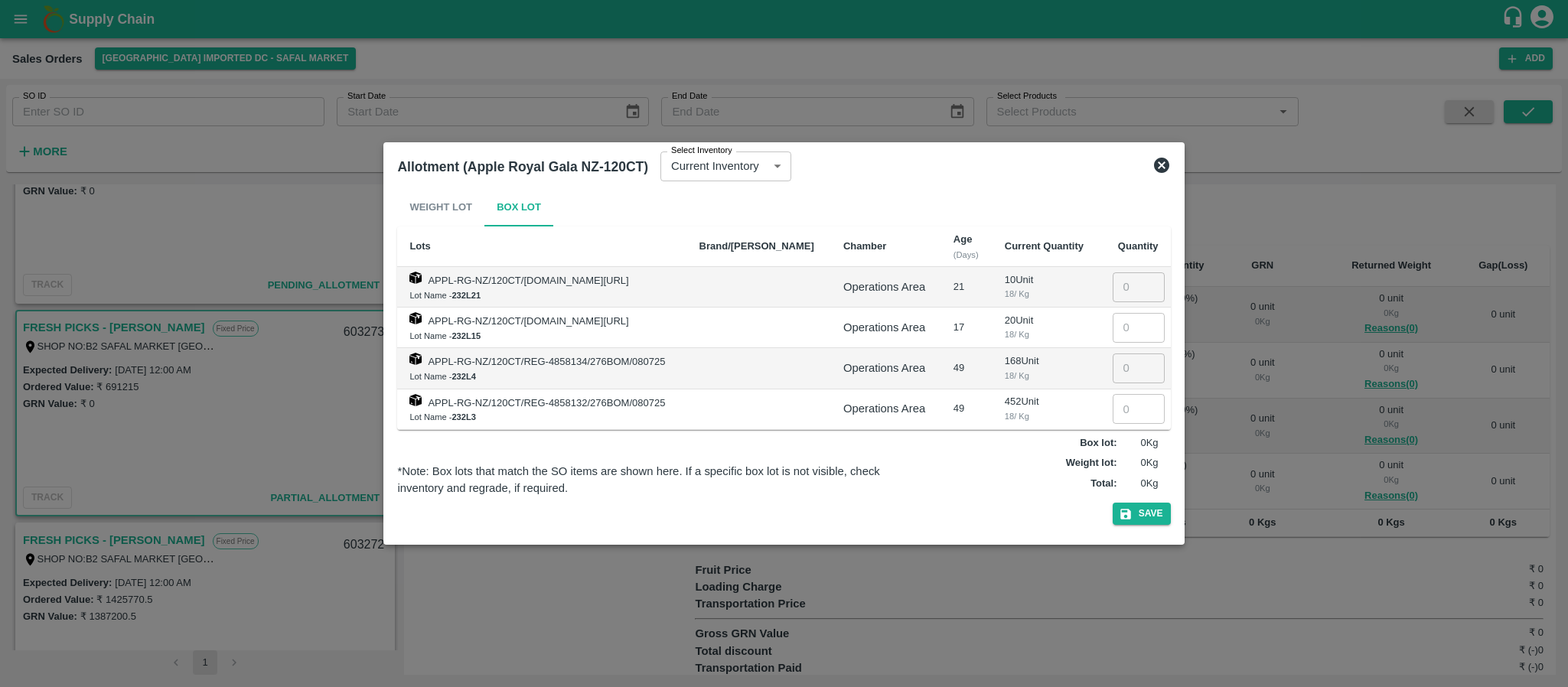
click at [1116, 324] on input "number" at bounding box center [1138, 327] width 52 height 29
type input "20"
click at [1136, 521] on button "Save" at bounding box center [1141, 514] width 58 height 22
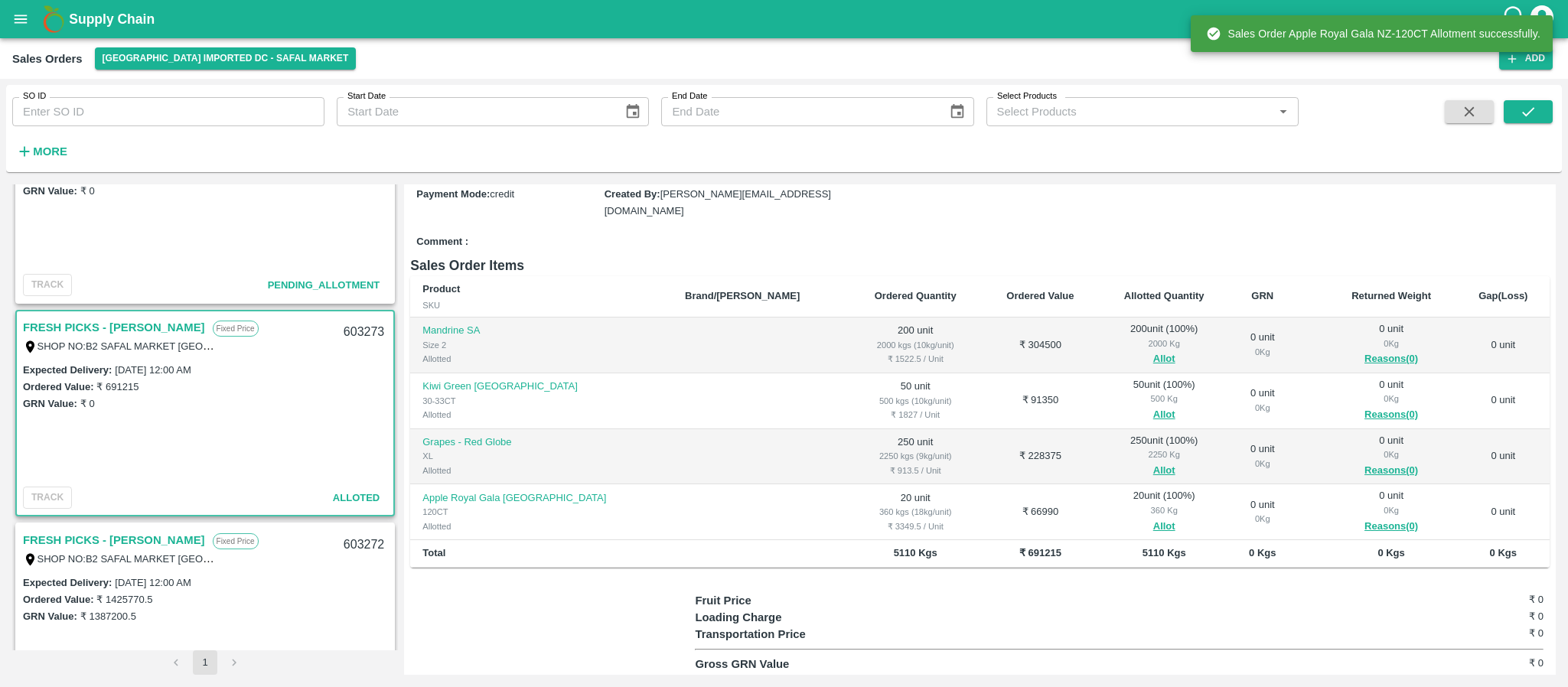
scroll to position [0, 0]
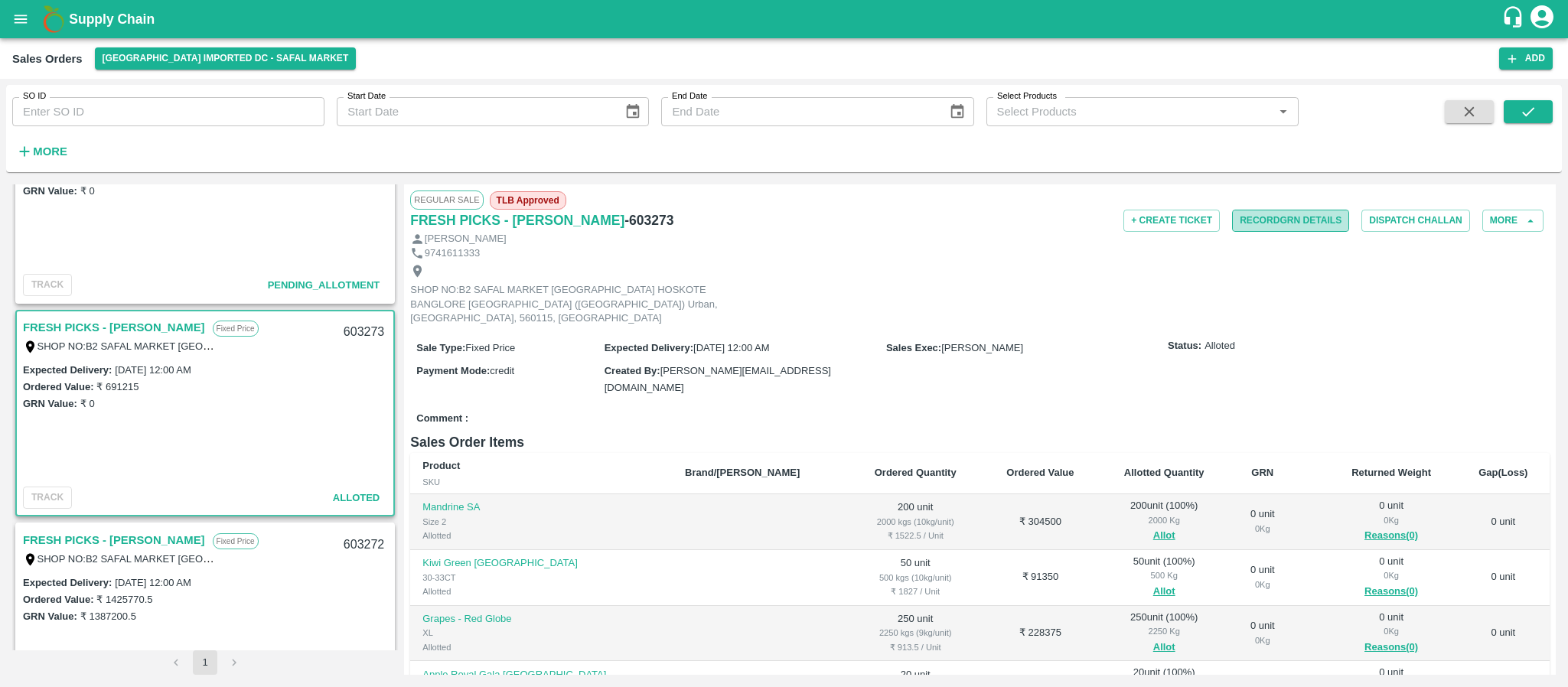
click at [1241, 223] on button "Record GRN Details" at bounding box center [1290, 220] width 117 height 22
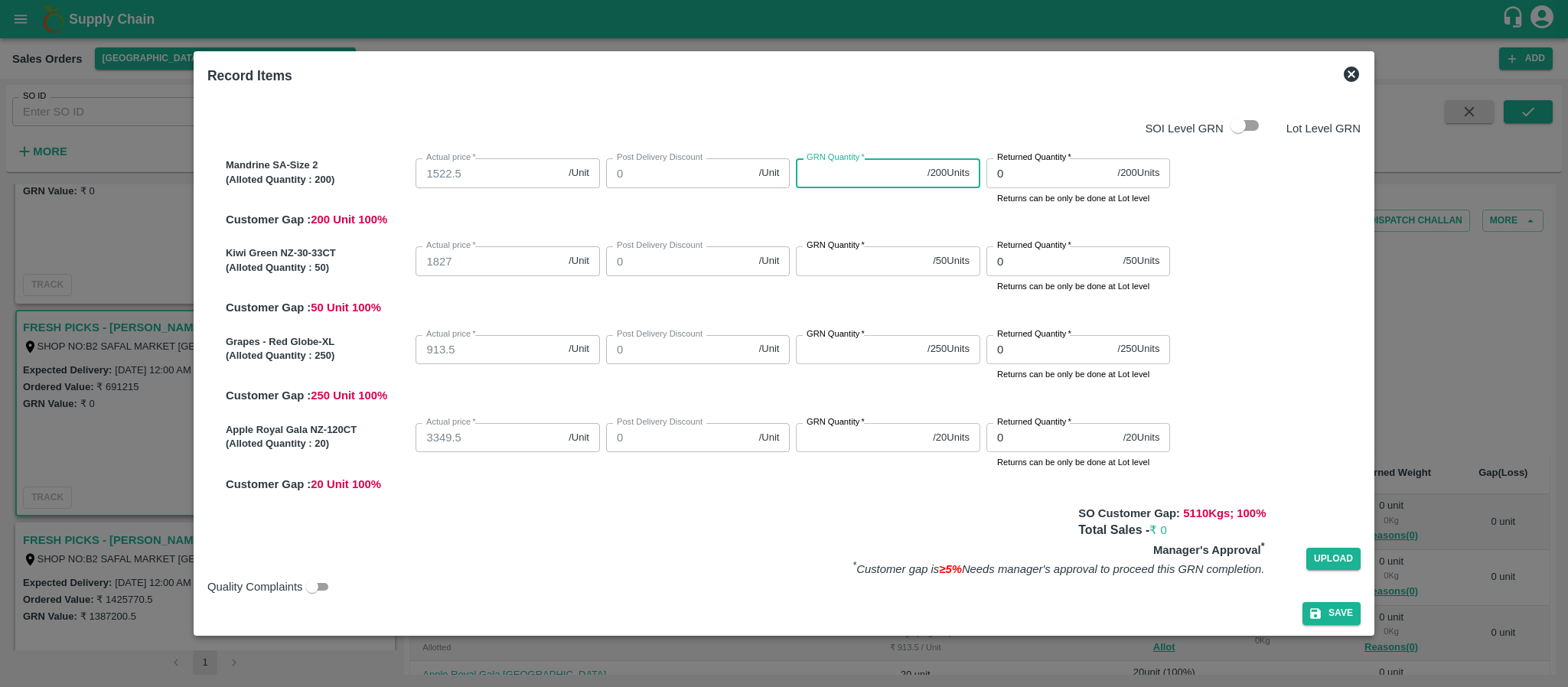
click at [850, 170] on input "GRN Quantity   *" at bounding box center [858, 173] width 126 height 29
type input "200"
click at [841, 259] on input "GRN Quantity   *" at bounding box center [861, 261] width 131 height 29
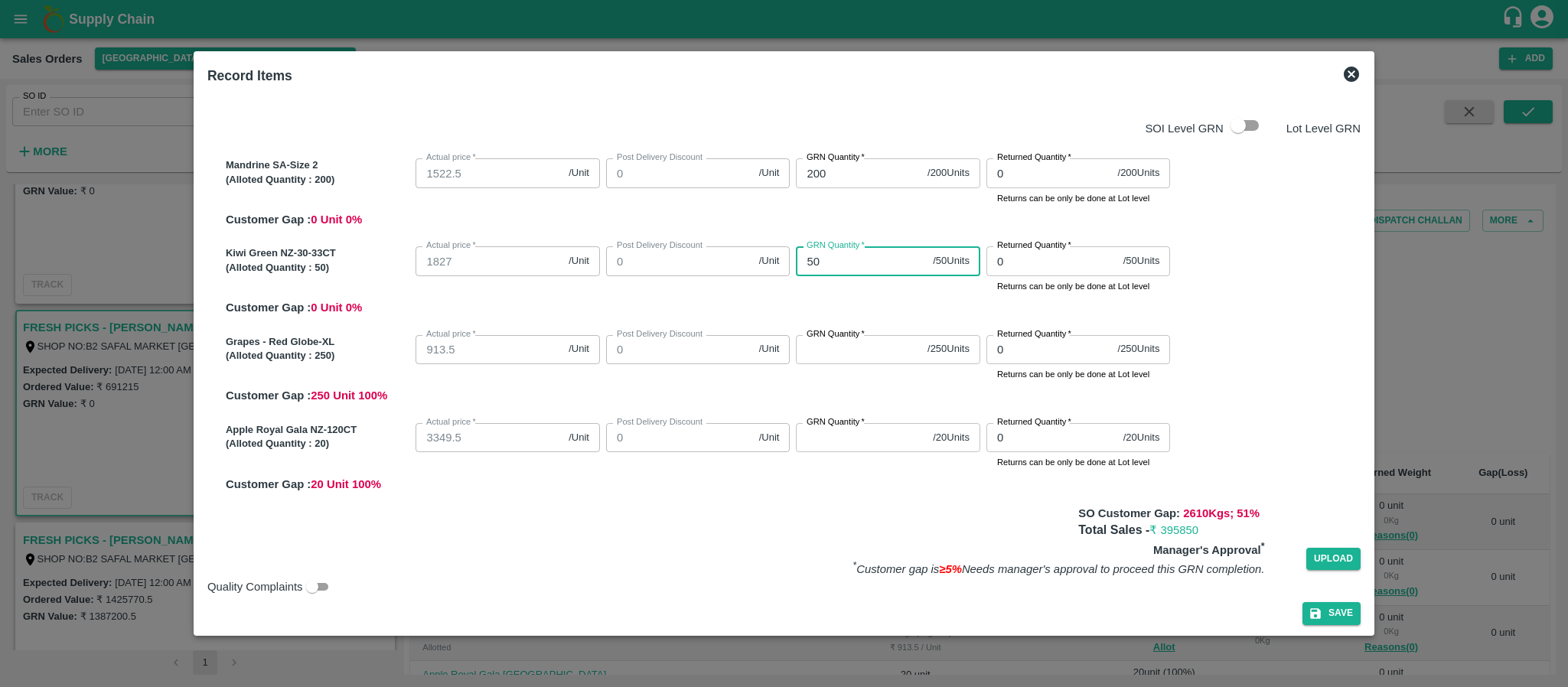
type input "50"
click at [825, 354] on input "GRN Quantity   *" at bounding box center [858, 349] width 126 height 29
type input "250"
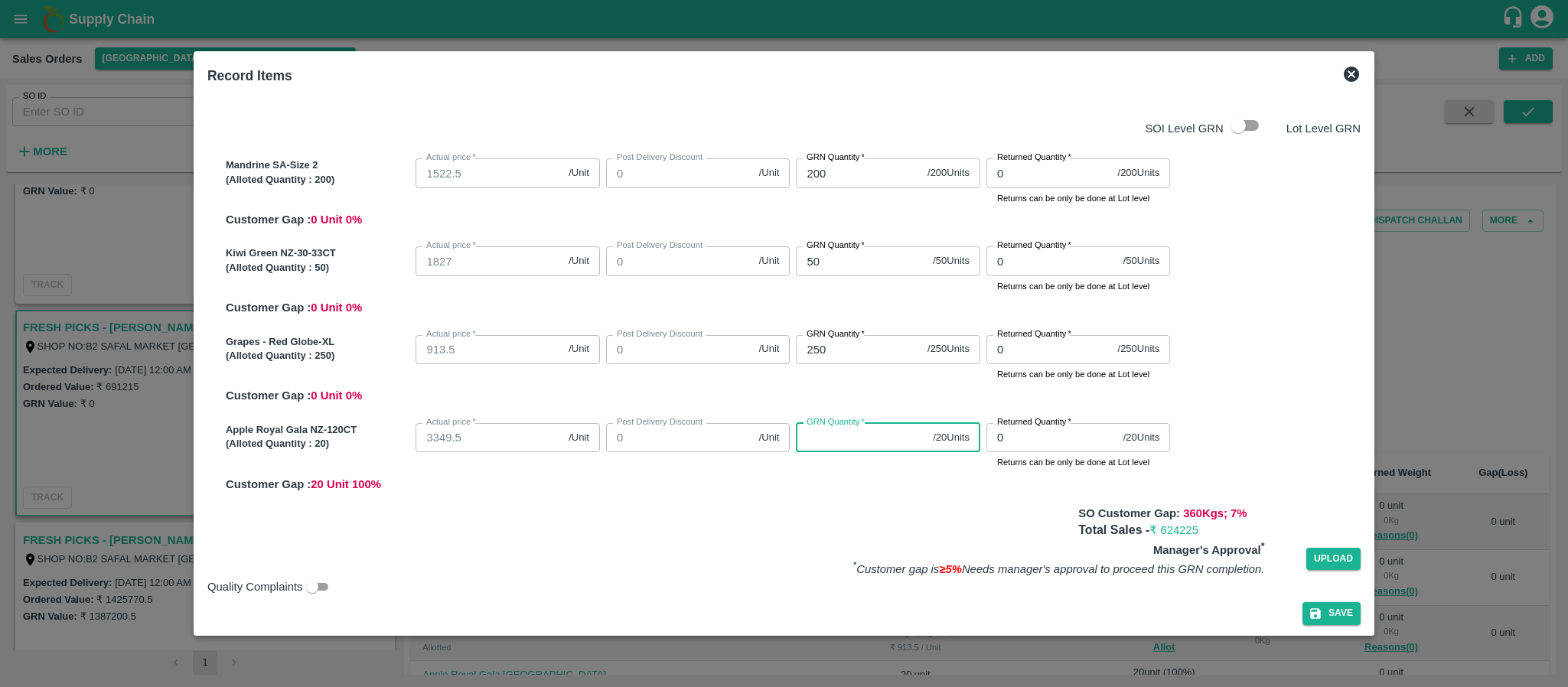
click at [829, 441] on input "GRN Quantity   *" at bounding box center [861, 437] width 131 height 29
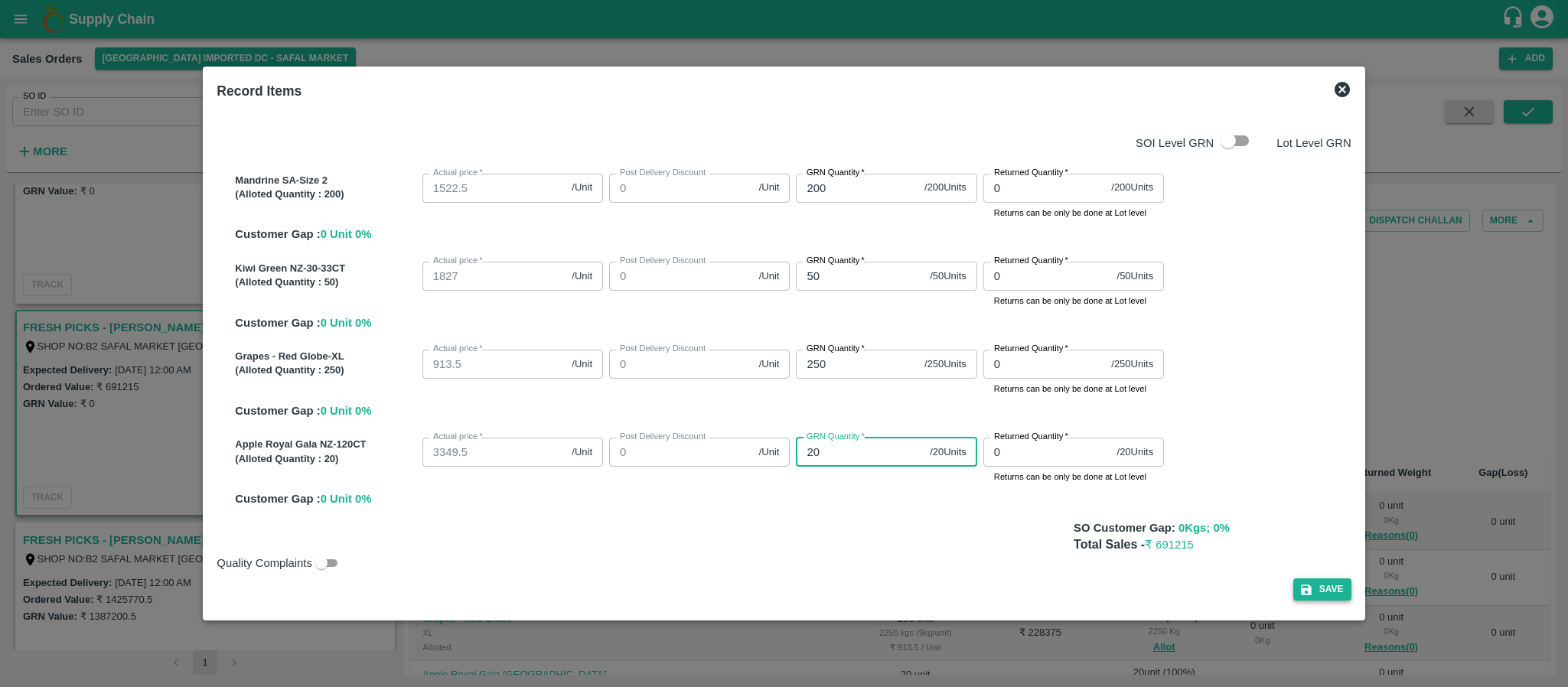
type input "20"
click at [1314, 590] on button "Save" at bounding box center [1322, 589] width 58 height 22
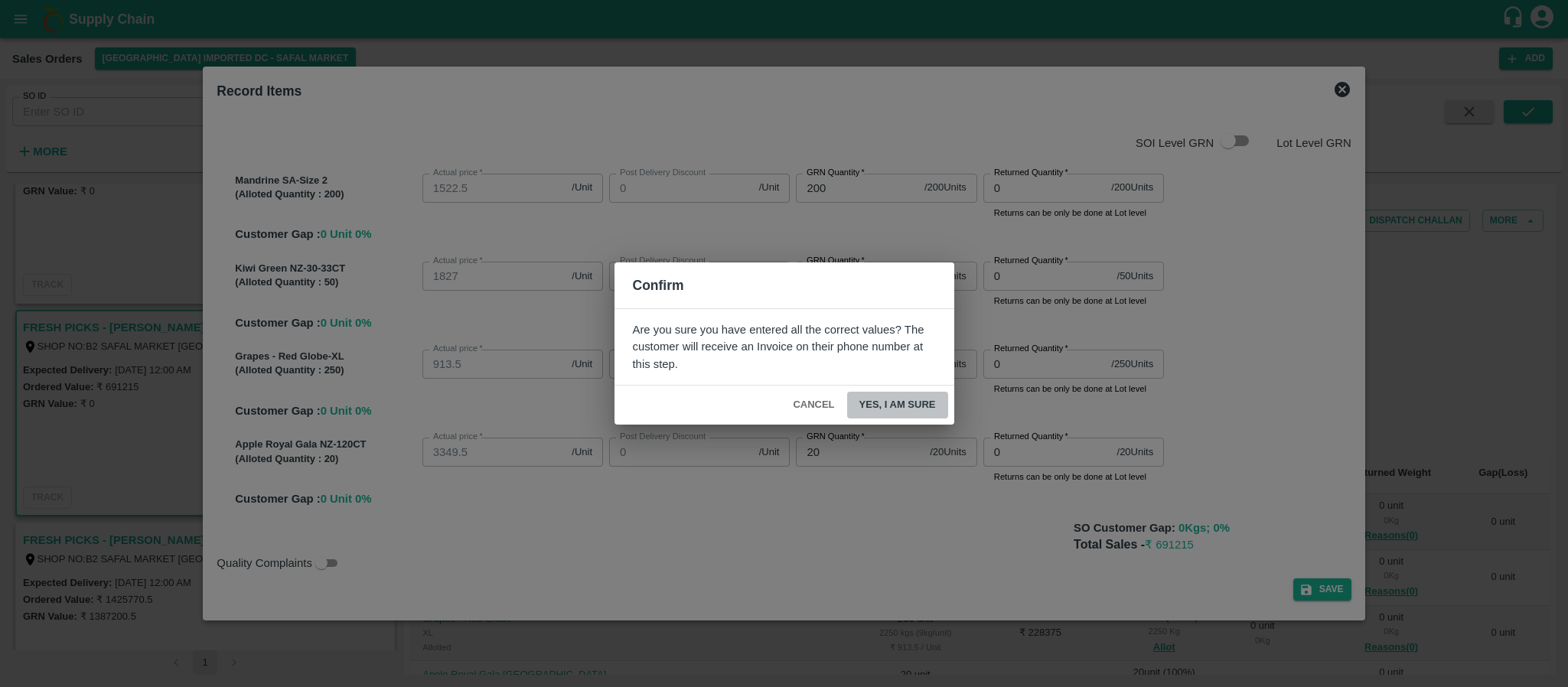
click at [884, 411] on button "Yes, I am sure" at bounding box center [898, 405] width 101 height 27
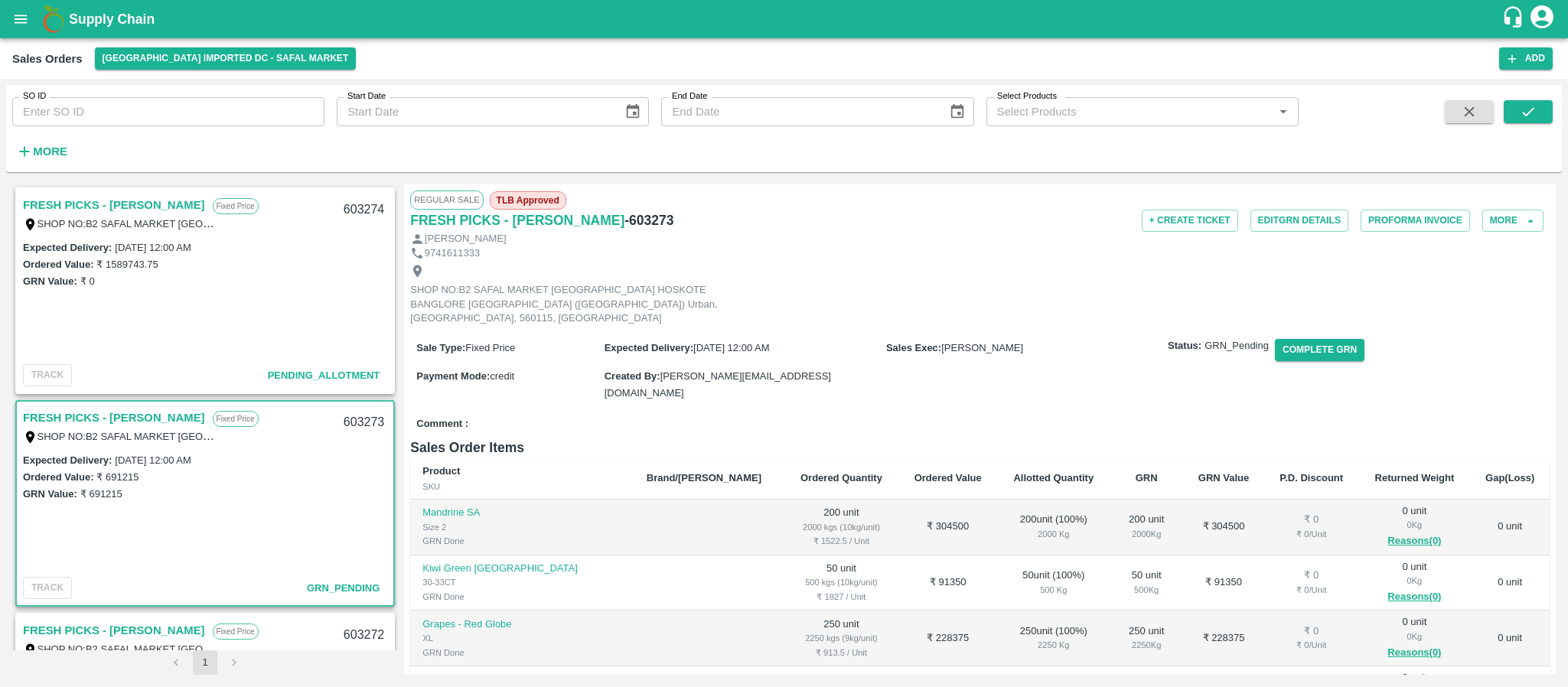
click at [132, 202] on link "FRESH PICKS - KIRAN N" at bounding box center [114, 205] width 182 height 20
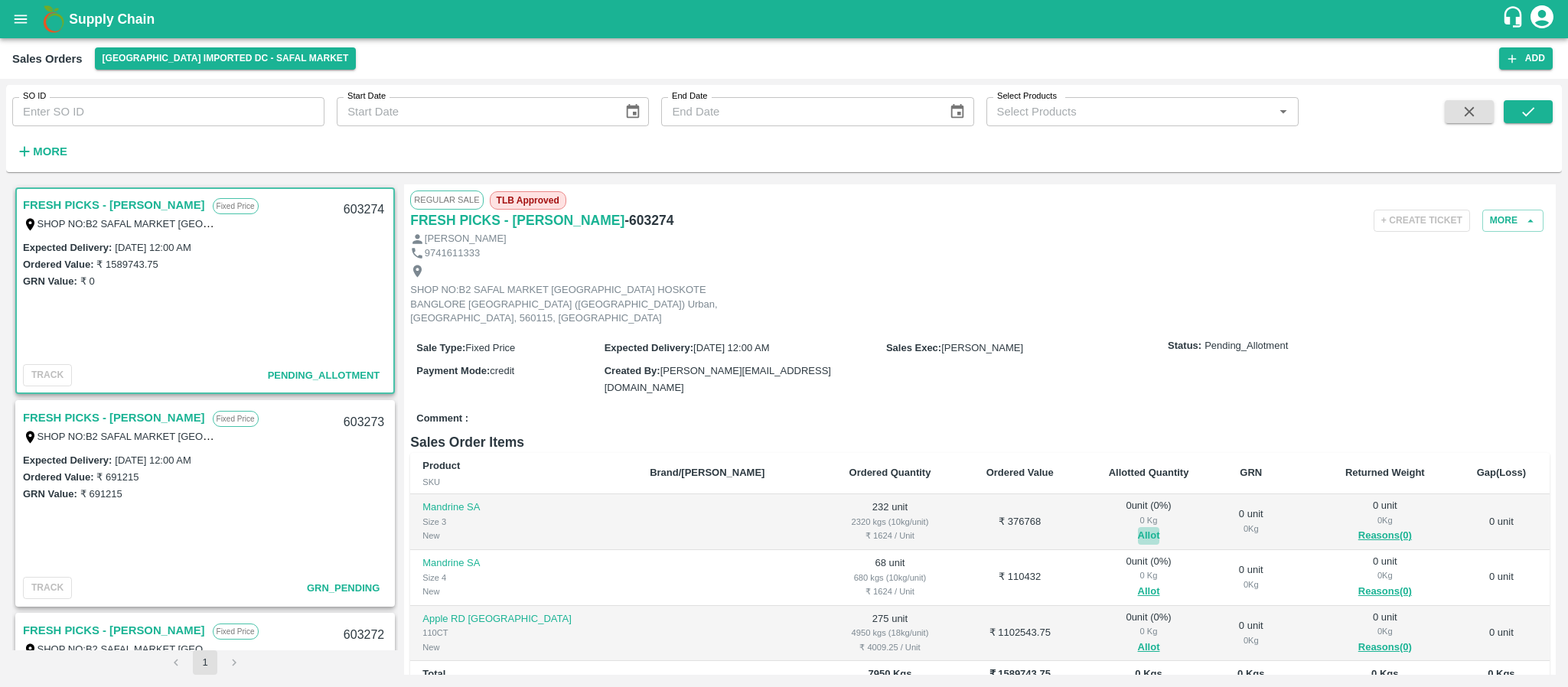
click at [1138, 527] on button "Allot" at bounding box center [1149, 536] width 22 height 18
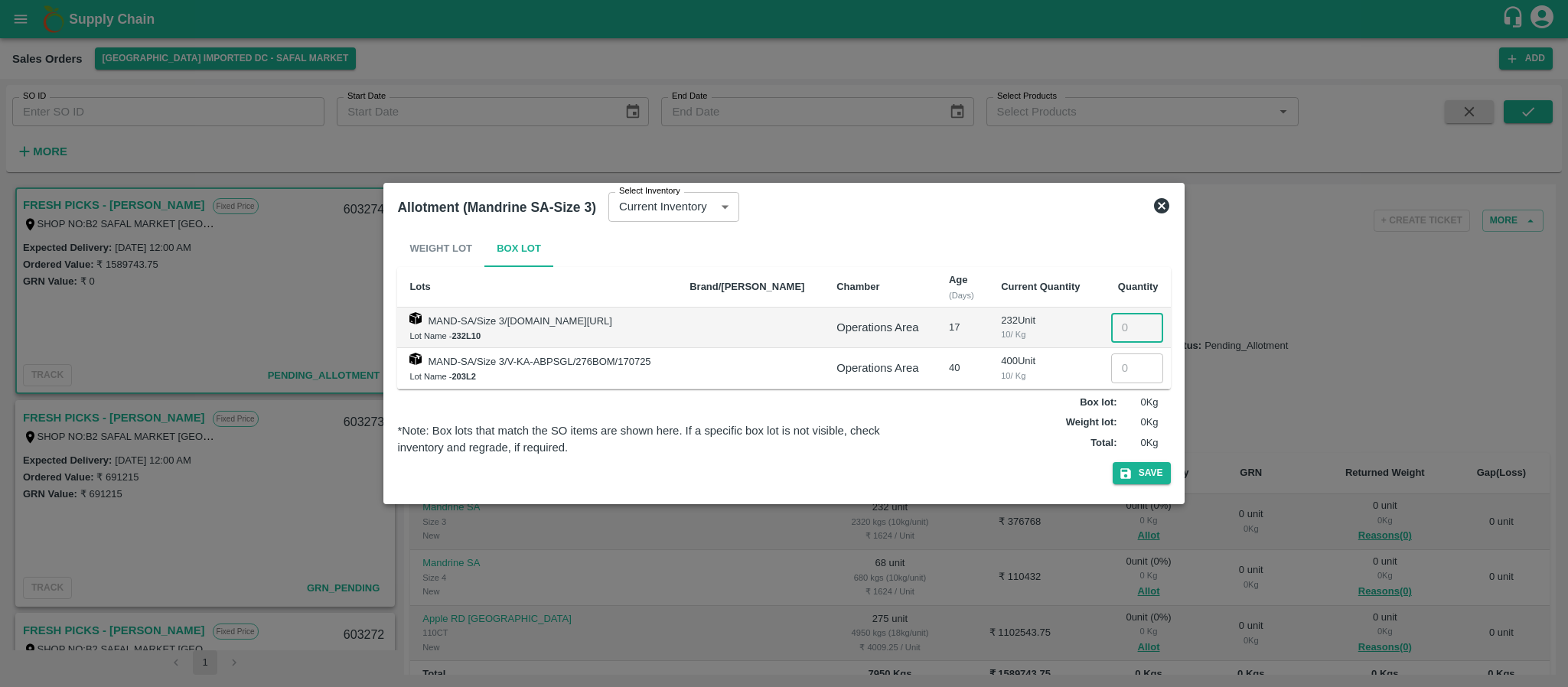
click at [1116, 322] on input "number" at bounding box center [1137, 327] width 52 height 29
type input "232"
click at [1130, 468] on icon "button" at bounding box center [1126, 473] width 14 height 14
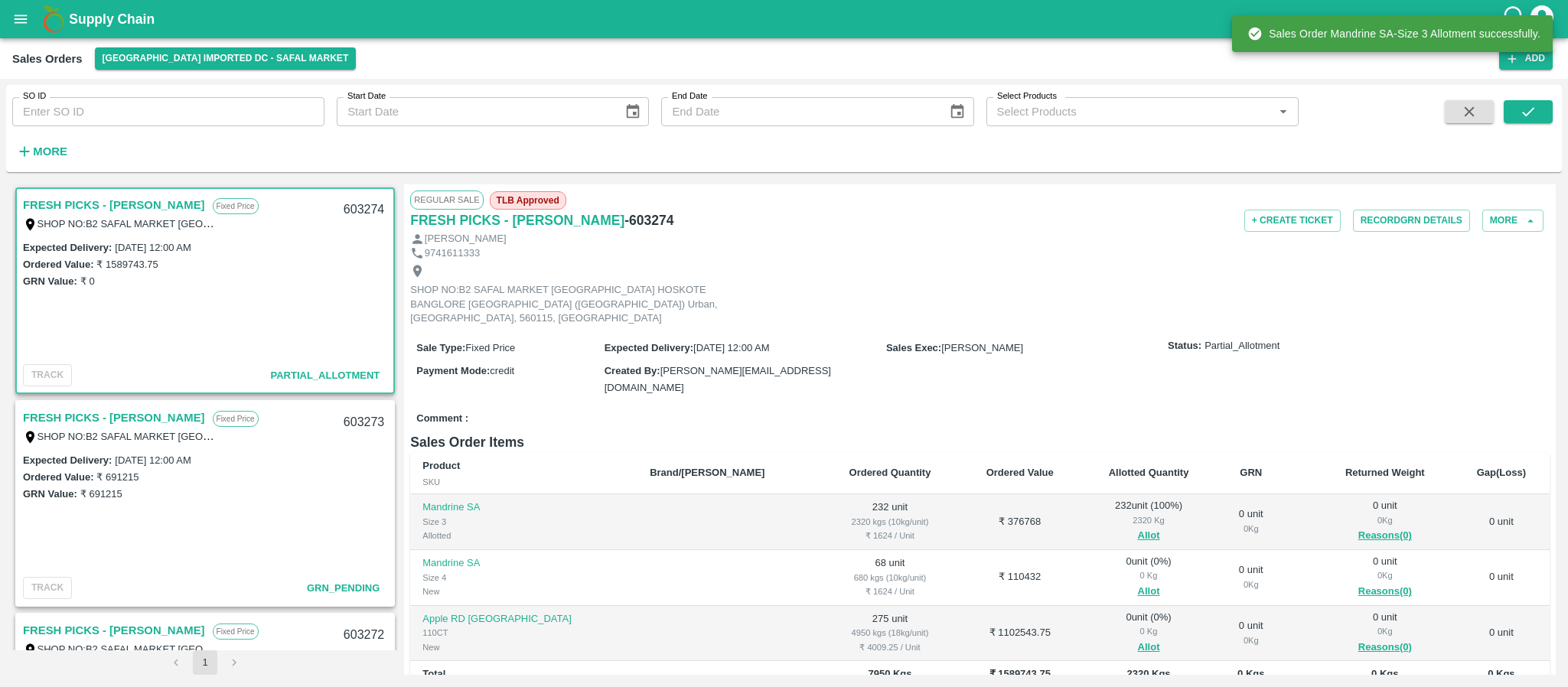
click at [1092, 583] on span "Allot" at bounding box center [1148, 592] width 112 height 18
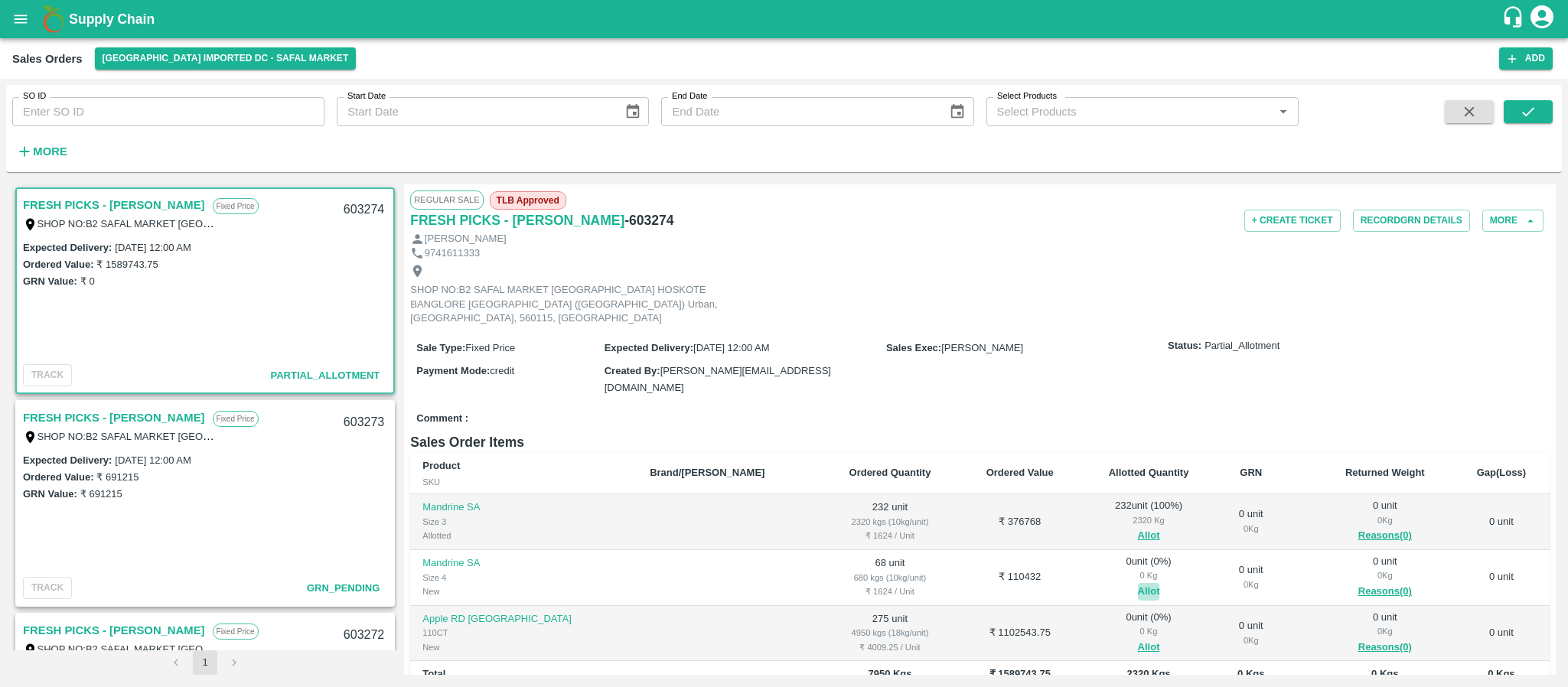
click at [1138, 583] on button "Allot" at bounding box center [1149, 592] width 22 height 18
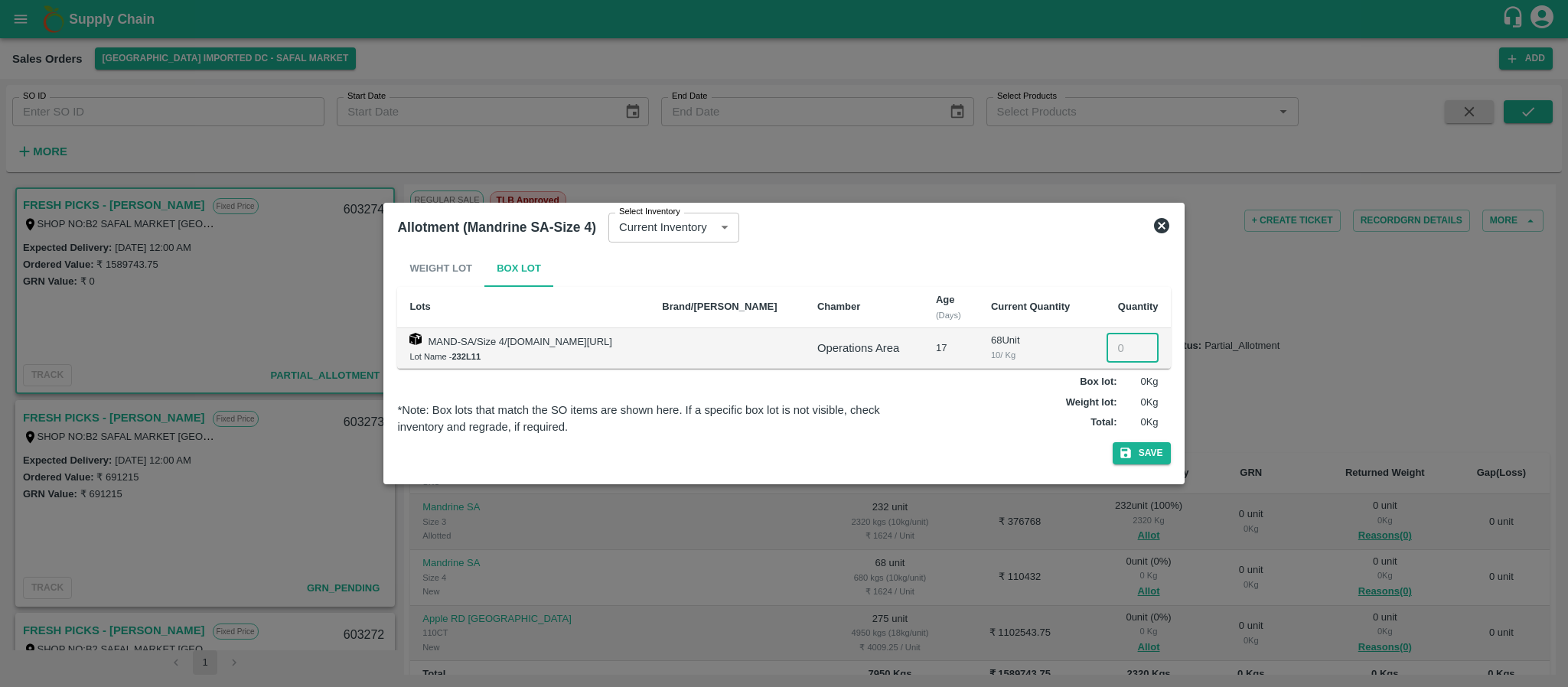
click at [1123, 345] on input "number" at bounding box center [1133, 348] width 52 height 29
type input "68"
click at [1139, 452] on button "Save" at bounding box center [1141, 453] width 58 height 22
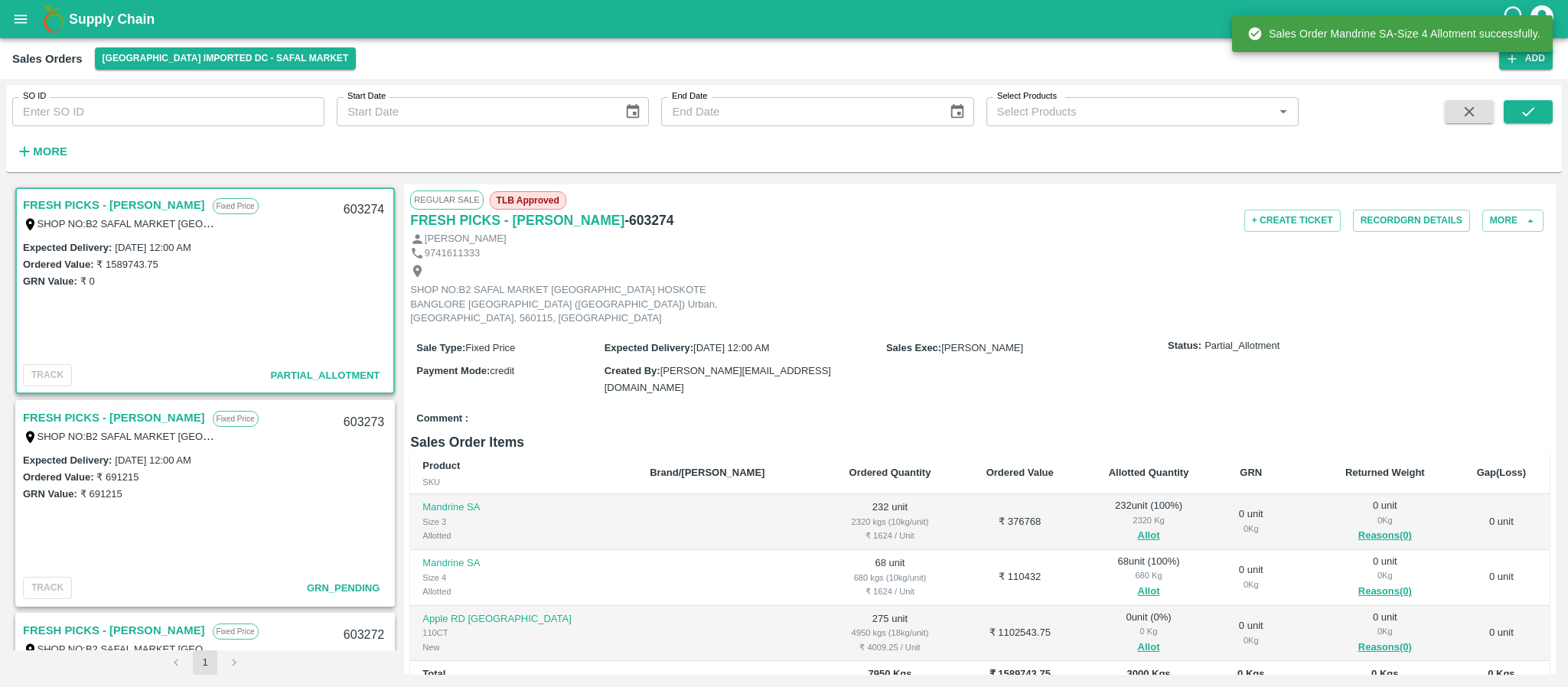
scroll to position [163, 0]
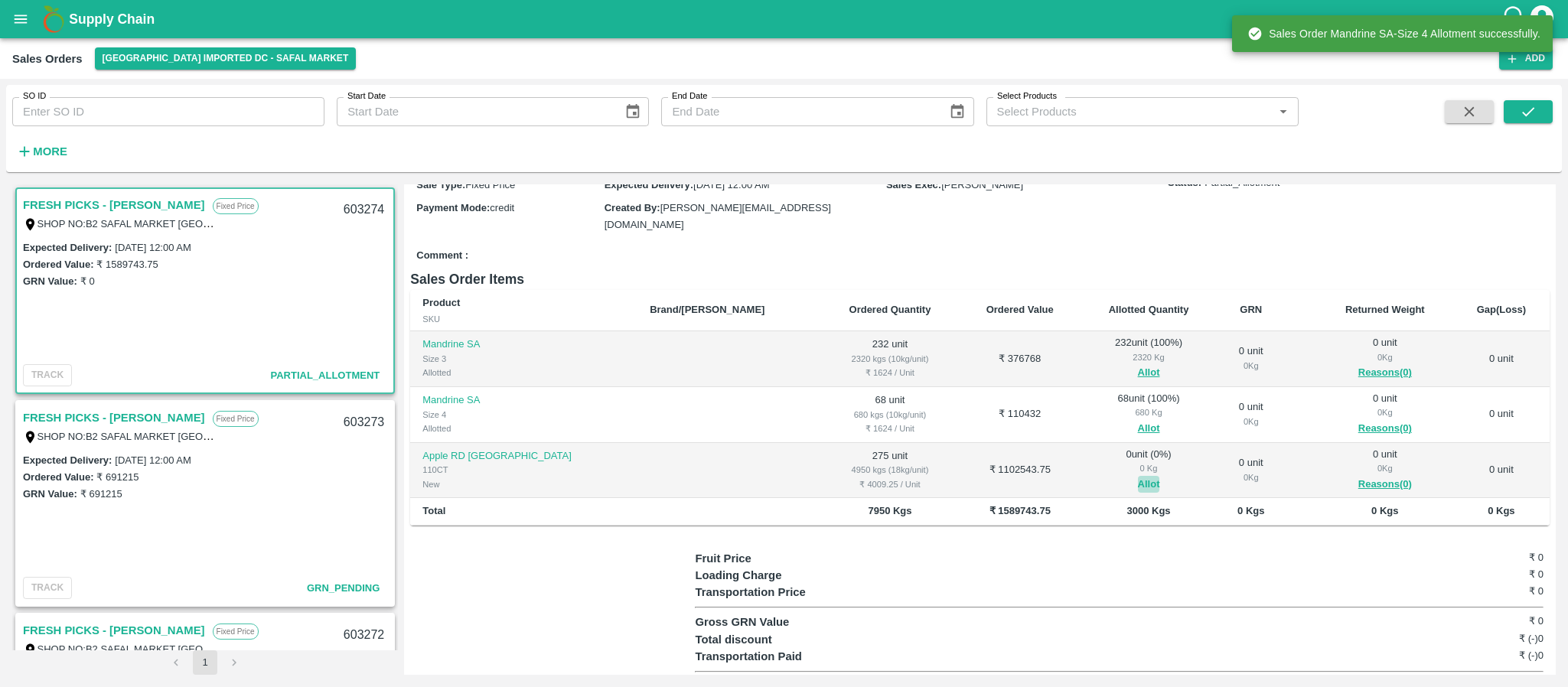
click at [1138, 476] on button "Allot" at bounding box center [1149, 484] width 22 height 18
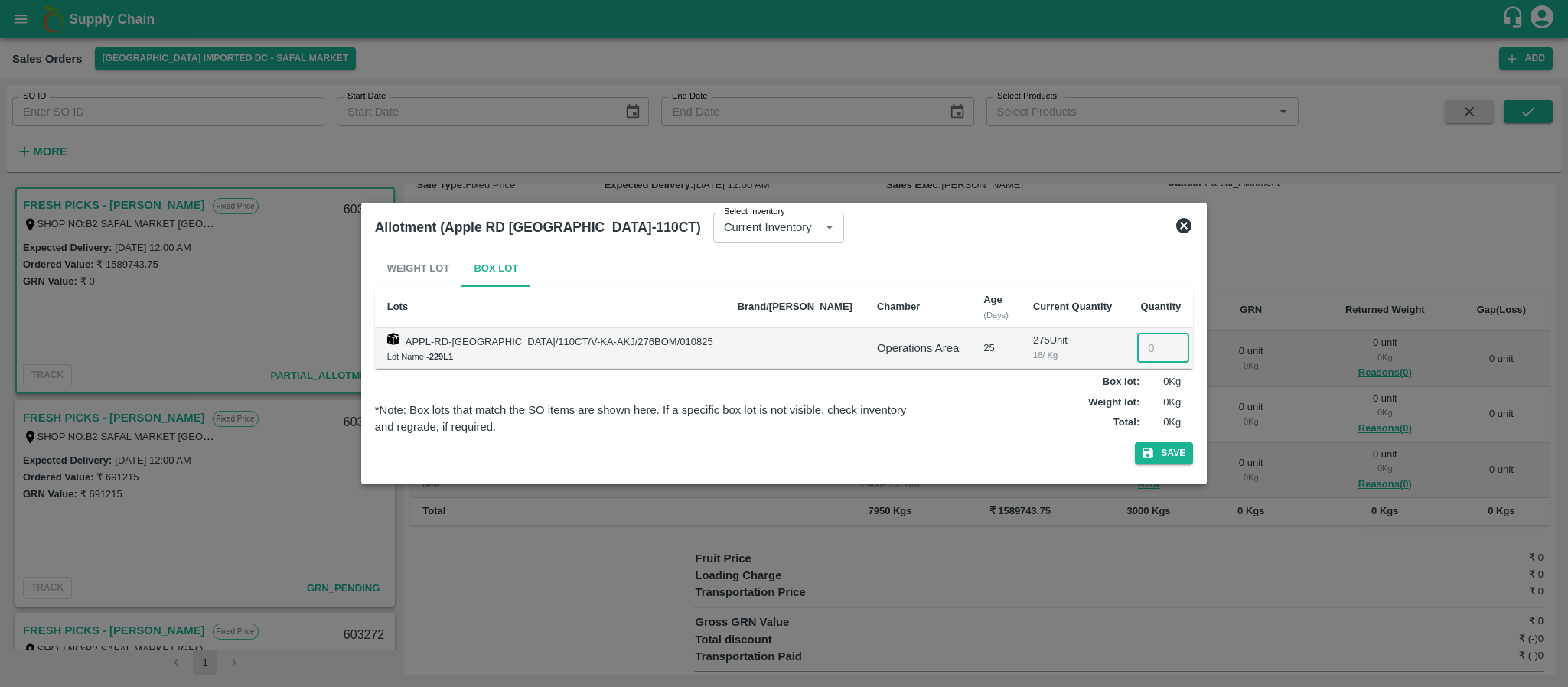
click at [1137, 343] on input "number" at bounding box center [1163, 348] width 52 height 29
type input "275"
click at [1142, 451] on button "Save" at bounding box center [1164, 453] width 58 height 22
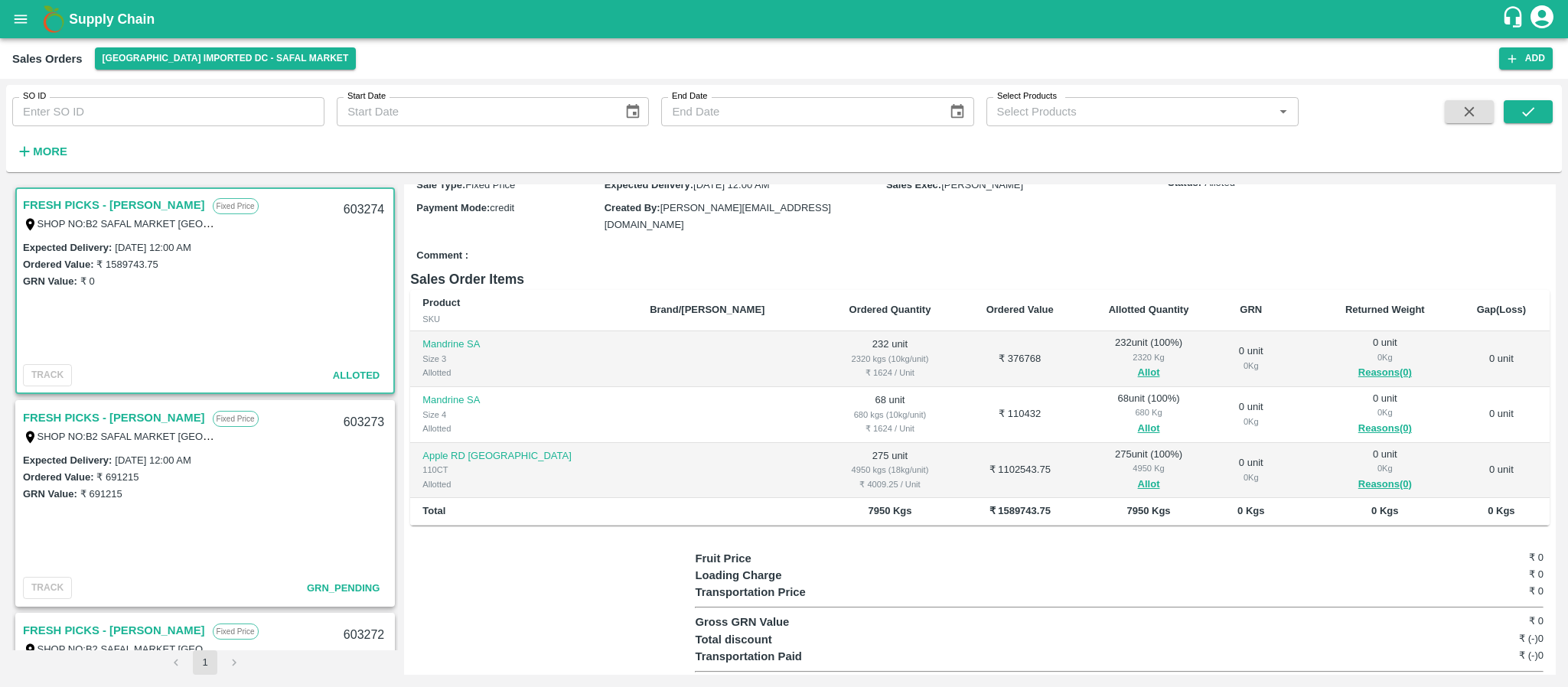
scroll to position [0, 0]
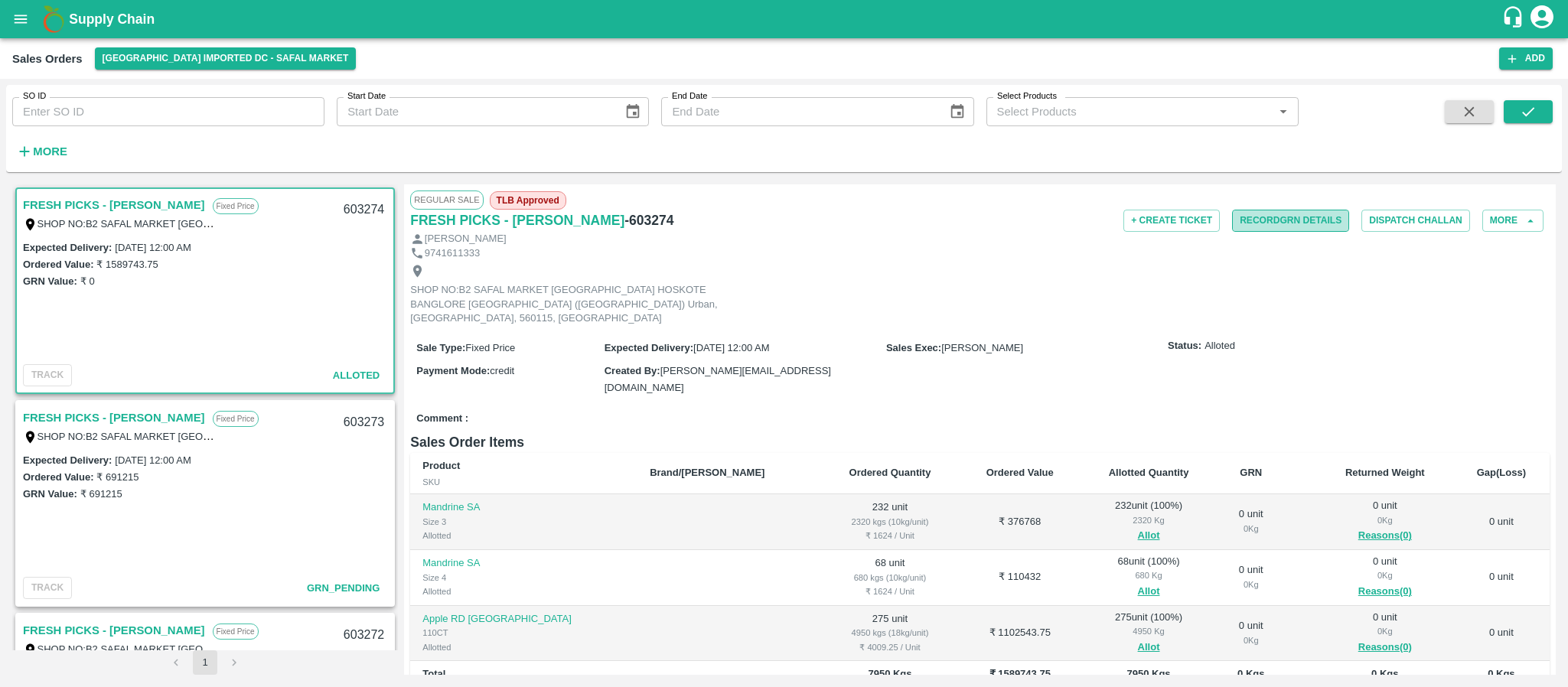
click at [1258, 214] on button "Record GRN Details" at bounding box center [1290, 220] width 117 height 22
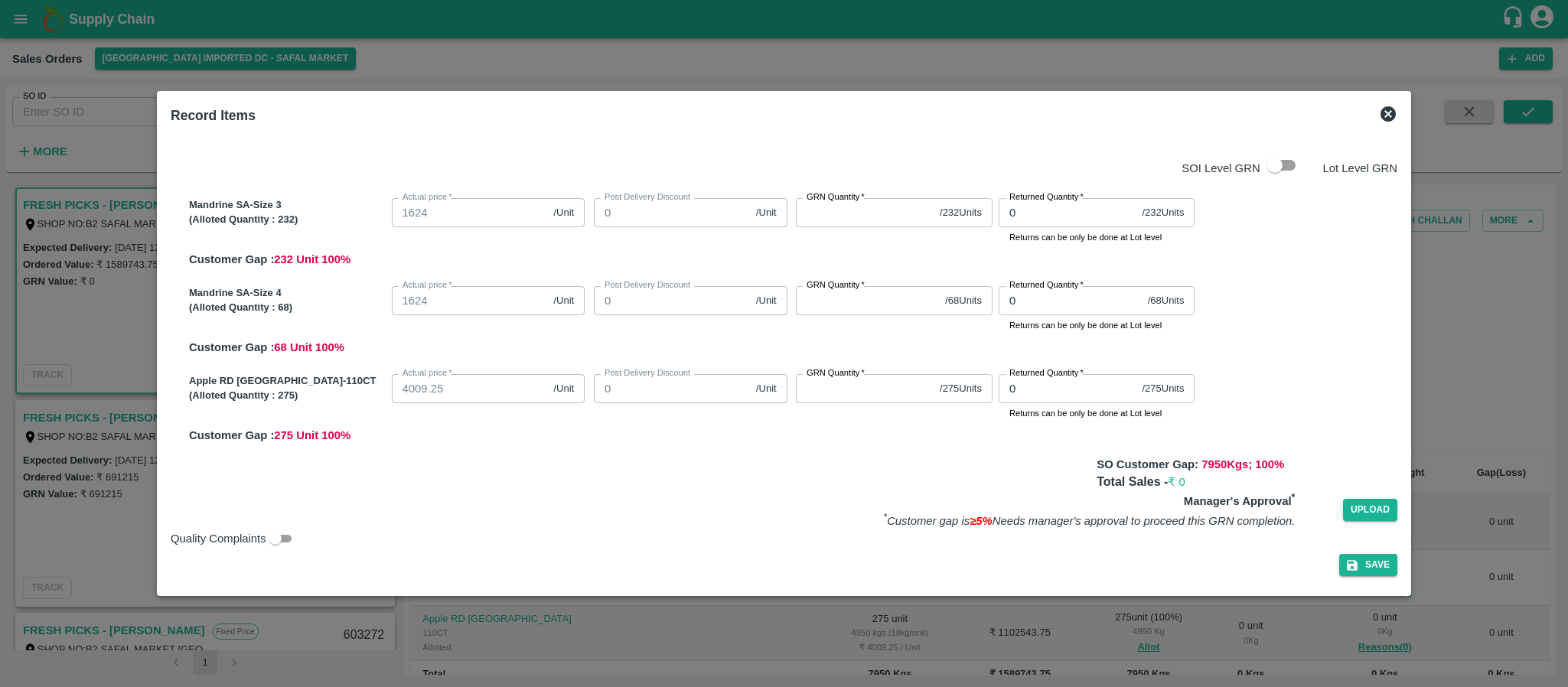
click at [854, 202] on label "GRN Quantity   *" at bounding box center [835, 197] width 58 height 13
click at [854, 202] on input "GRN Quantity   *" at bounding box center [864, 213] width 138 height 29
type input "3"
type input "232"
click at [850, 312] on input "GRN Quantity   *" at bounding box center [868, 300] width 143 height 29
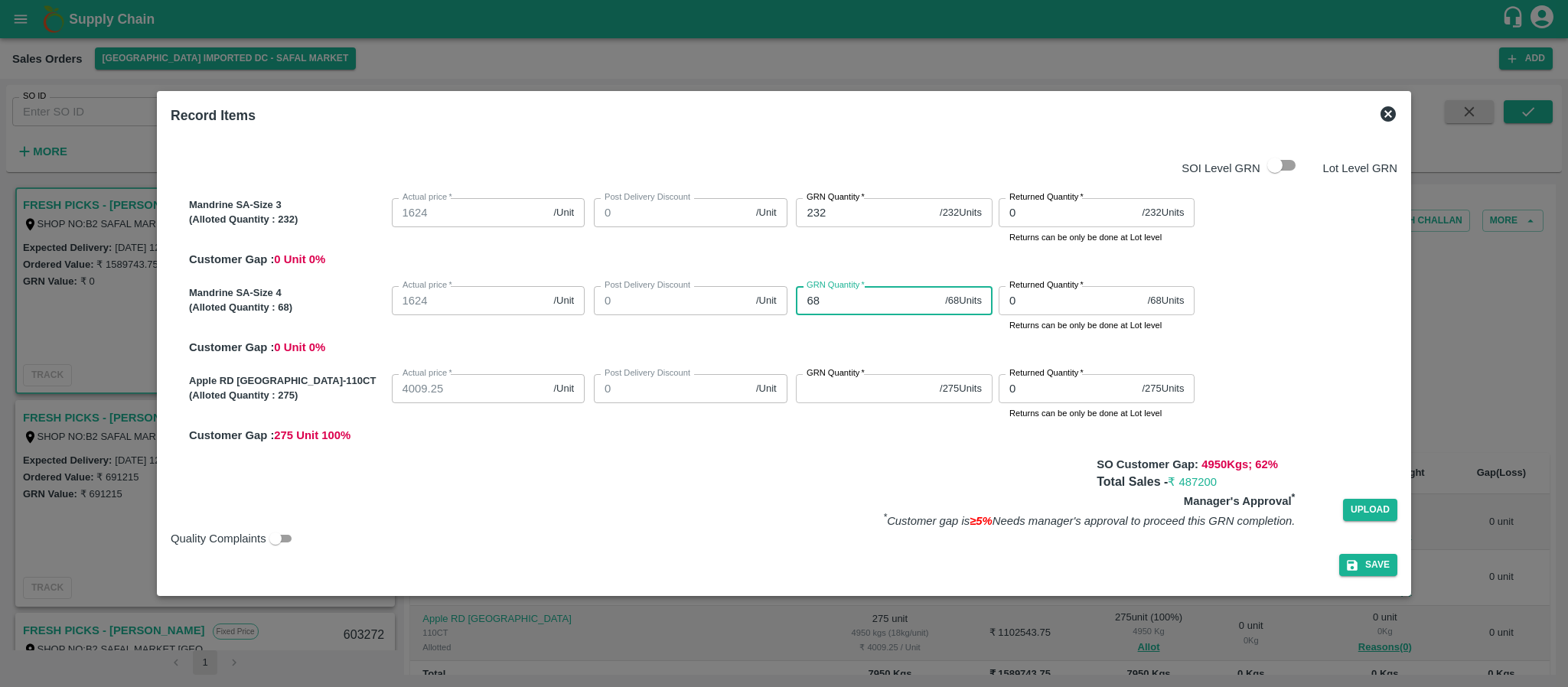
type input "68"
click at [834, 388] on input "GRN Quantity   *" at bounding box center [864, 388] width 138 height 29
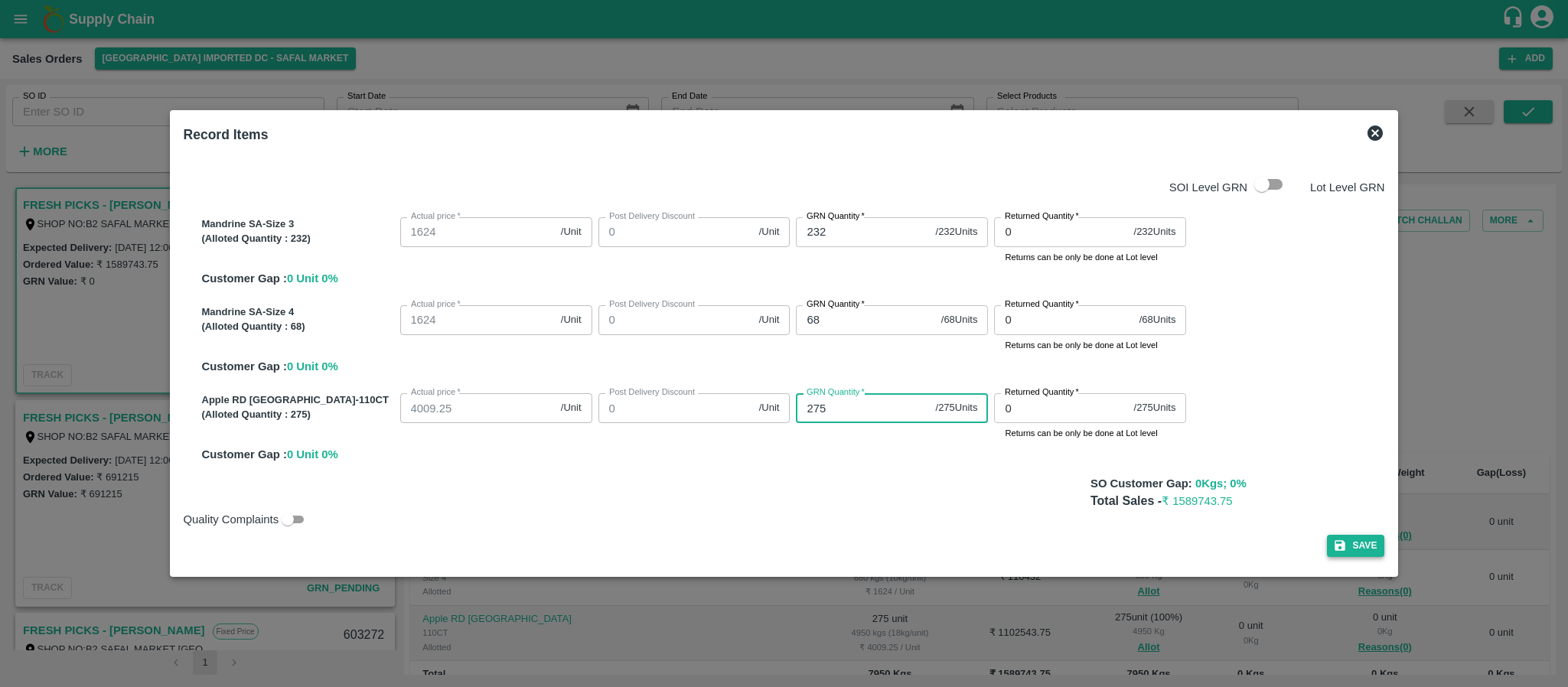
type input "275"
click at [1327, 549] on button "Save" at bounding box center [1355, 546] width 58 height 22
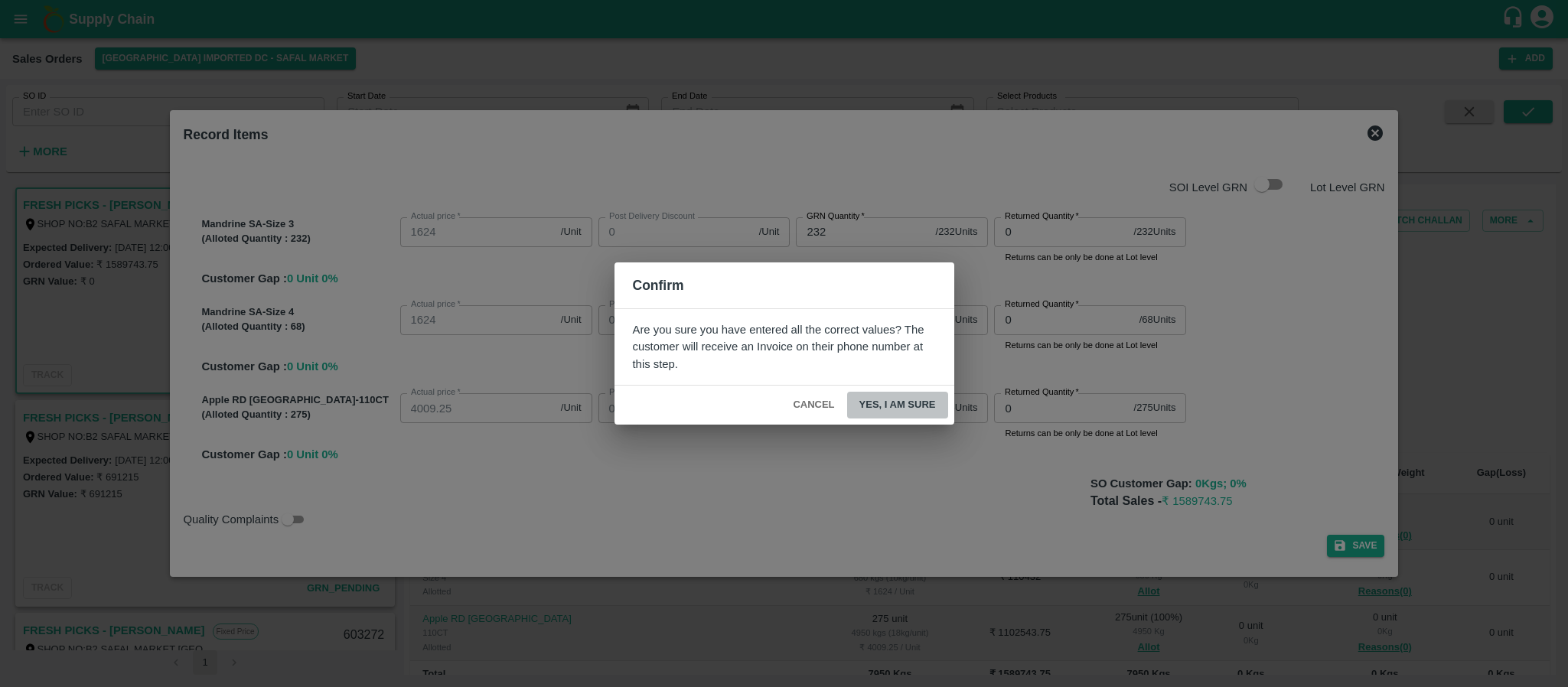
click at [910, 399] on button "Yes, I am sure" at bounding box center [898, 405] width 101 height 27
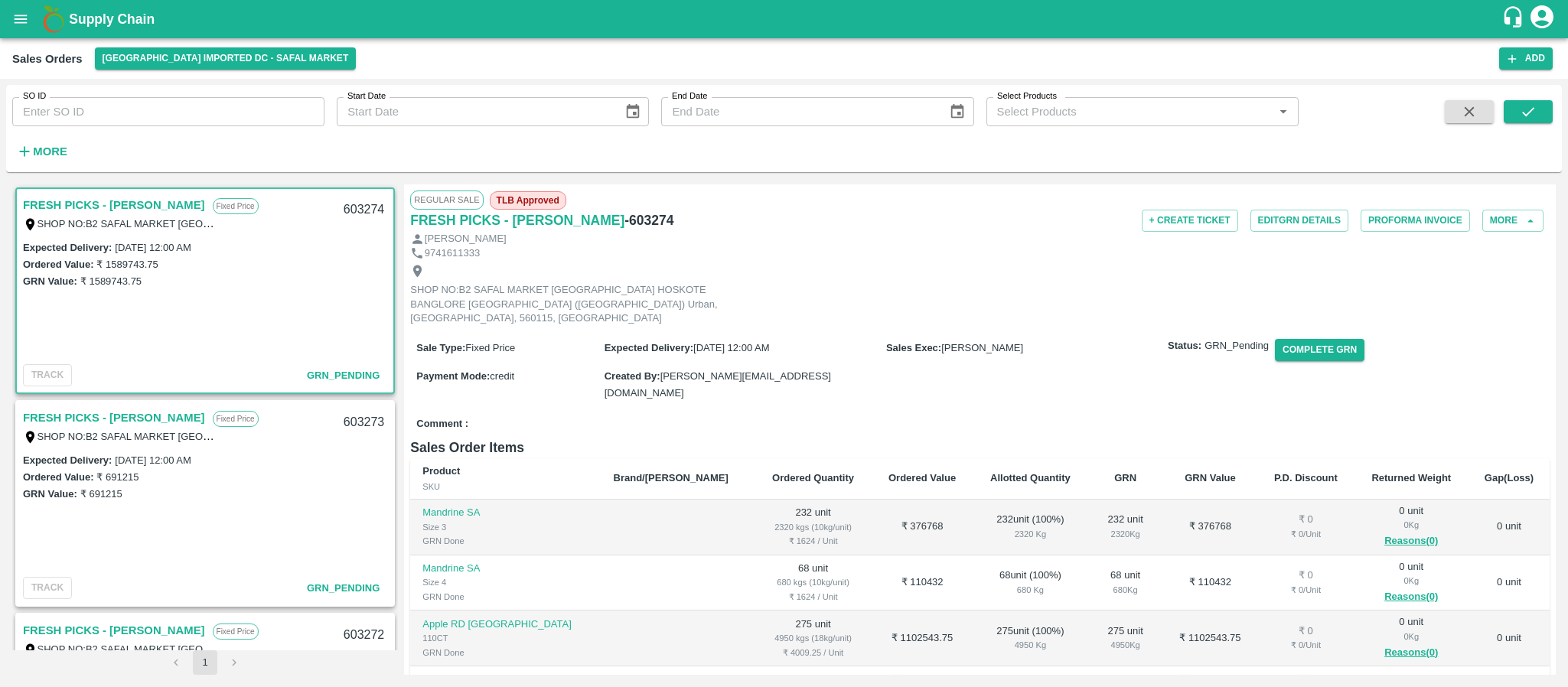
click at [122, 203] on link "FRESH PICKS - KIRAN N" at bounding box center [114, 205] width 182 height 20
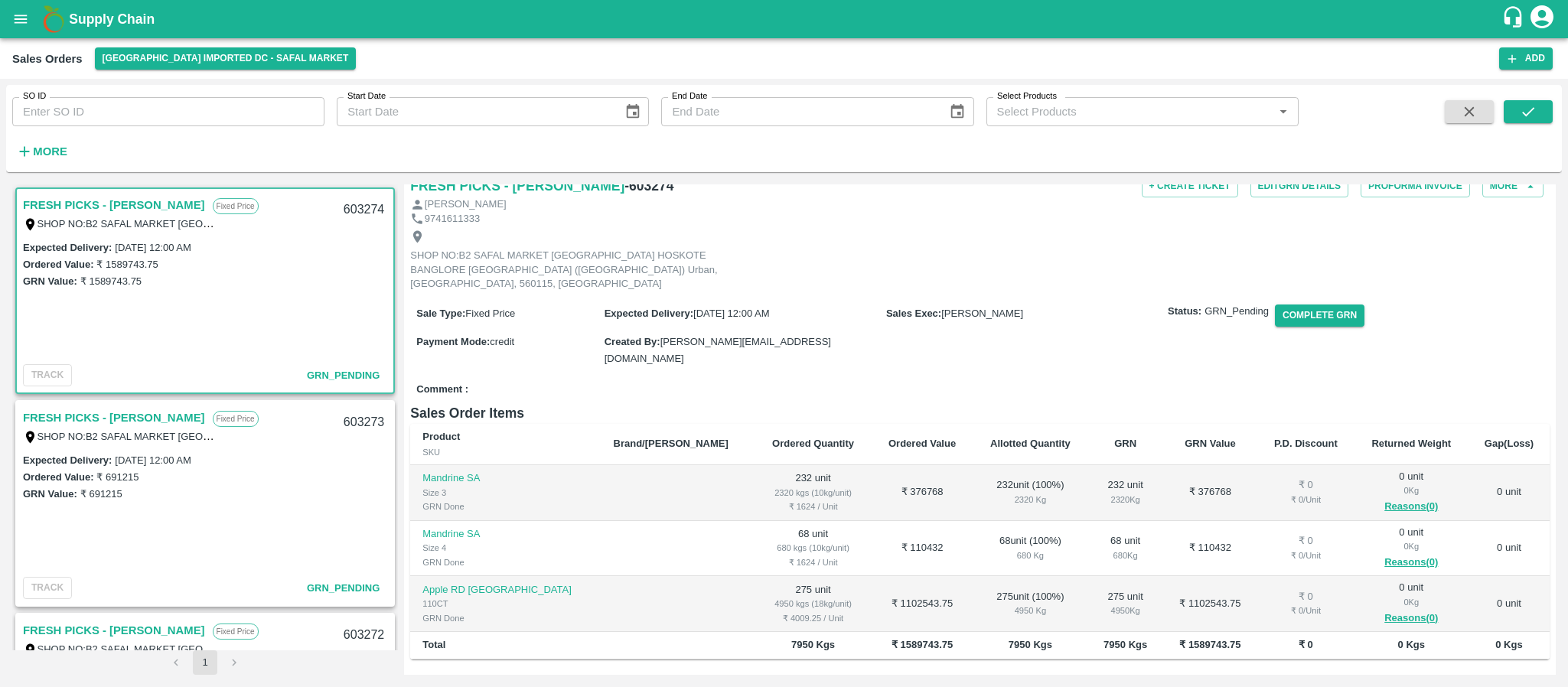
scroll to position [35, 0]
click at [99, 414] on link "FRESH PICKS - KIRAN N" at bounding box center [114, 418] width 182 height 20
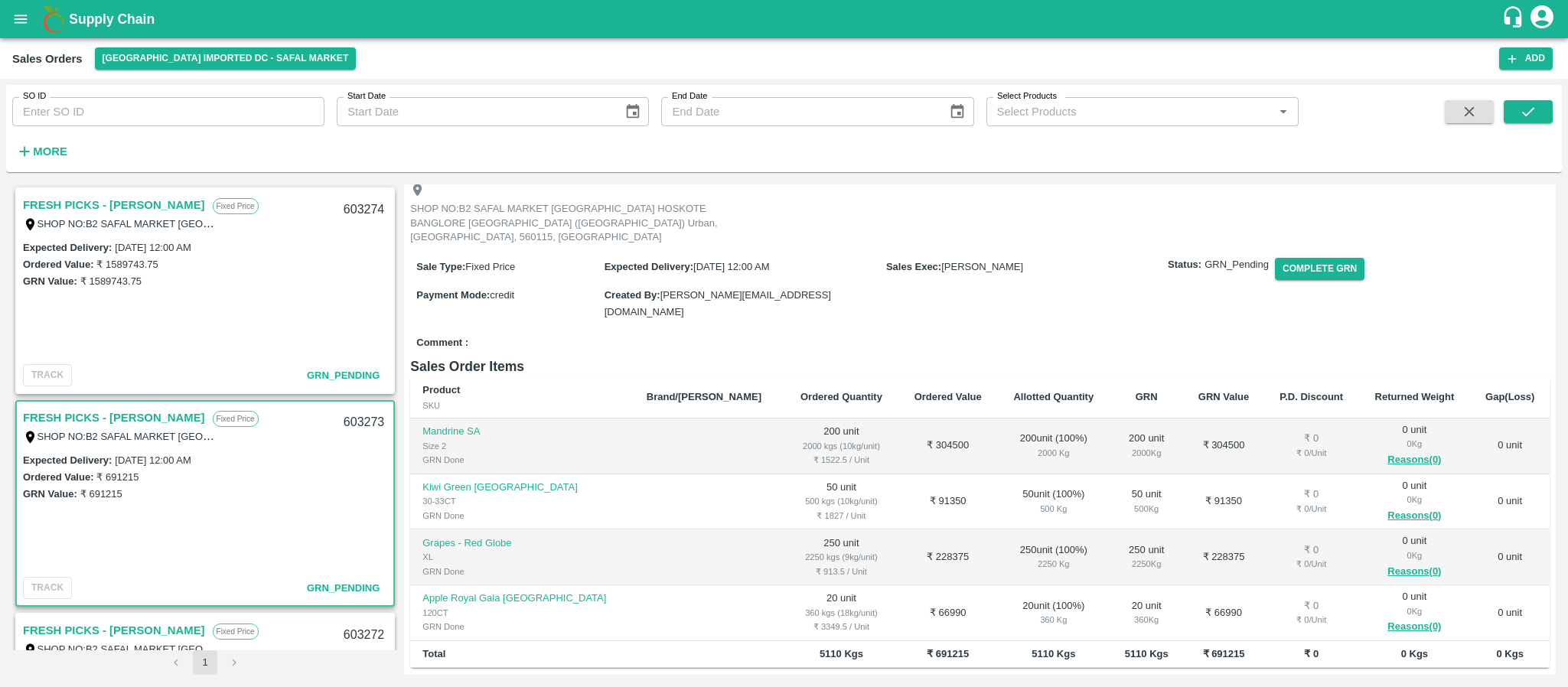
scroll to position [83, 0]
click at [127, 415] on link "FRESH PICKS - KIRAN N" at bounding box center [114, 418] width 182 height 20
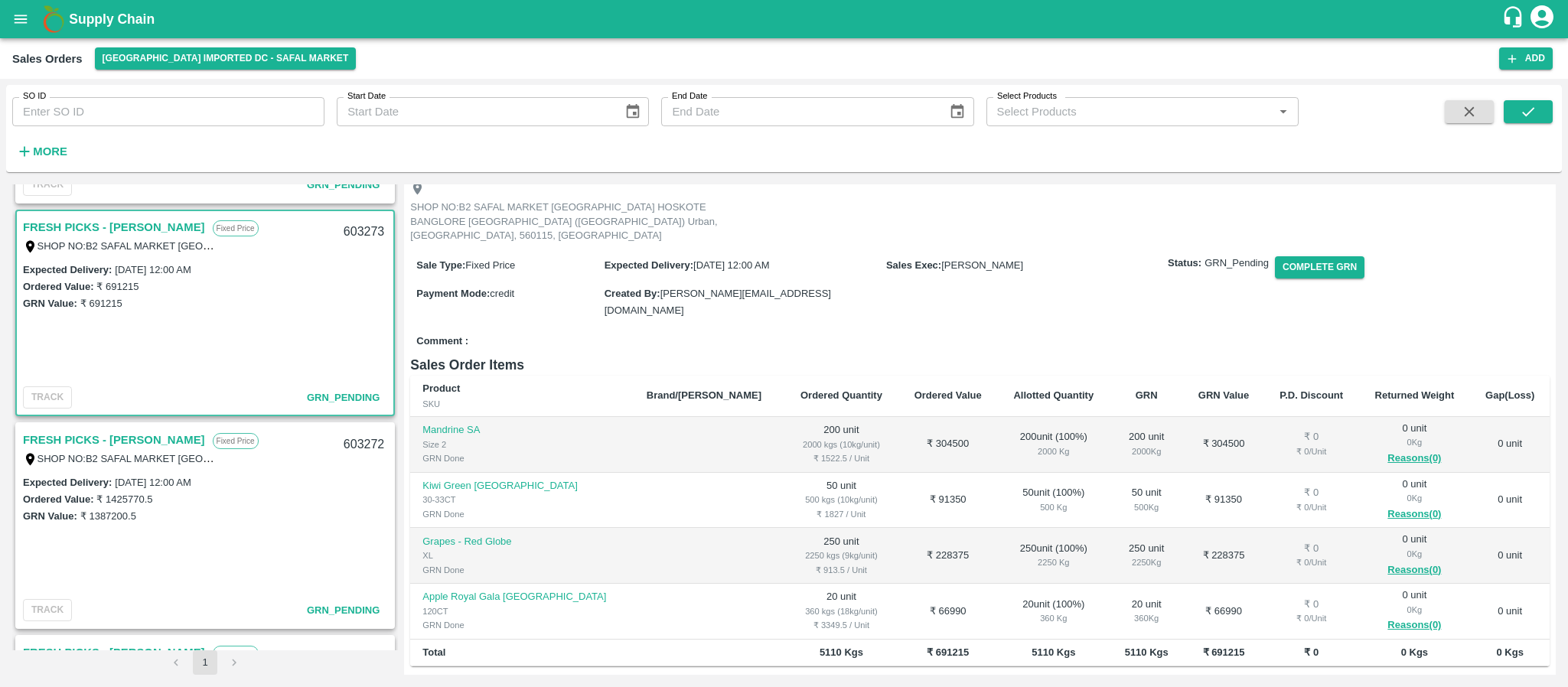
scroll to position [197, 0]
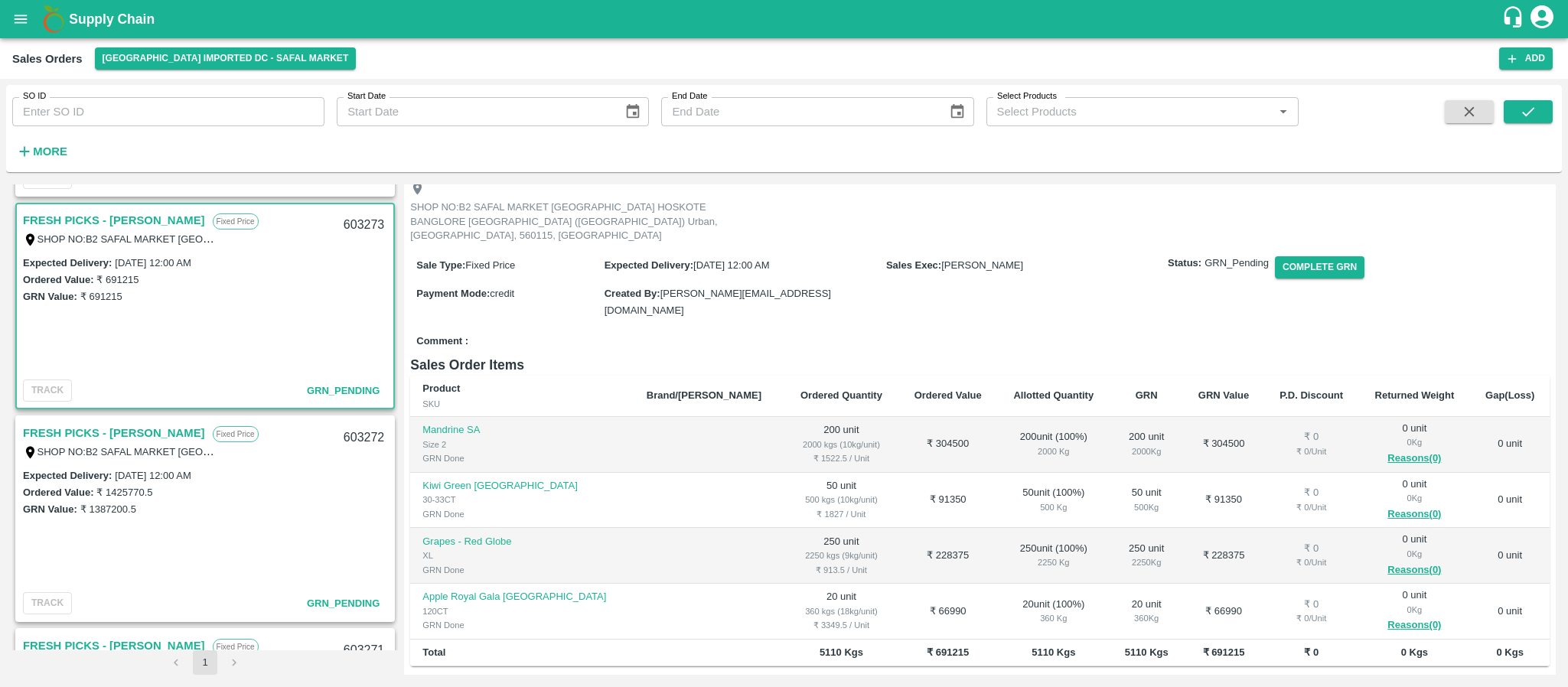
click at [138, 428] on link "FRESH PICKS - KIRAN N" at bounding box center [114, 433] width 182 height 20
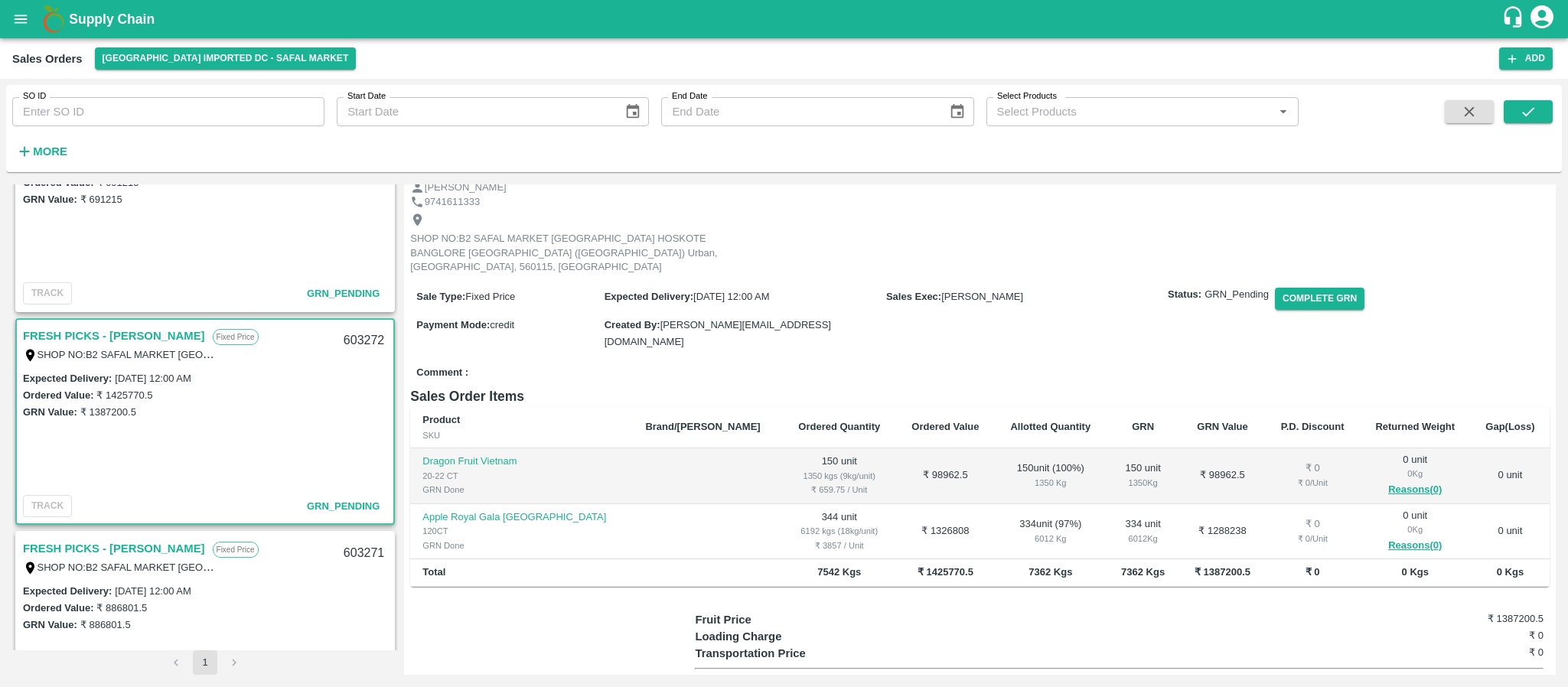
scroll to position [296, 0]
click at [119, 324] on link "FRESH PICKS - KIRAN N" at bounding box center [114, 334] width 182 height 20
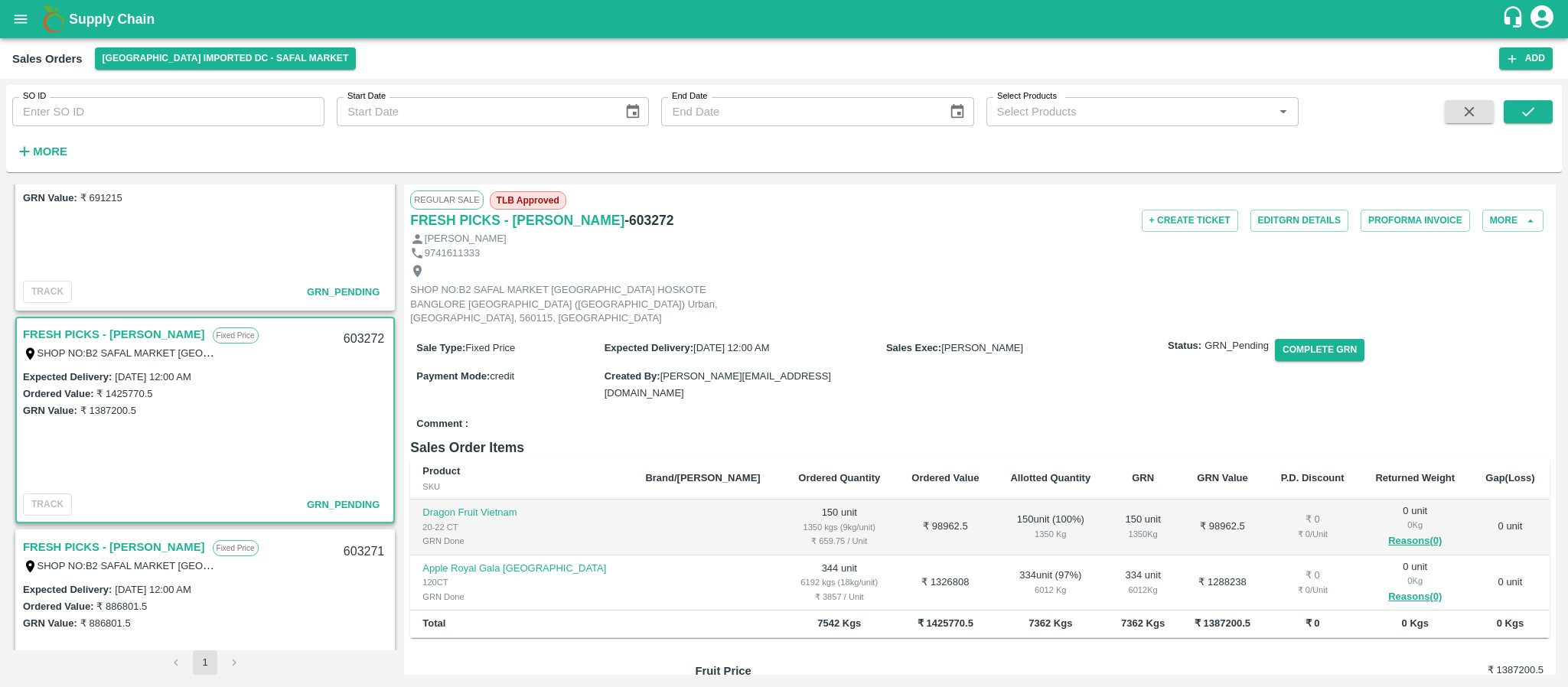
scroll to position [452, 0]
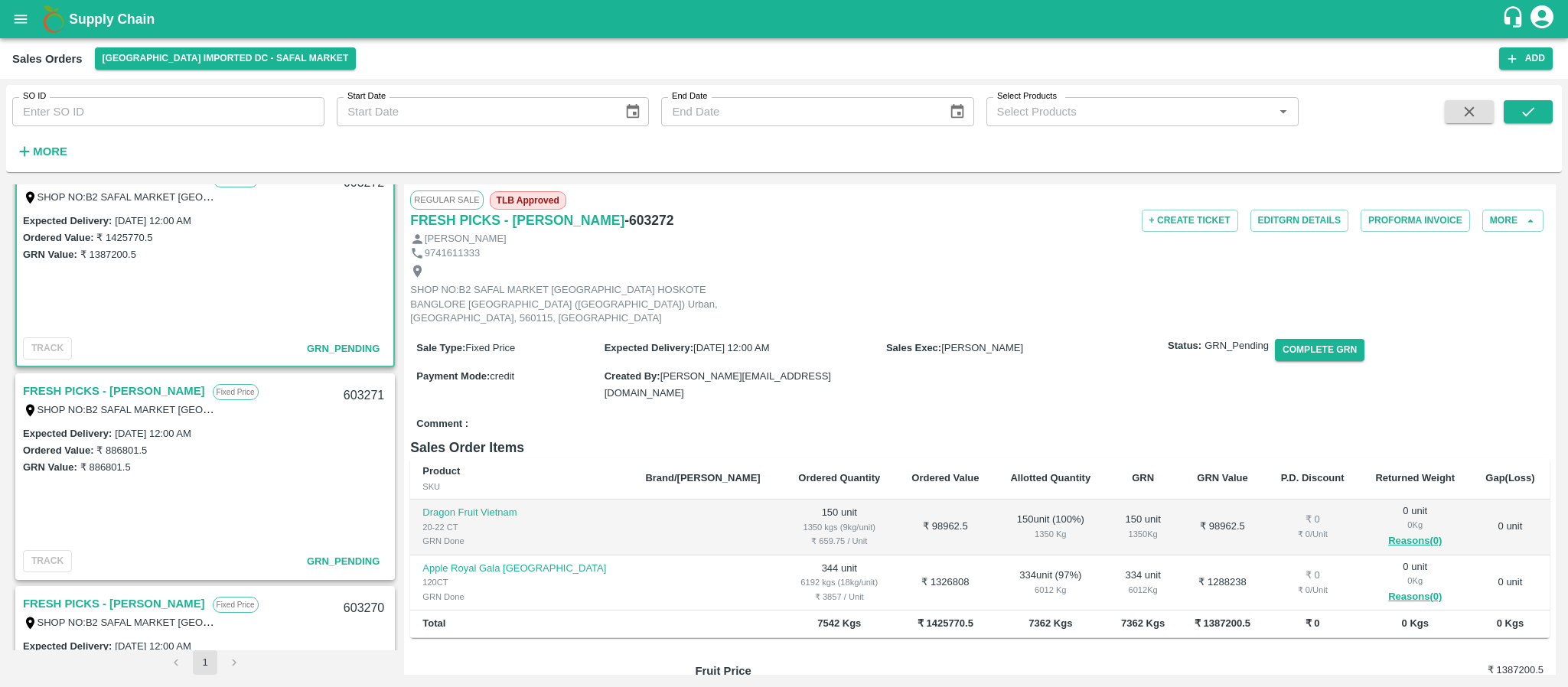
click at [135, 386] on link "FRESH PICKS - KIRAN N" at bounding box center [114, 392] width 182 height 20
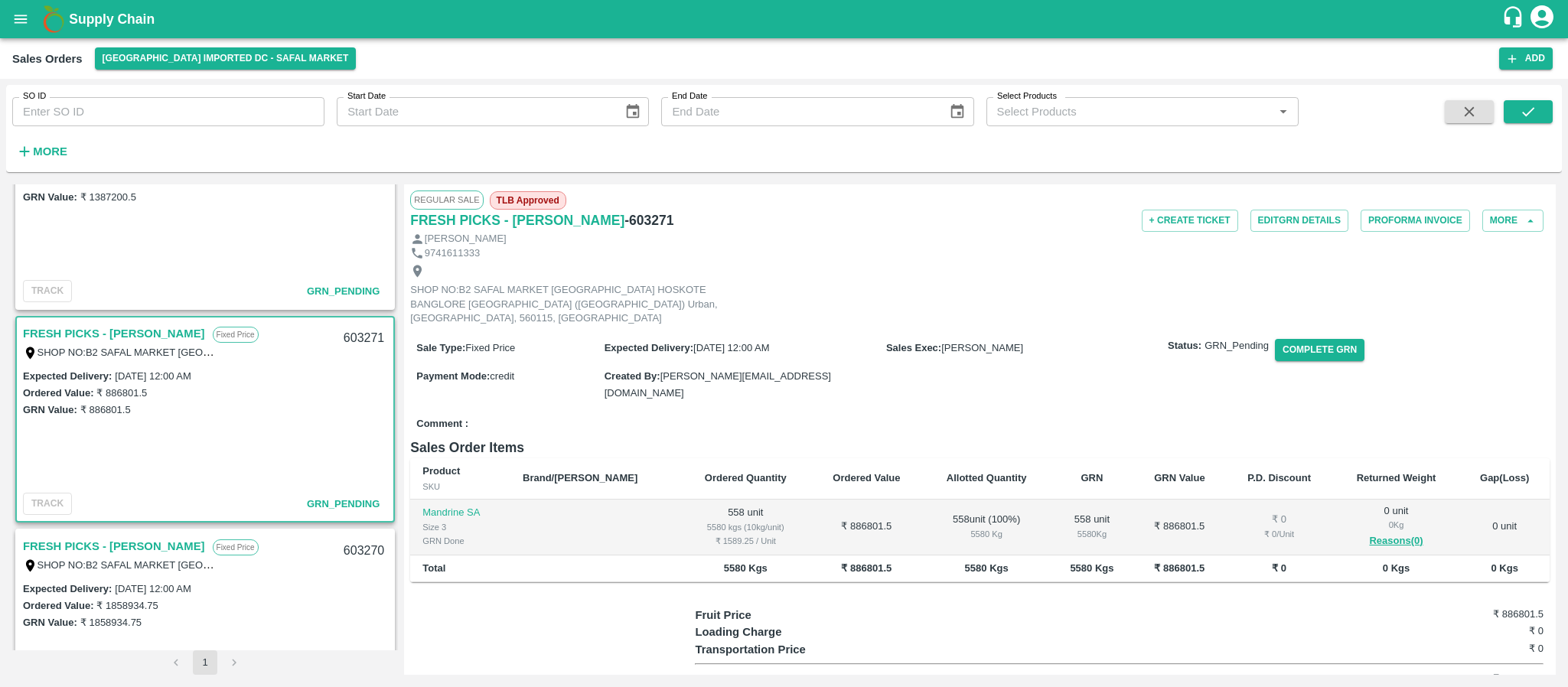
scroll to position [517, 0]
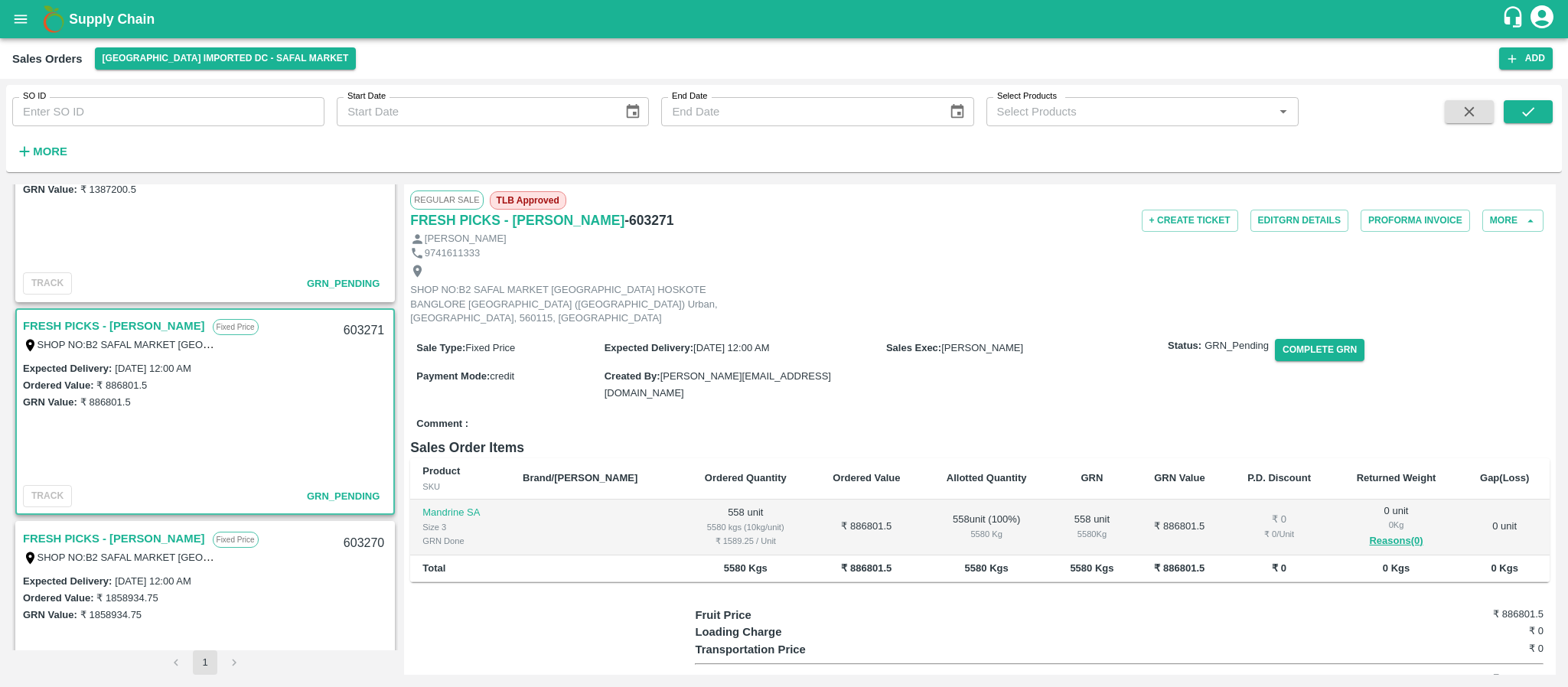
click at [115, 319] on link "FRESH PICKS - KIRAN N" at bounding box center [114, 326] width 182 height 20
click at [105, 543] on link "FRESH PICKS - KIRAN N" at bounding box center [114, 539] width 182 height 20
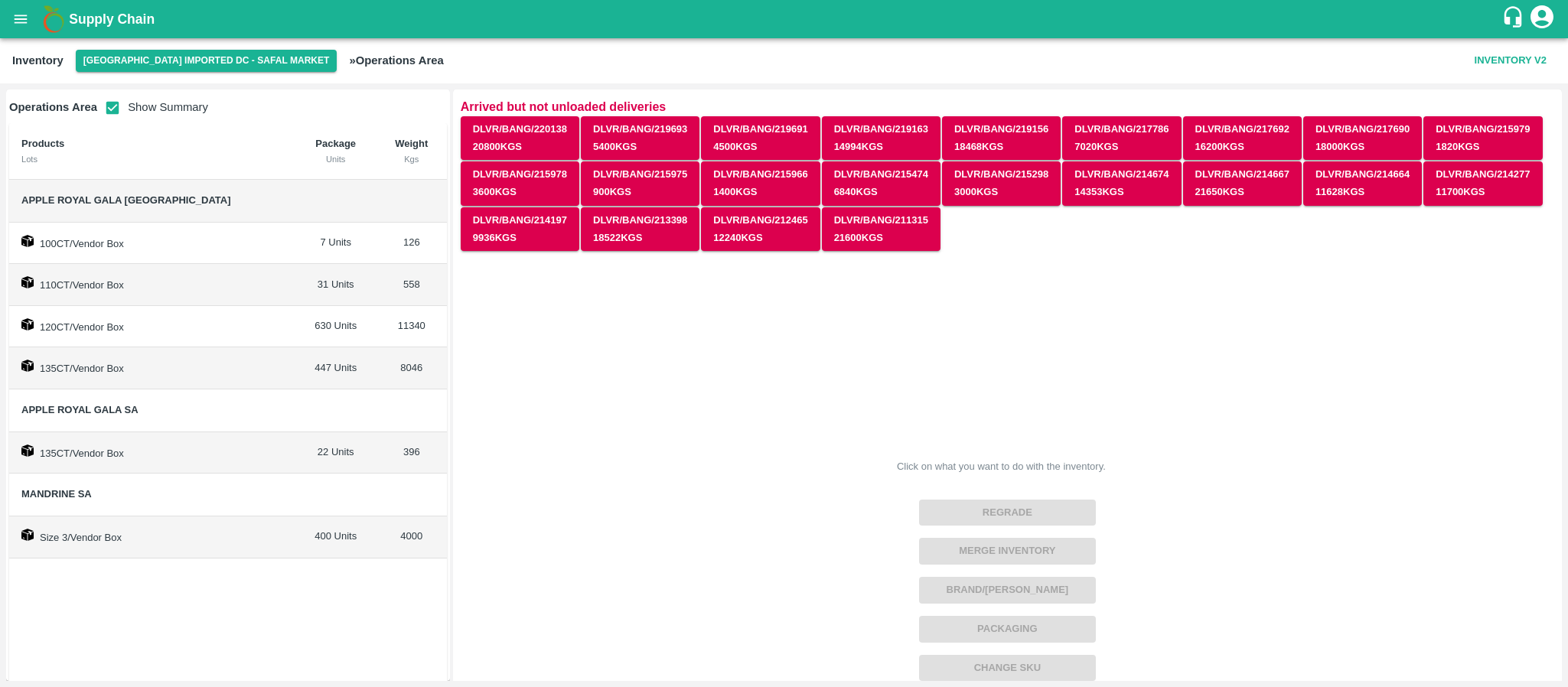
click at [95, 490] on span "Mandrine SA" at bounding box center [152, 495] width 262 height 18
click at [295, 544] on td "400 Units" at bounding box center [336, 538] width 81 height 42
click at [214, 317] on td "120CT/Vendor Box" at bounding box center [152, 327] width 286 height 42
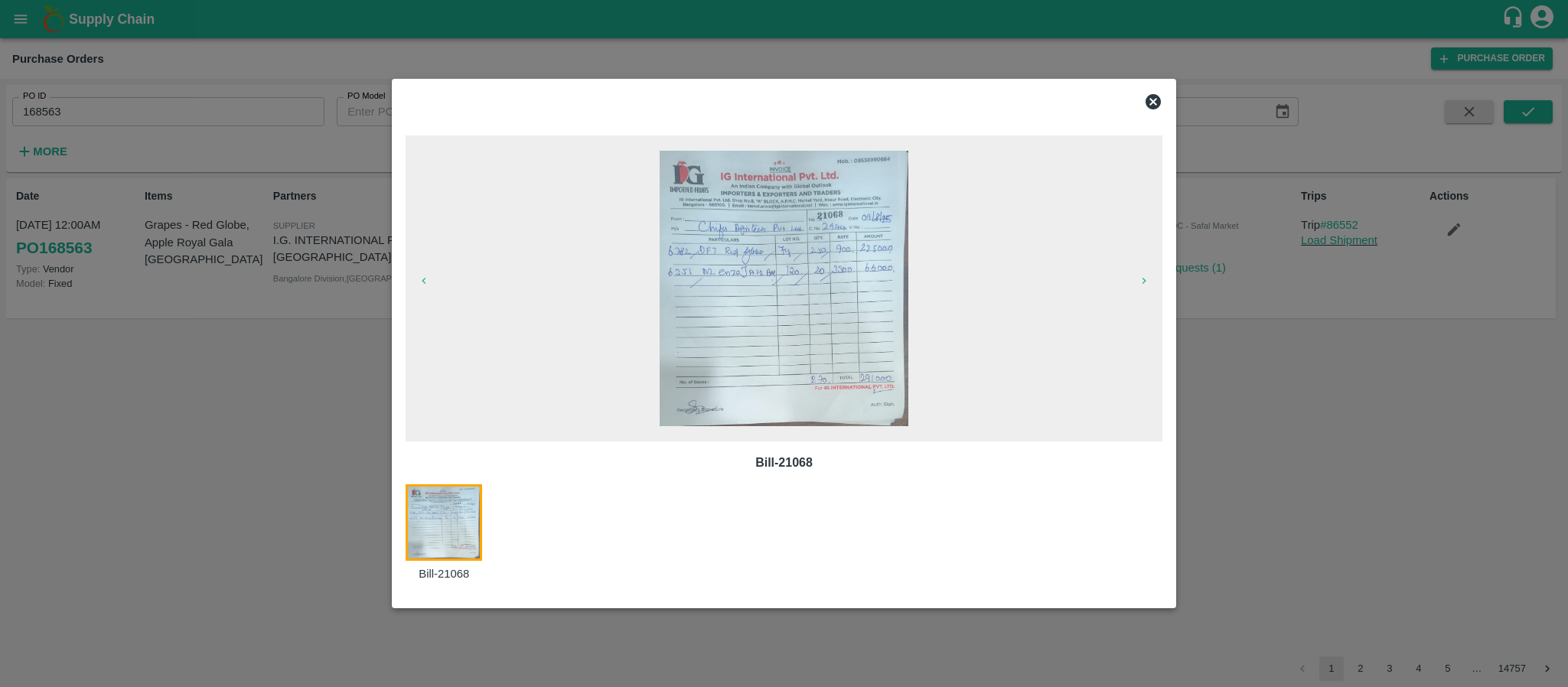
click at [1152, 101] on icon at bounding box center [1153, 102] width 19 height 19
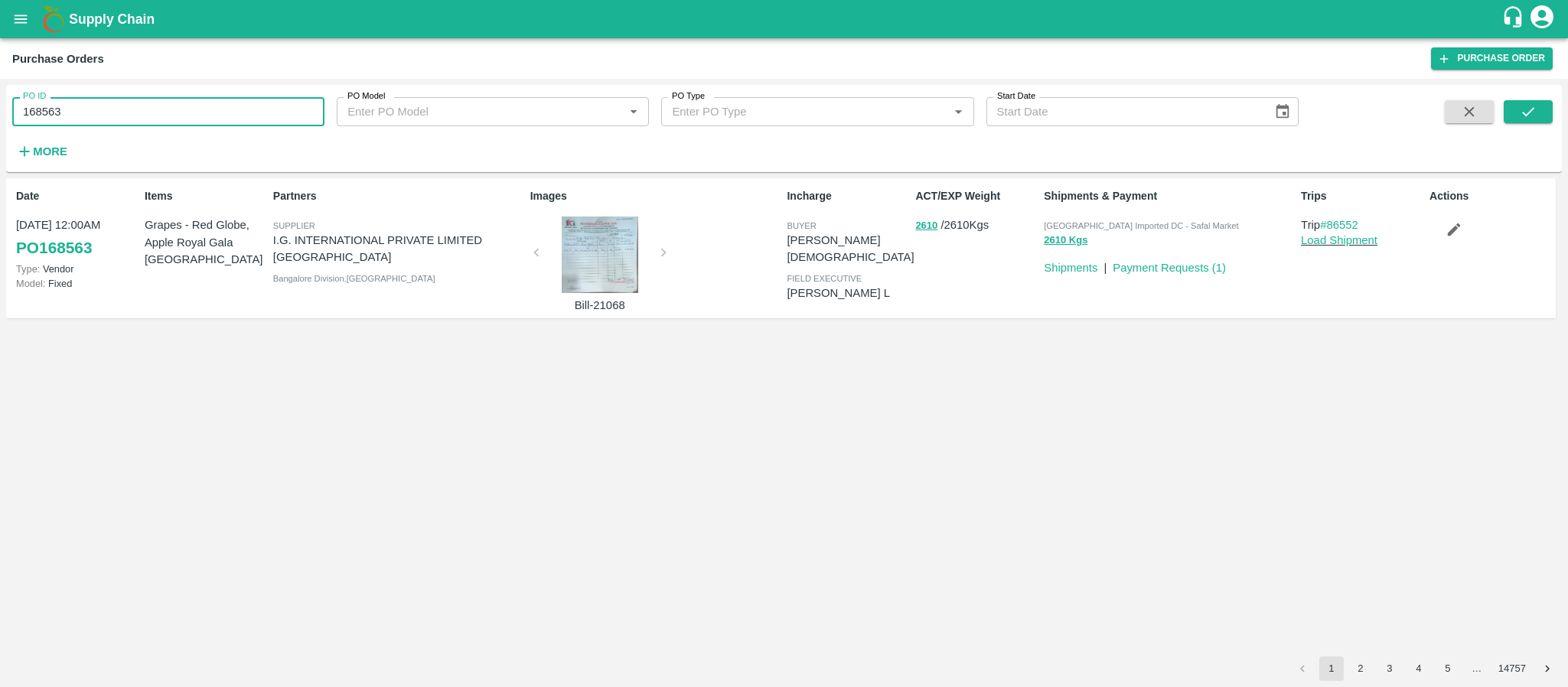
drag, startPoint x: 214, startPoint y: 118, endPoint x: 0, endPoint y: 112, distance: 214.1
click at [0, 112] on div "PO ID 168563 PO ID PO Model PO Model   * PO Type PO Type   * Start Date Start D…" at bounding box center [784, 382] width 1568 height 609
type input "168563"
click at [20, 23] on icon "open drawer" at bounding box center [20, 19] width 13 height 8
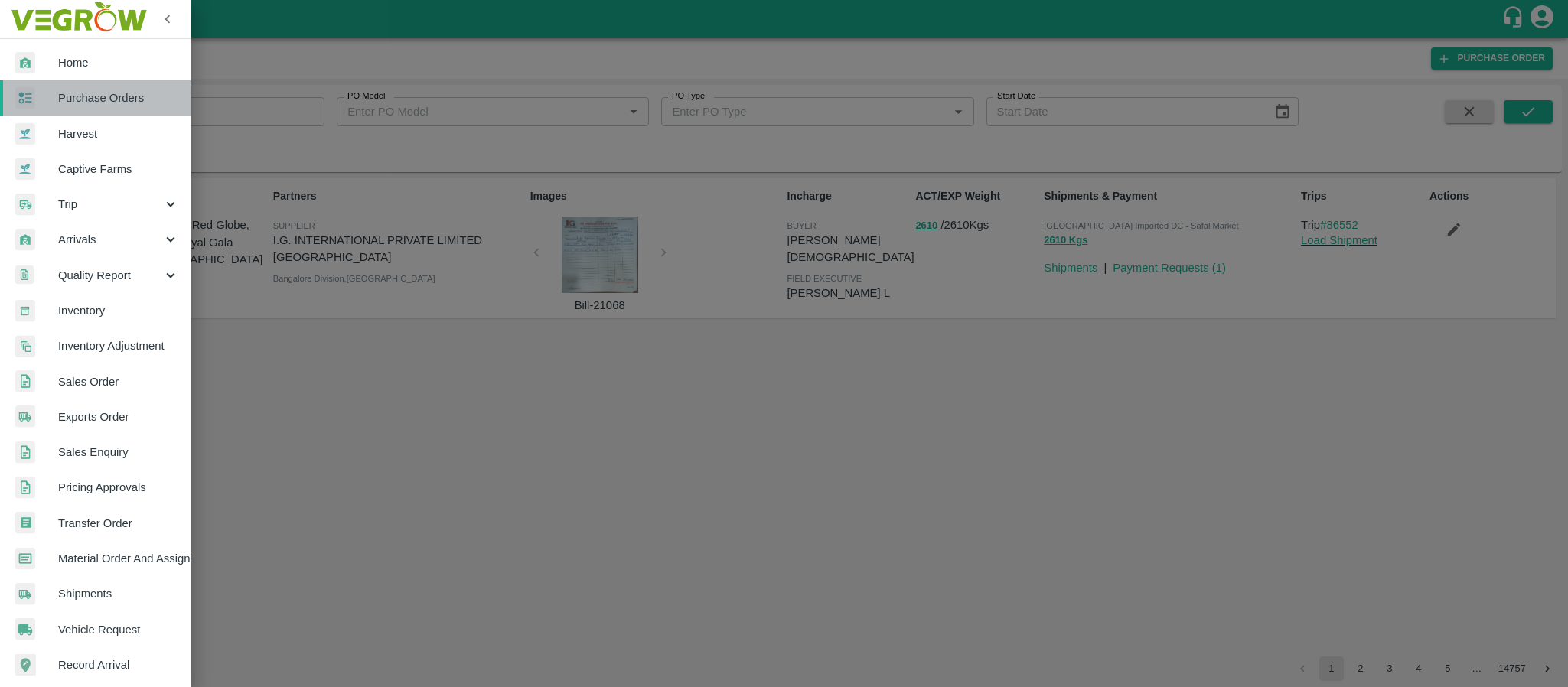
click at [77, 102] on span "Purchase Orders" at bounding box center [118, 98] width 121 height 17
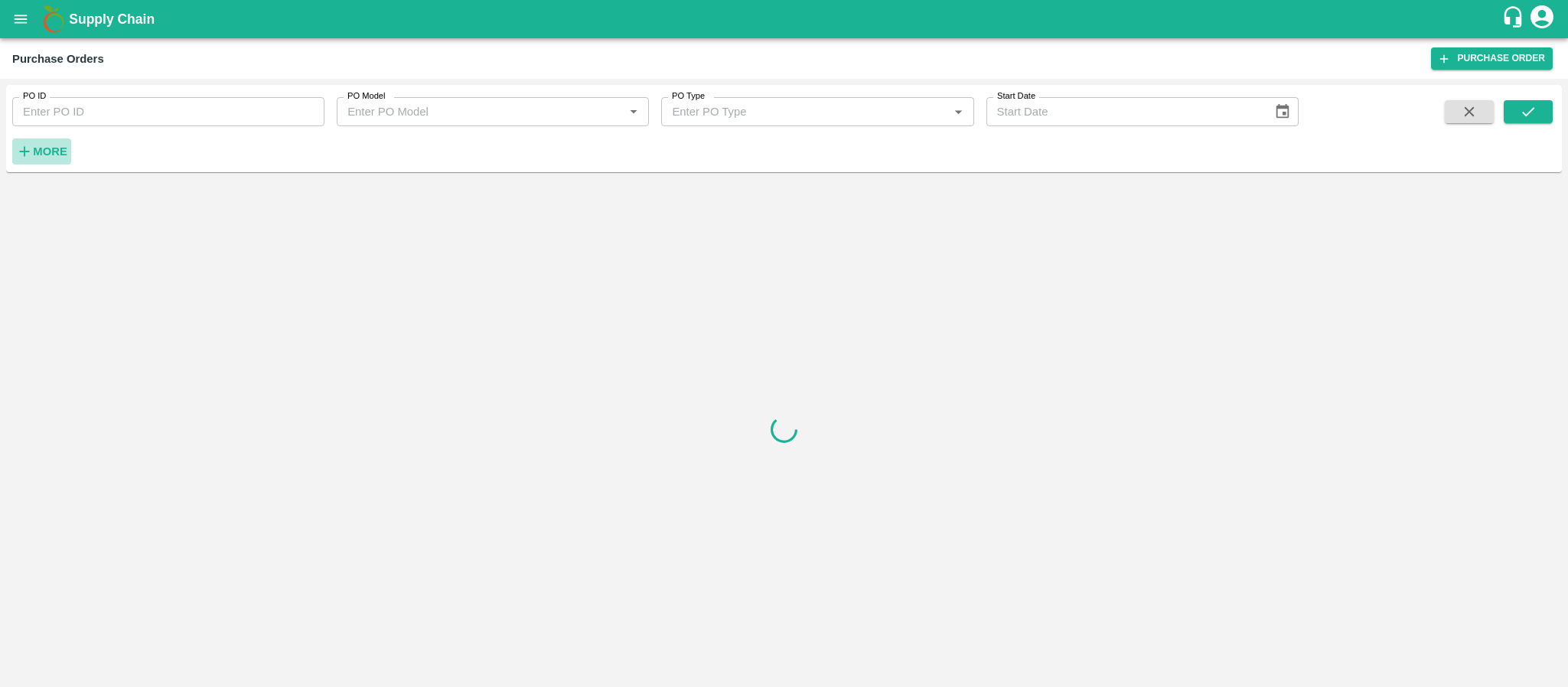
click at [42, 148] on strong "More" at bounding box center [50, 151] width 35 height 13
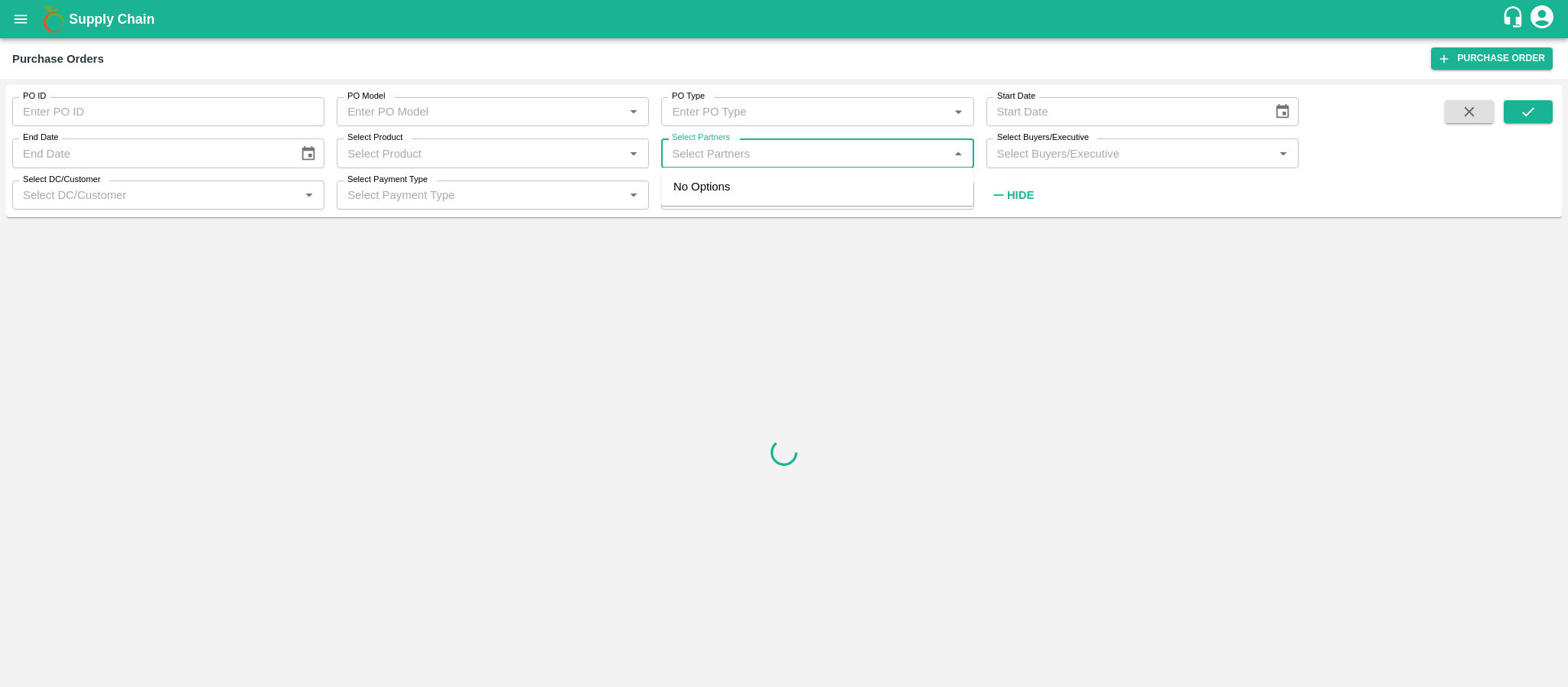
click at [815, 159] on input "Select Partners" at bounding box center [804, 154] width 278 height 20
type input "ABPS"
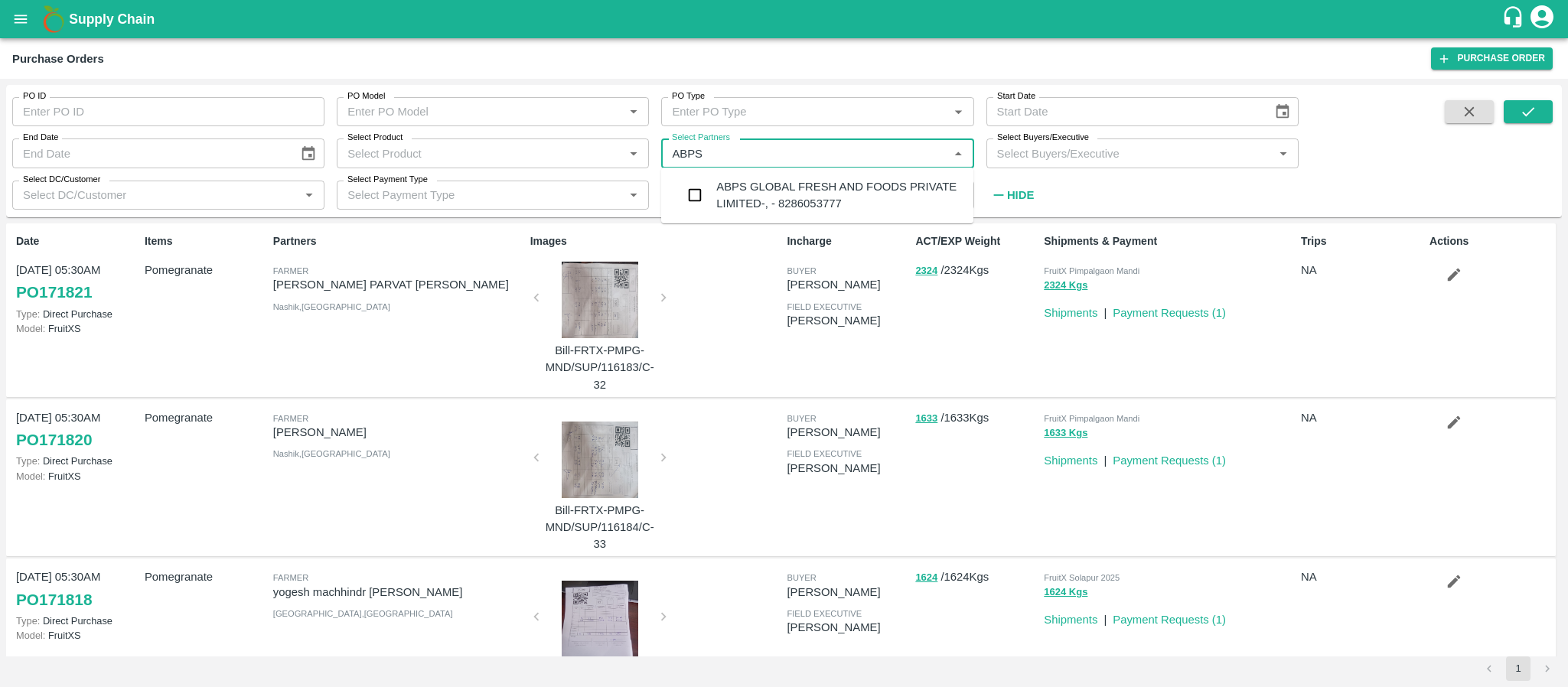
click at [749, 197] on div "ABPS GLOBAL FRESH AND FOODS PRIVATE LIMITED-, - 8286053777" at bounding box center [839, 195] width 245 height 35
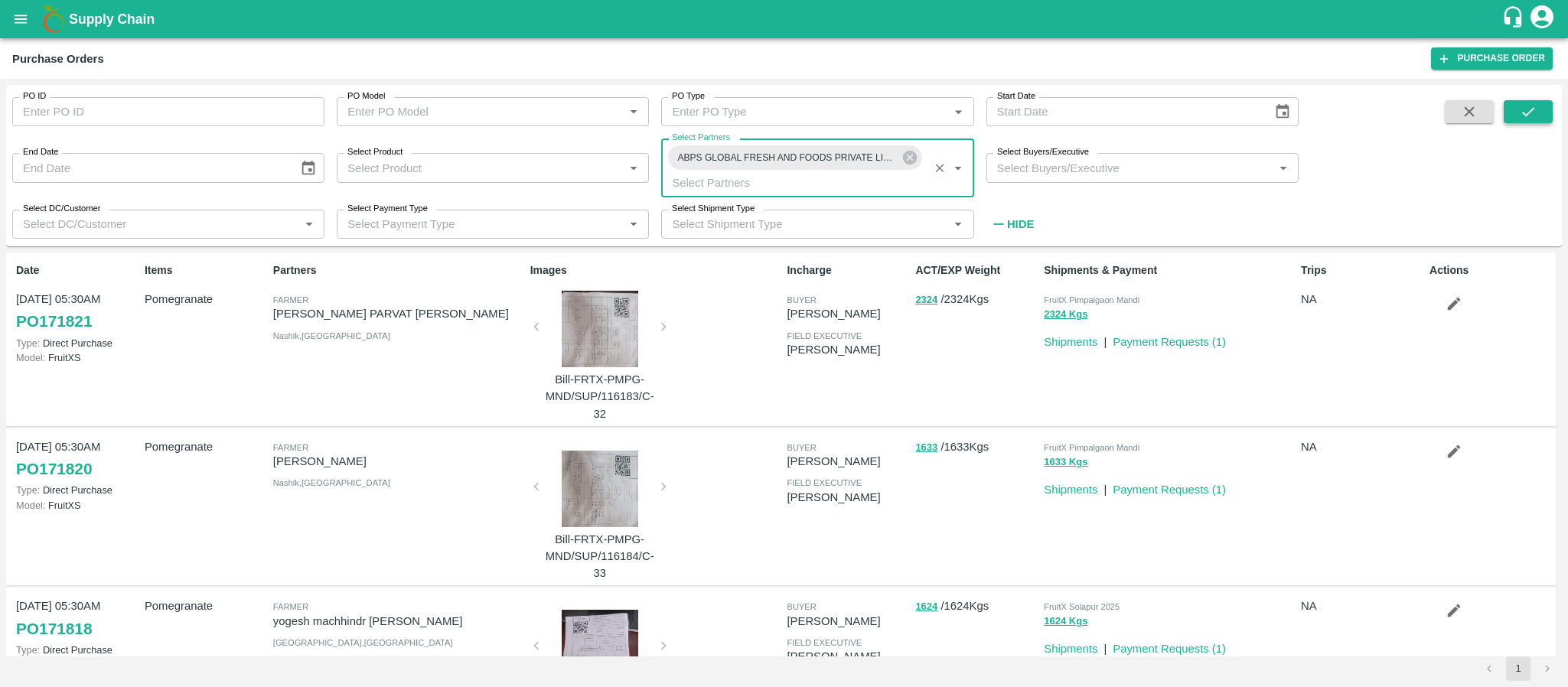
click at [1515, 118] on button "submit" at bounding box center [1528, 111] width 49 height 23
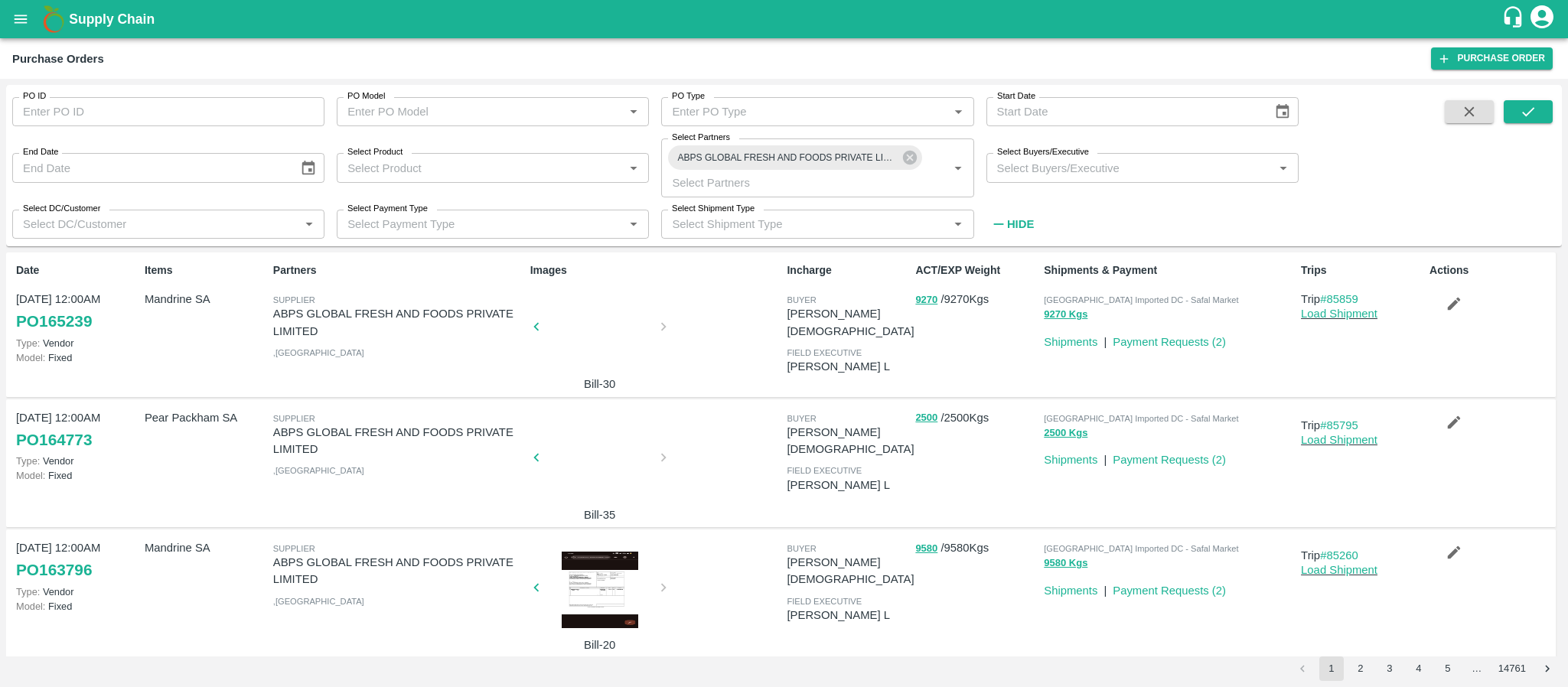
click at [599, 581] on div at bounding box center [600, 590] width 115 height 77
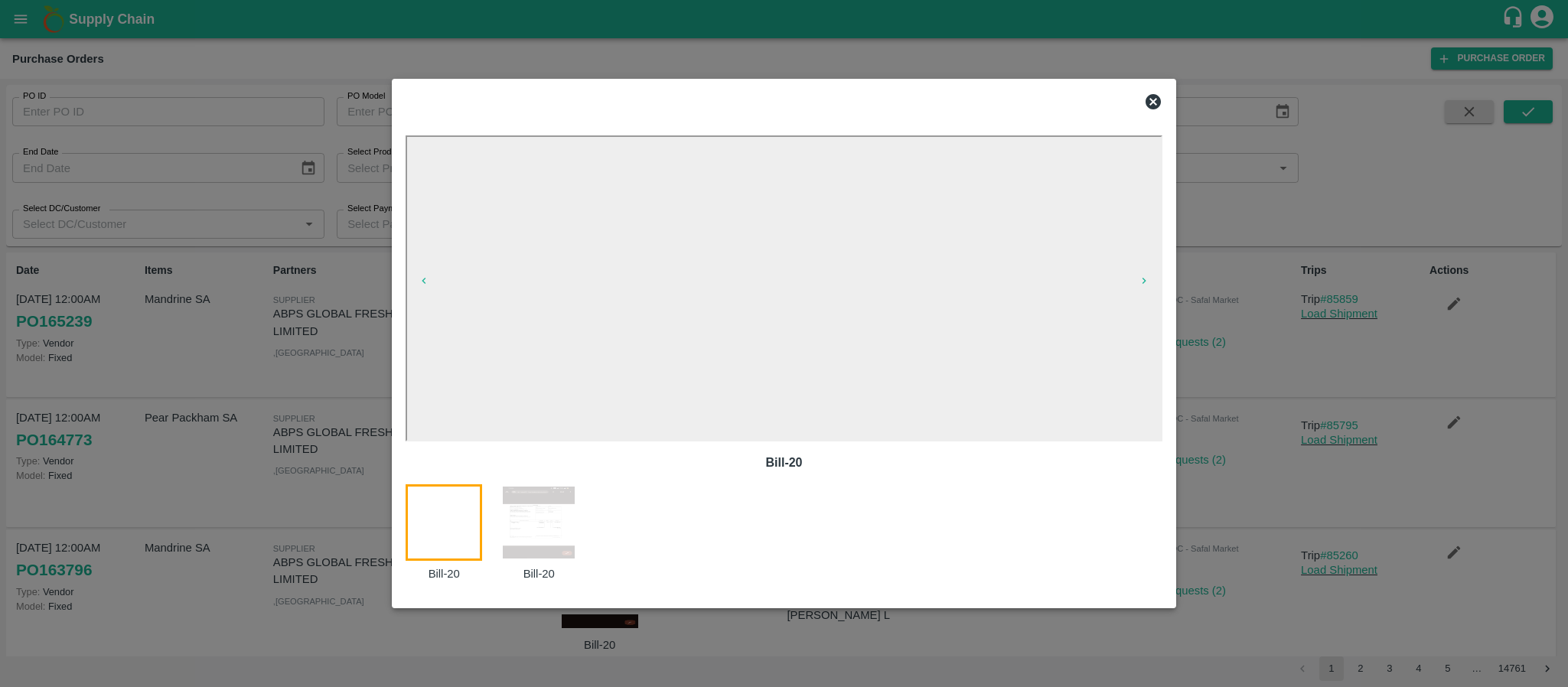
click at [1160, 99] on icon at bounding box center [1153, 102] width 15 height 15
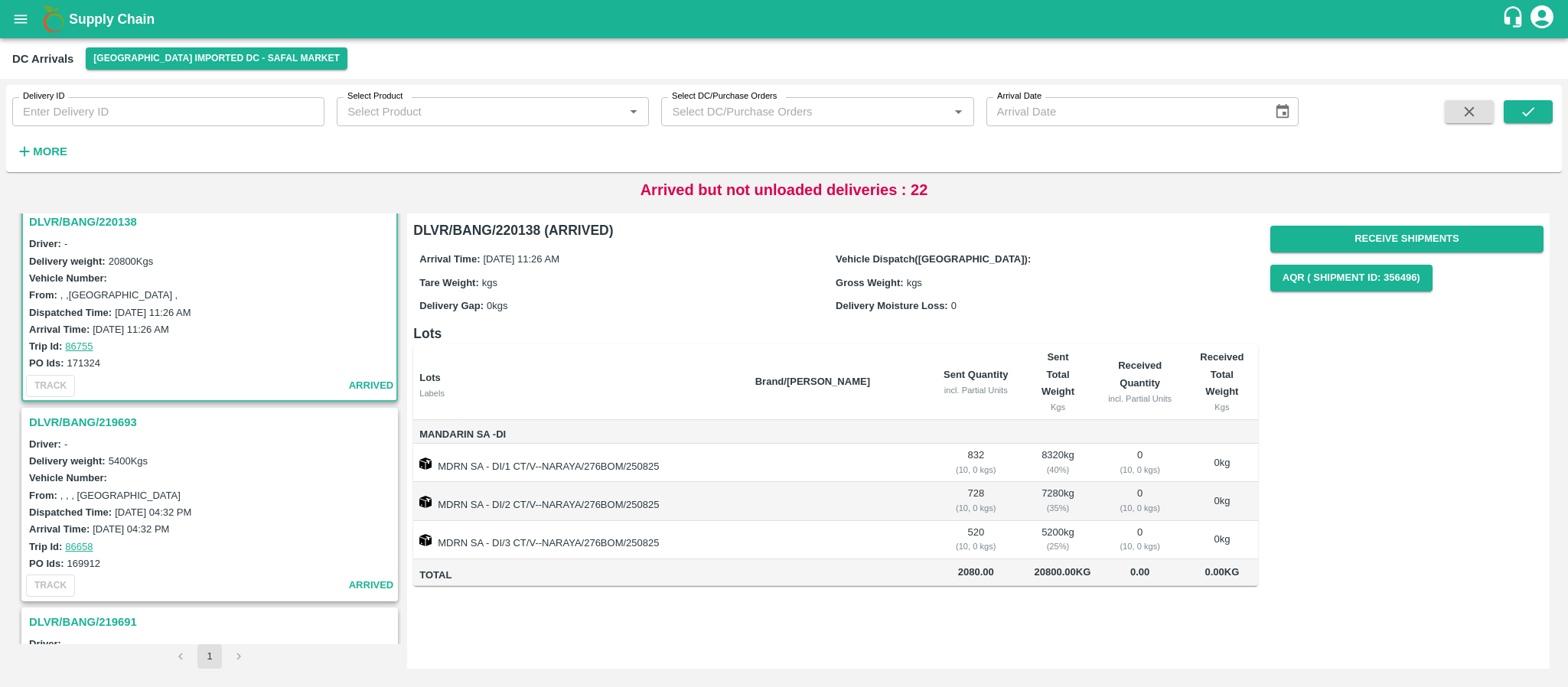
scroll to position [13, 0]
